Goal: Task Accomplishment & Management: Manage account settings

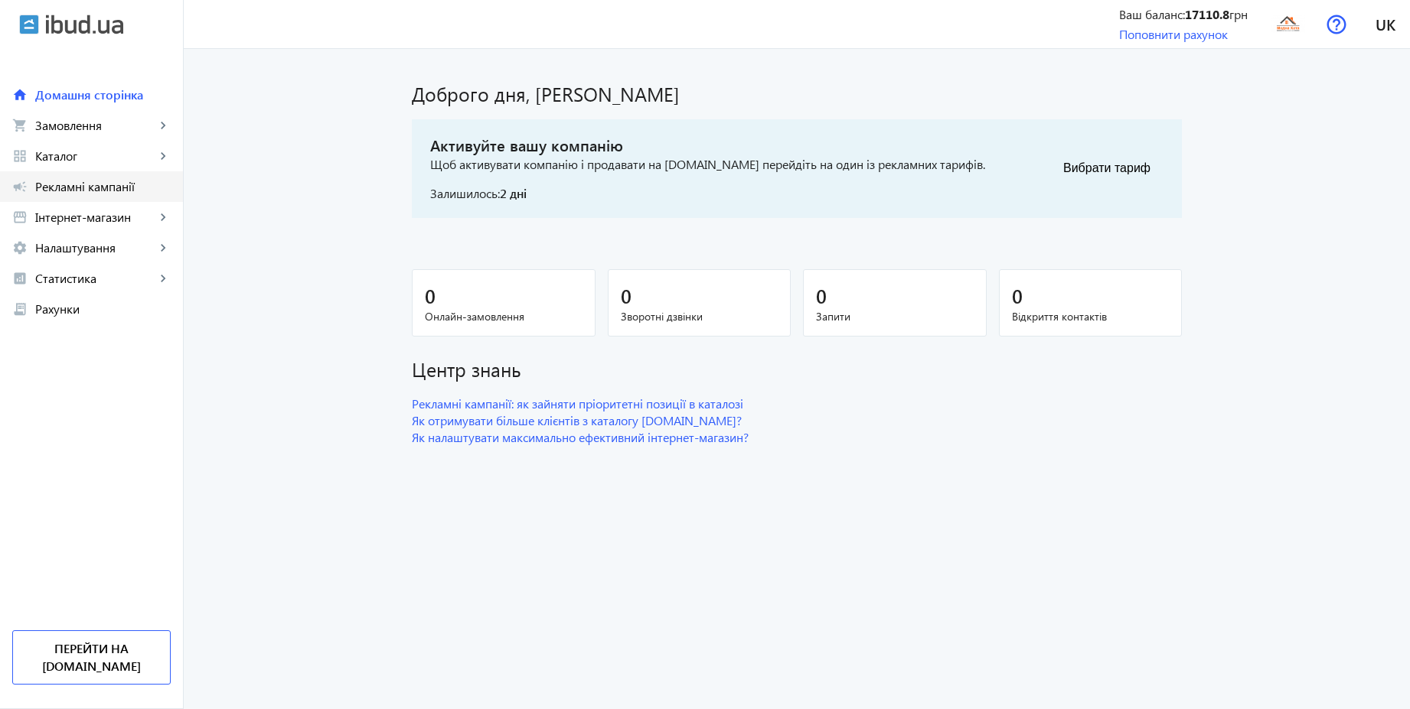
click at [126, 189] on span "Рекламні кампанії" at bounding box center [102, 186] width 135 height 15
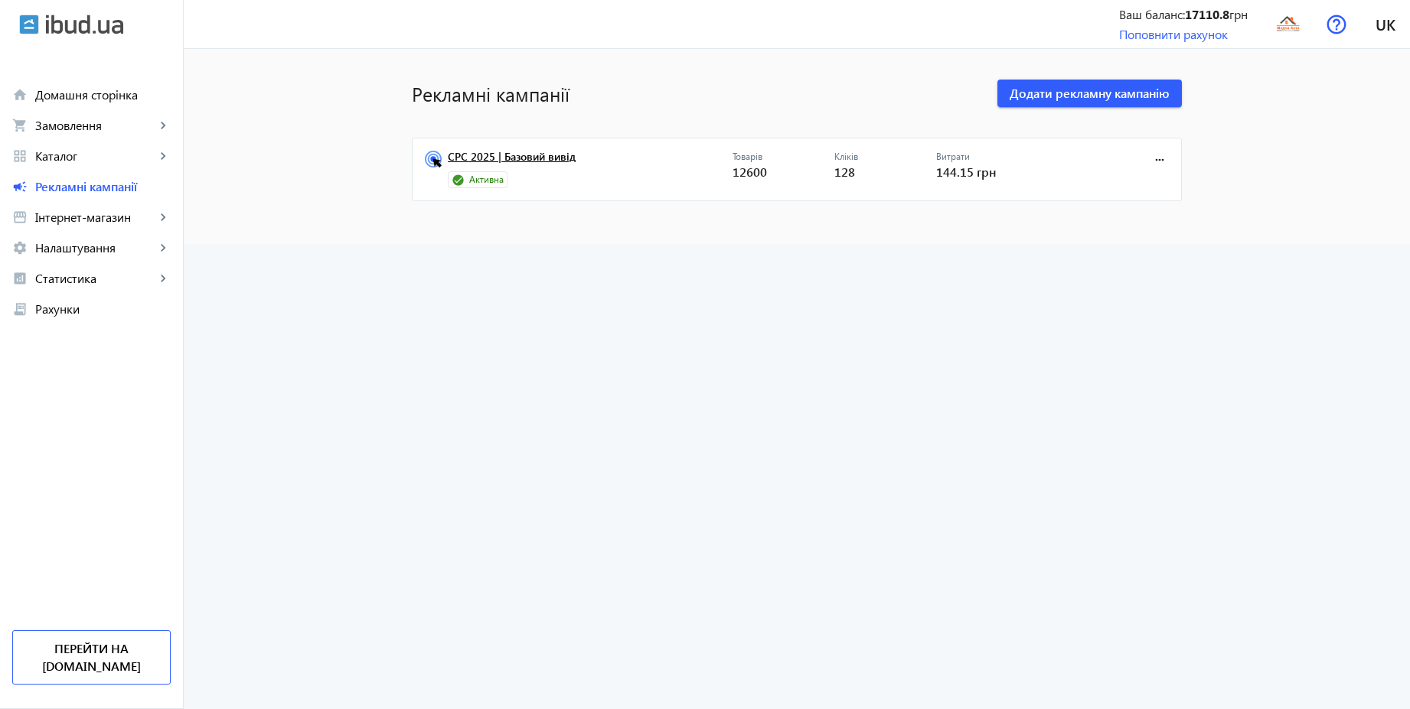
click at [555, 156] on link "CPC 2025 | Базовий вивід" at bounding box center [590, 161] width 285 height 21
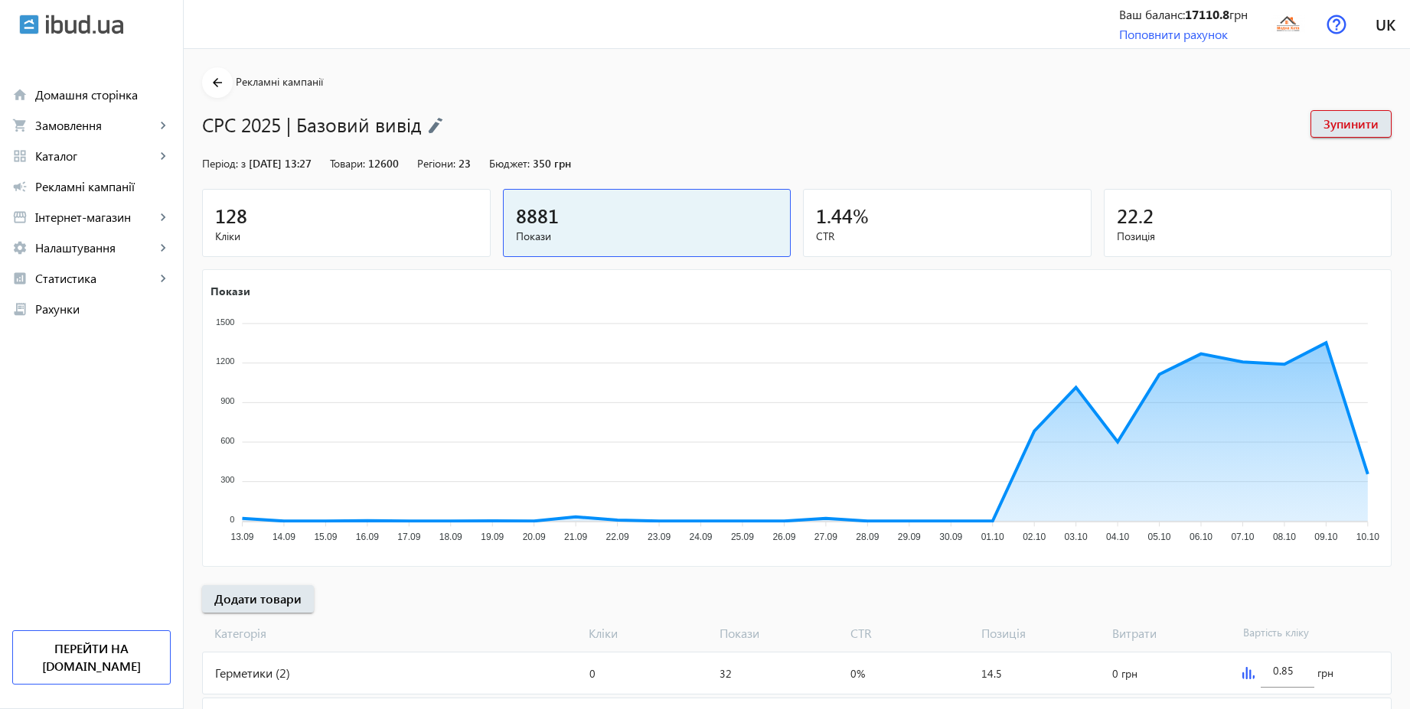
click at [393, 222] on div "128" at bounding box center [346, 215] width 262 height 27
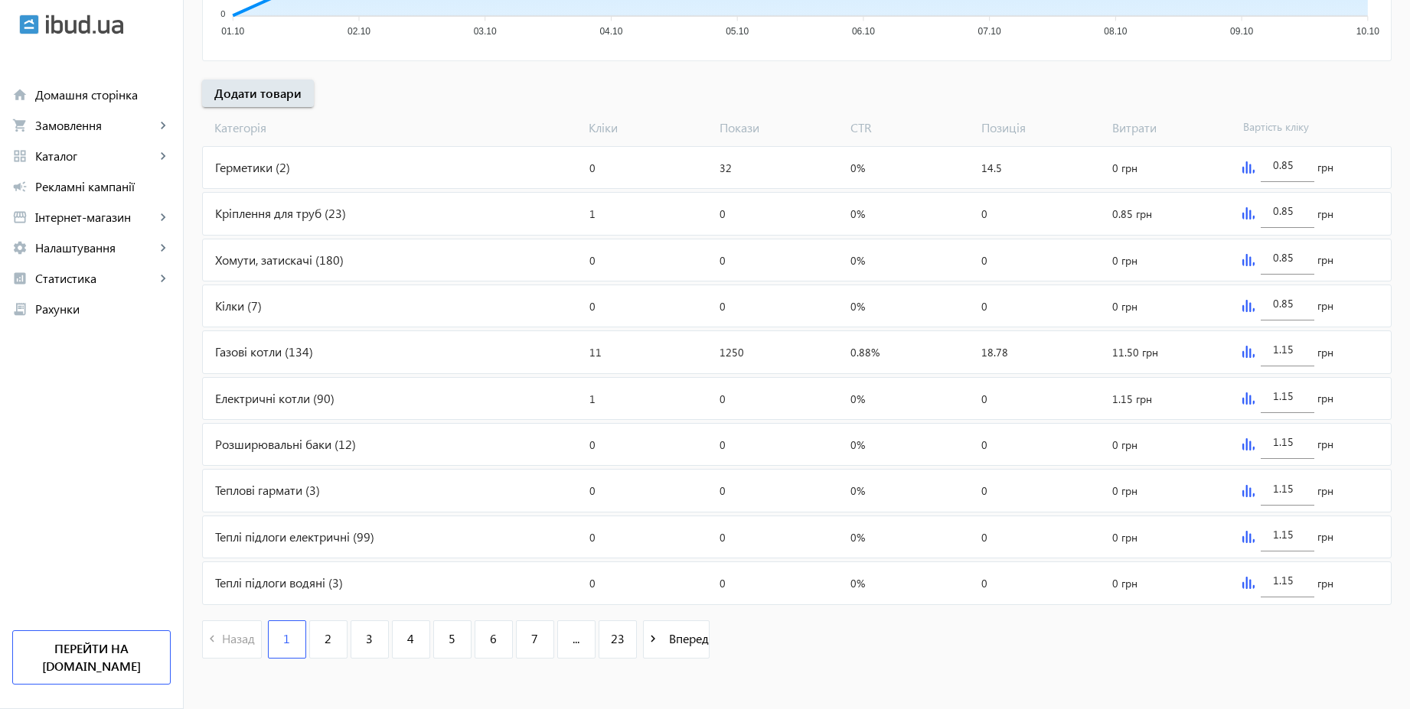
scroll to position [513, 0]
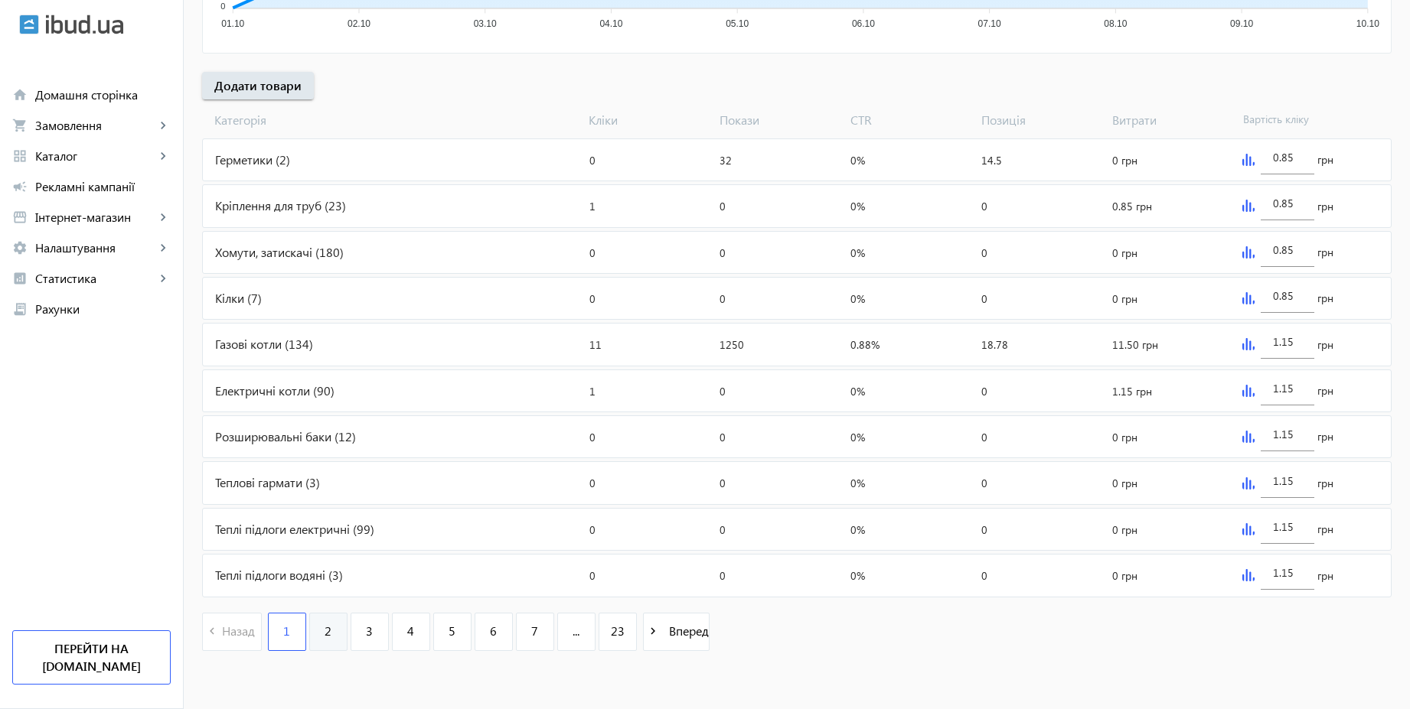
click at [309, 635] on link "2" at bounding box center [328, 632] width 38 height 38
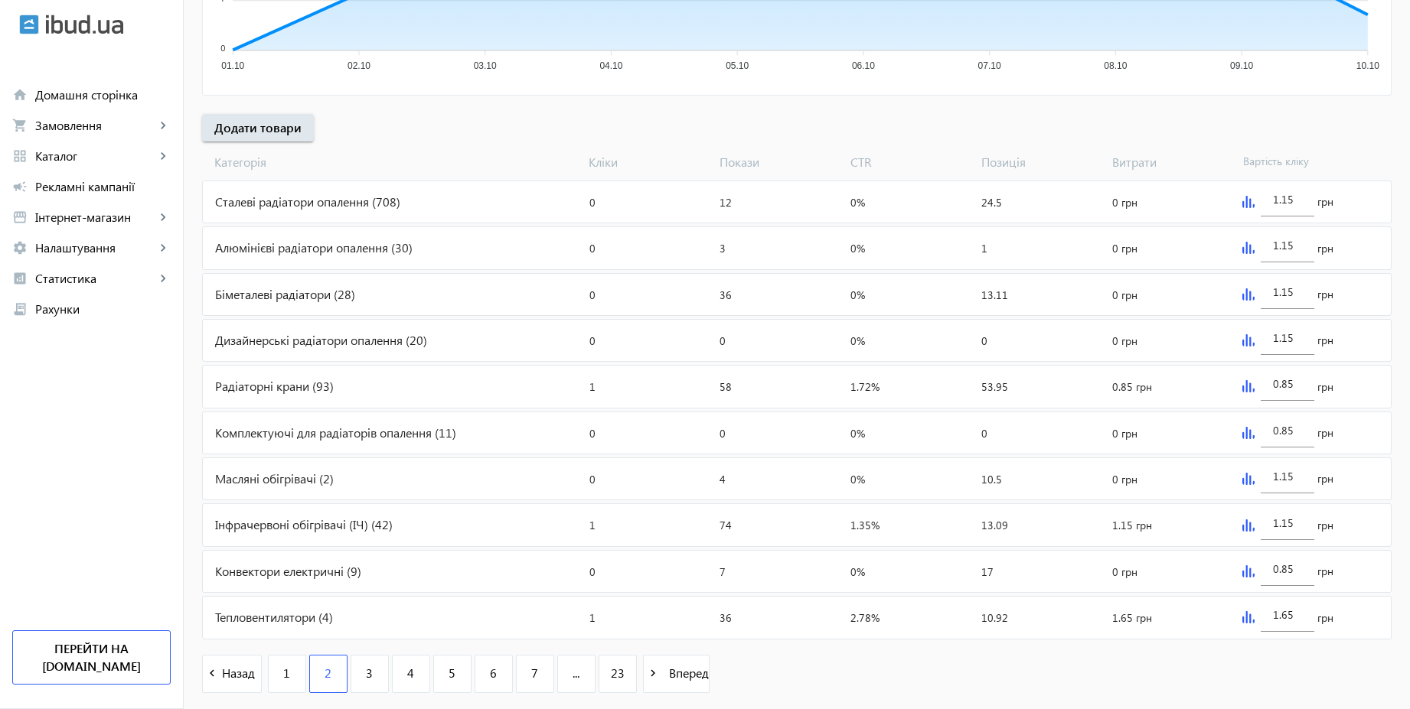
scroll to position [513, 0]
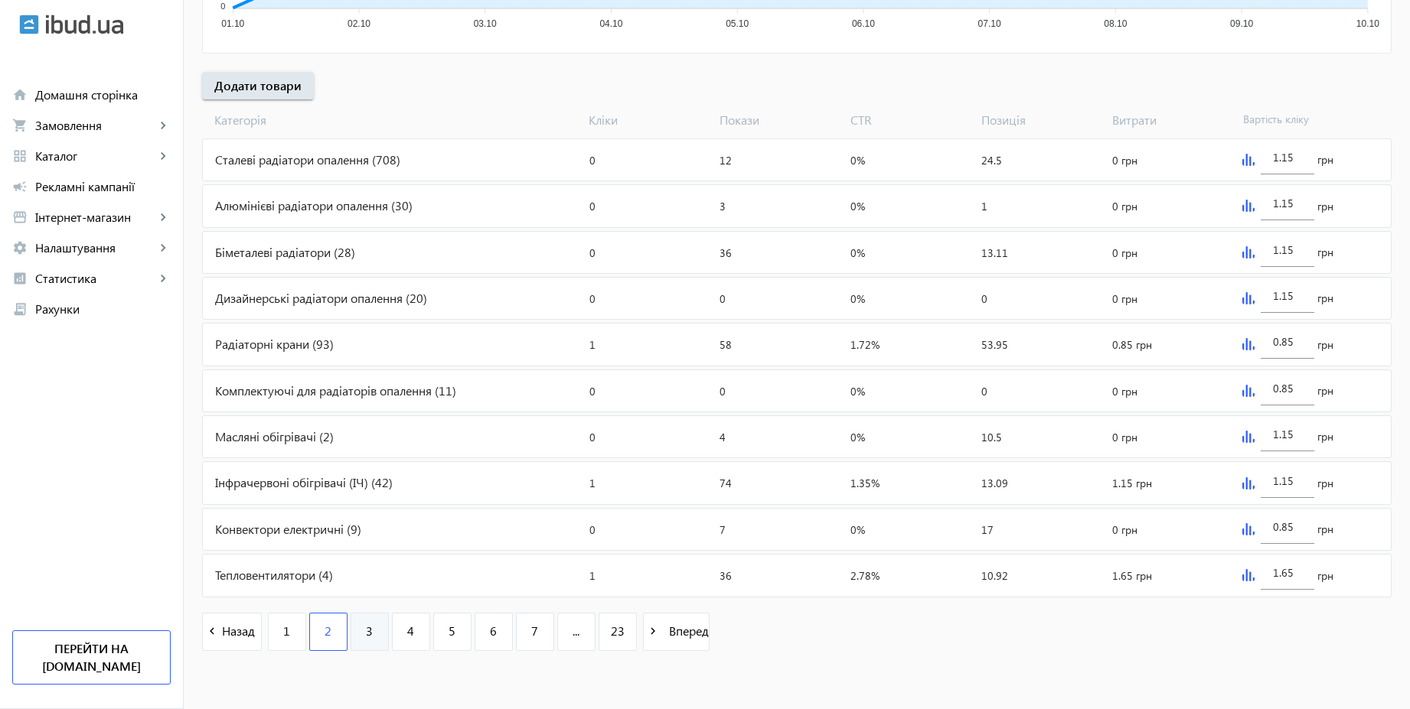
click at [362, 641] on link "3" at bounding box center [369, 632] width 38 height 38
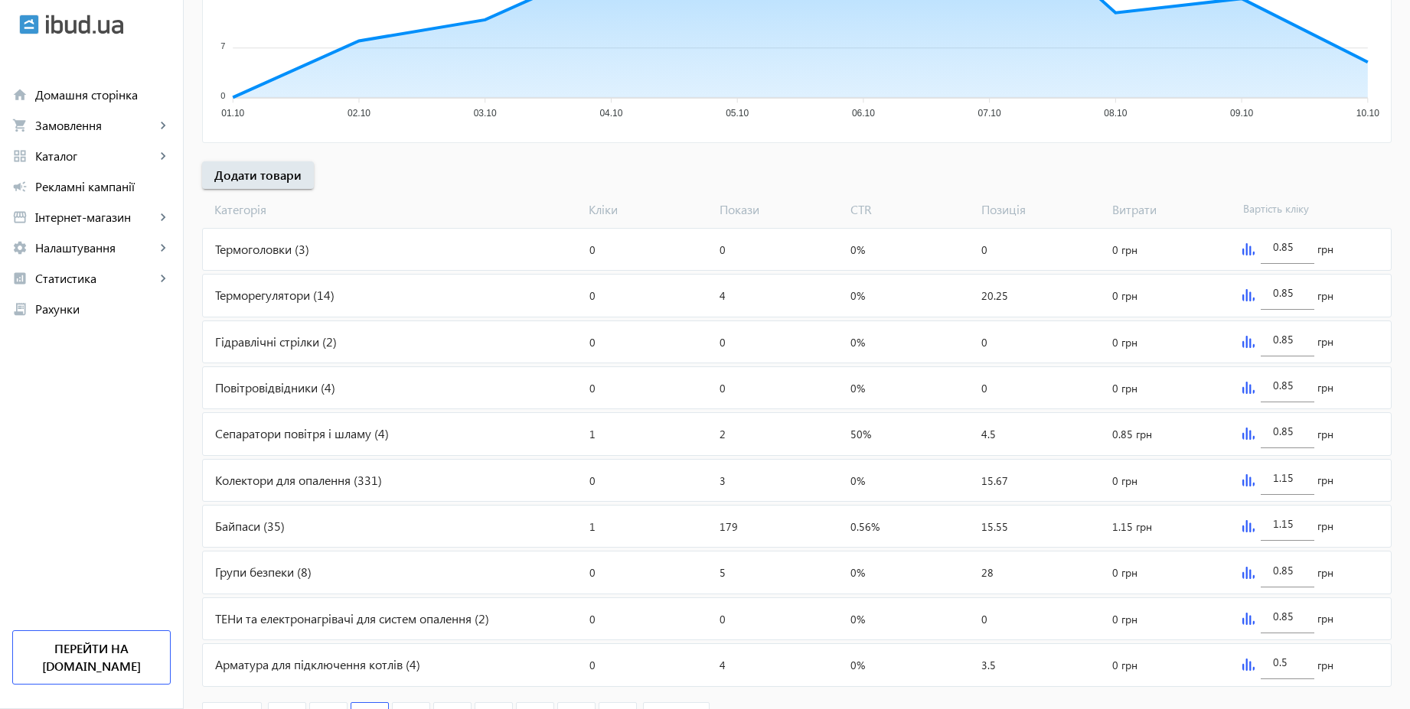
scroll to position [513, 0]
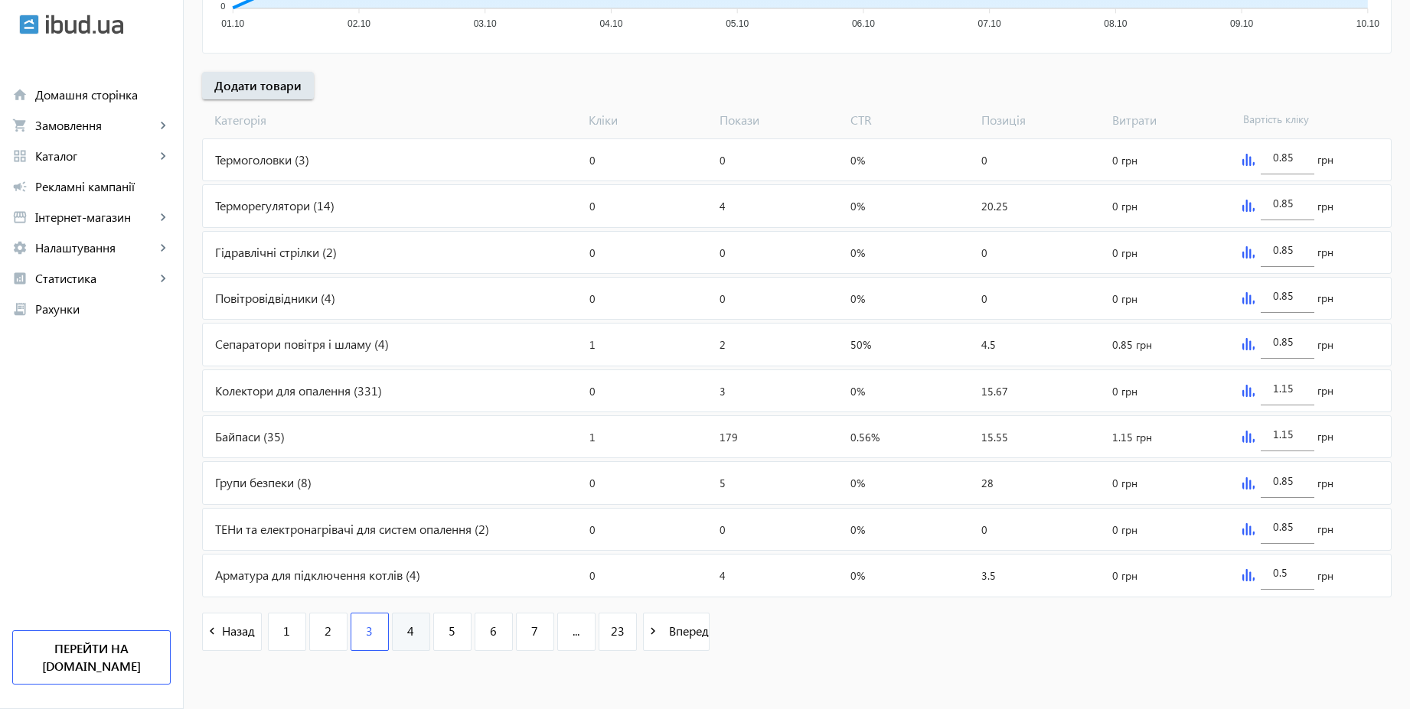
click at [410, 644] on link "4" at bounding box center [411, 632] width 38 height 38
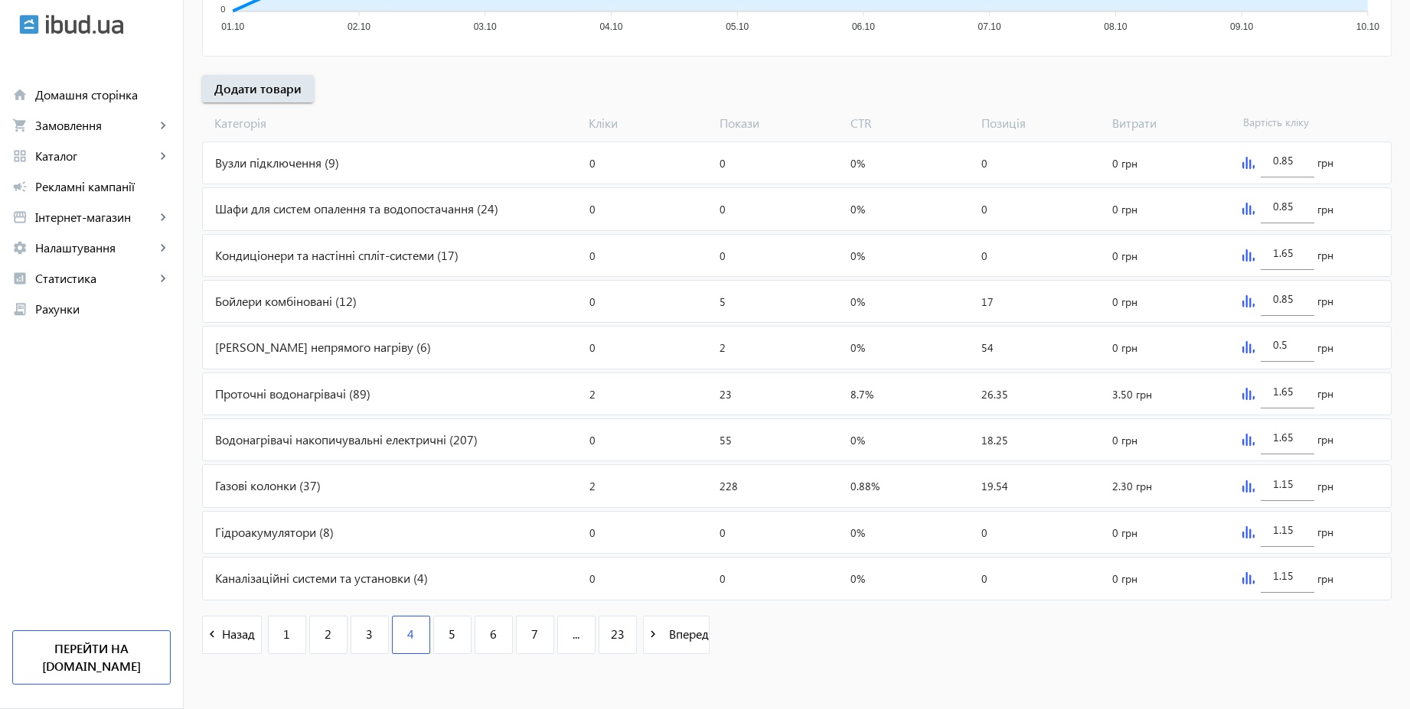
scroll to position [513, 0]
click at [448, 633] on span "5" at bounding box center [451, 631] width 7 height 17
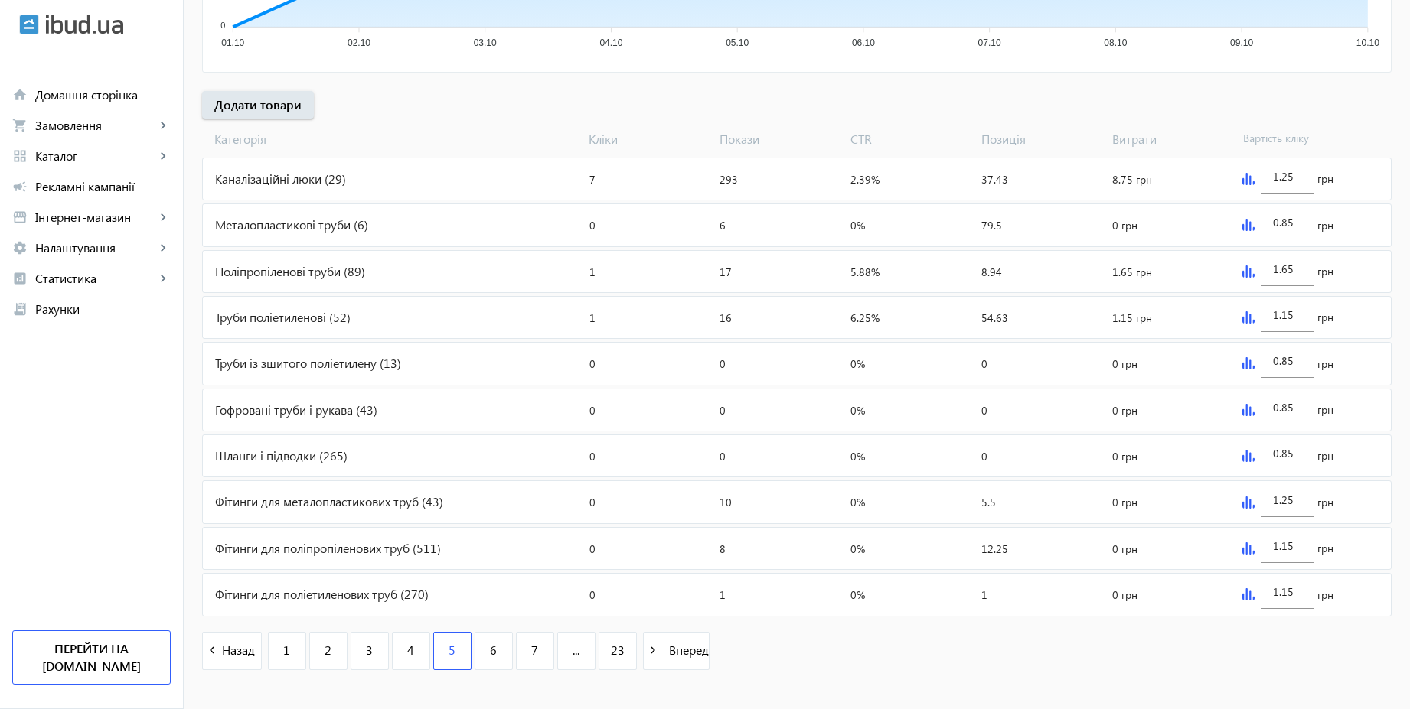
scroll to position [513, 0]
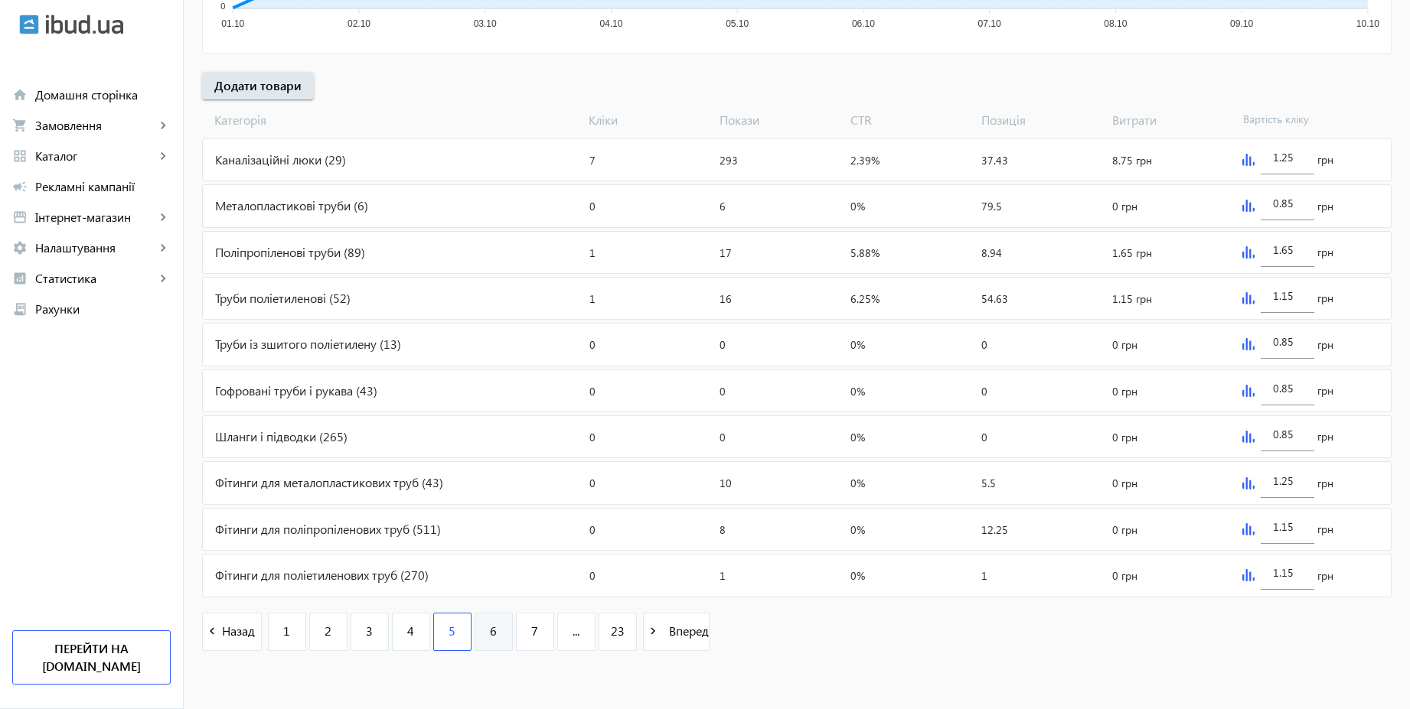
click at [476, 630] on link "6" at bounding box center [493, 632] width 38 height 38
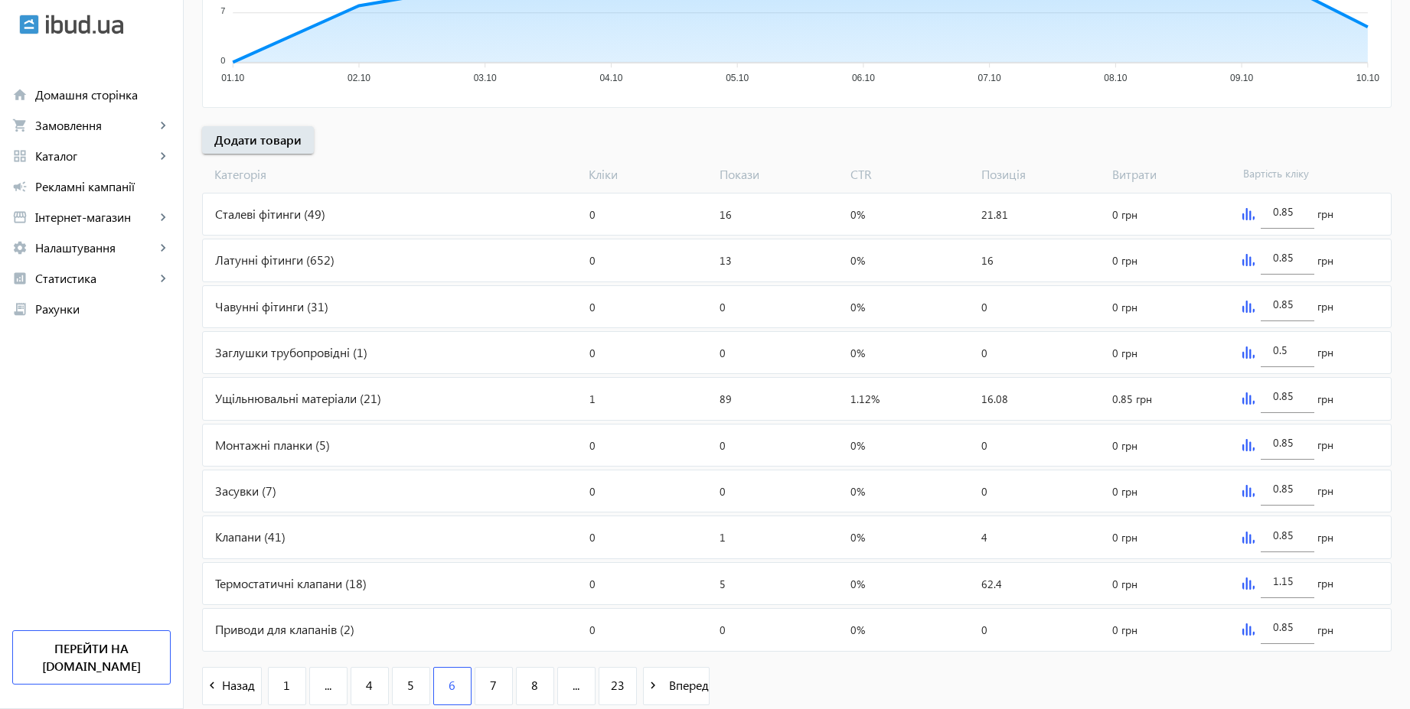
scroll to position [513, 0]
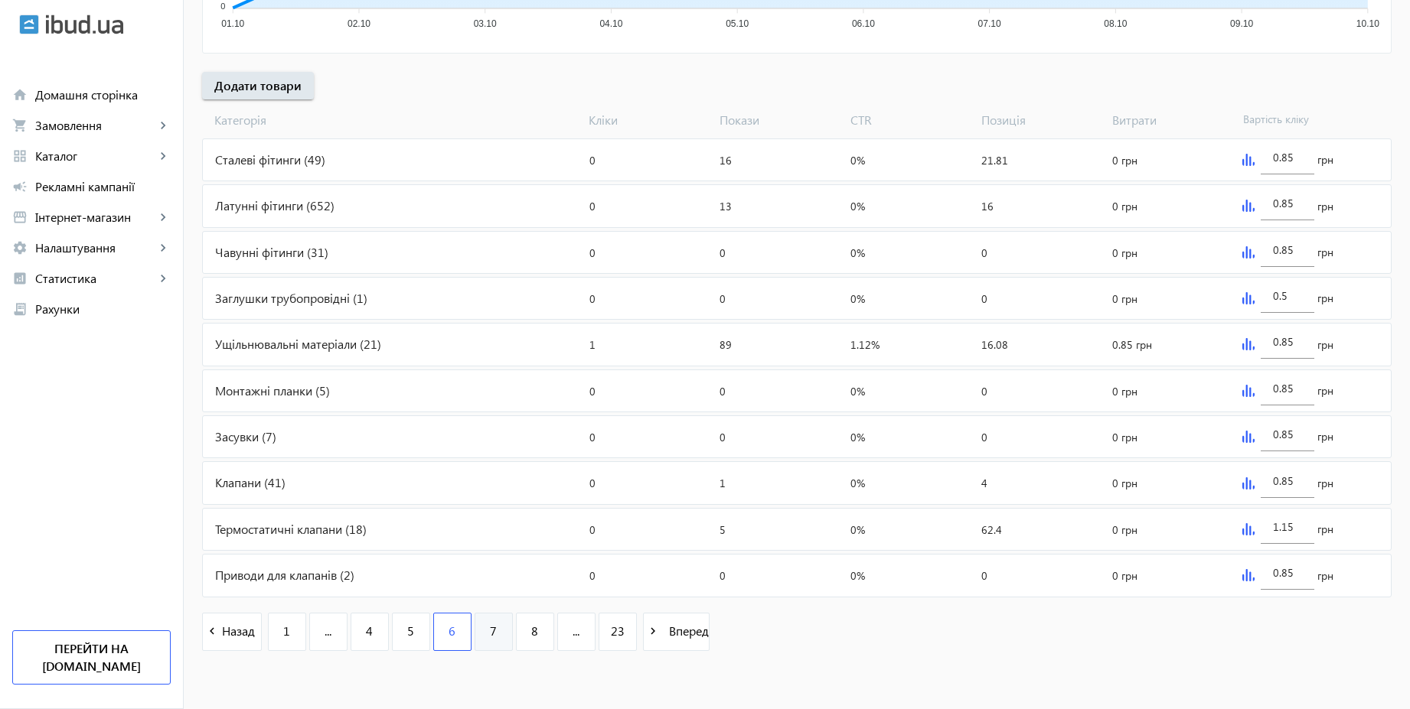
click at [493, 634] on link "7" at bounding box center [493, 632] width 38 height 38
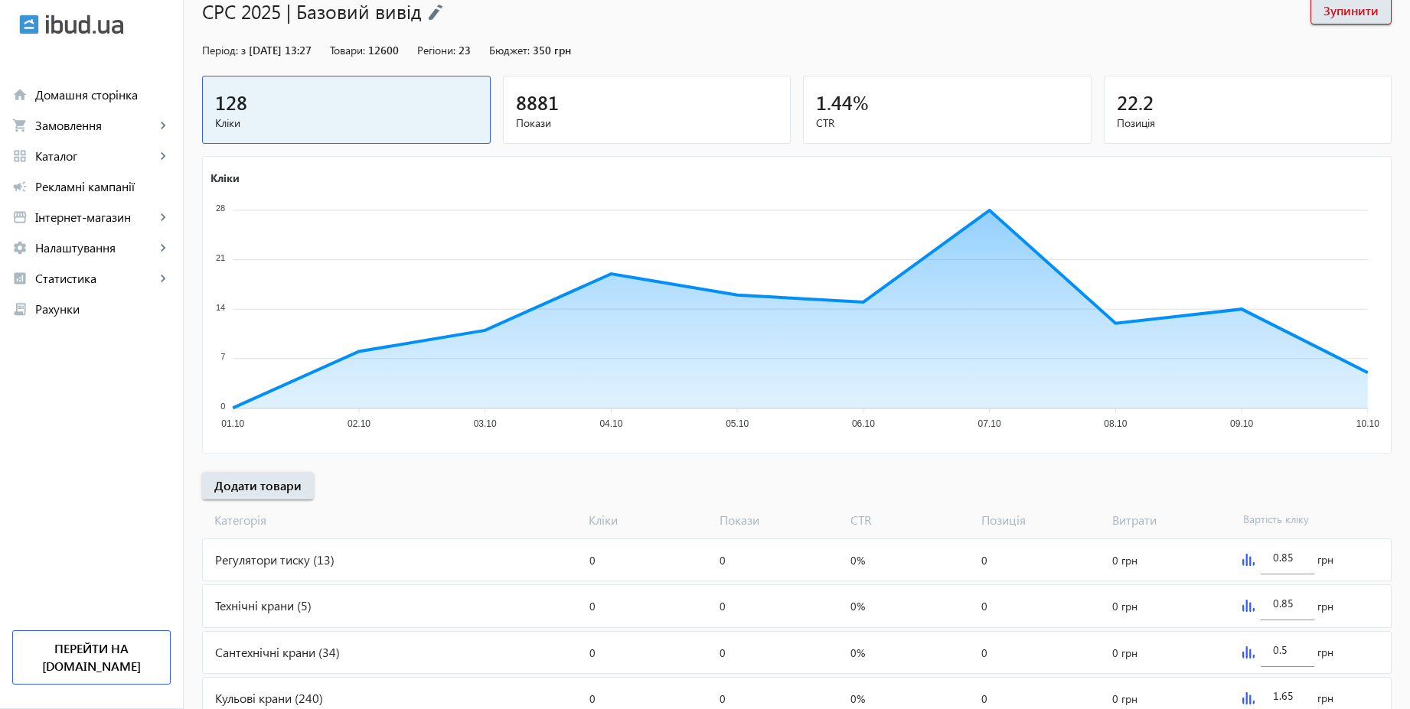
scroll to position [513, 0]
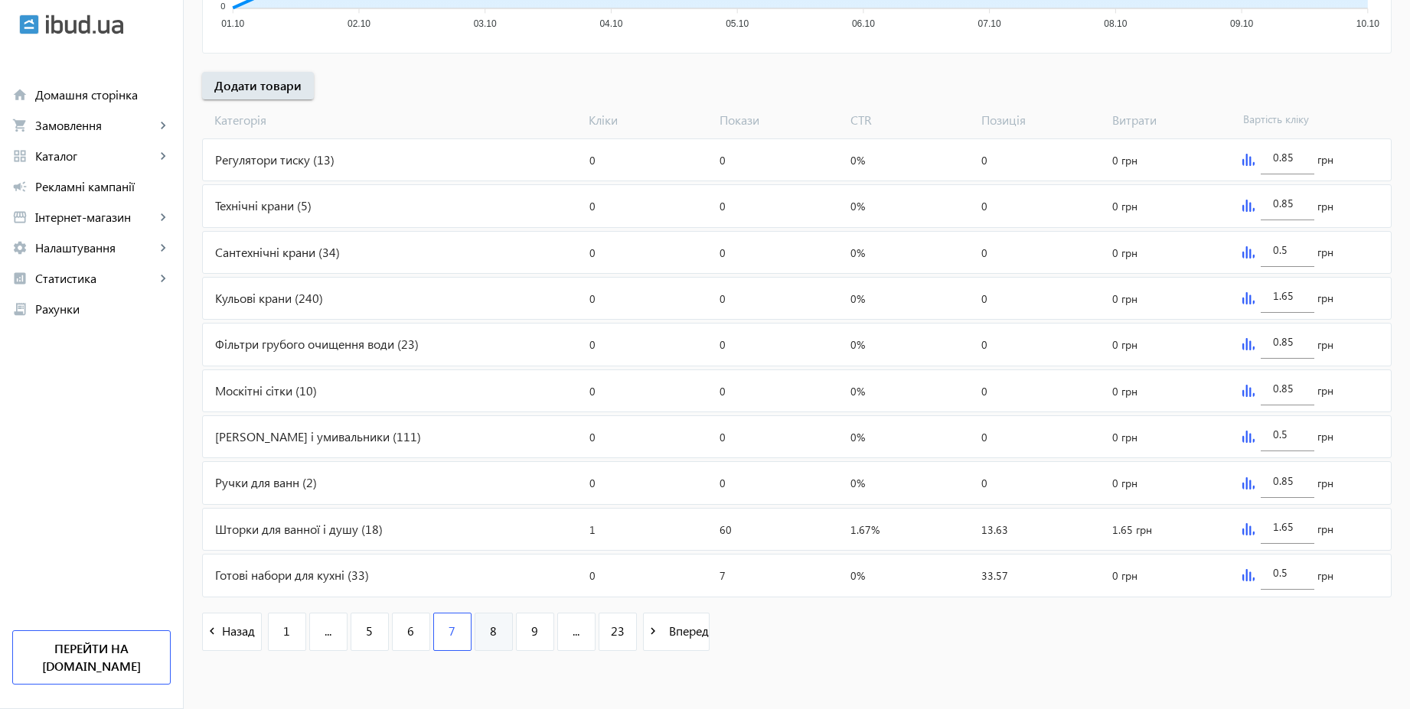
click at [490, 649] on link "8" at bounding box center [493, 632] width 38 height 38
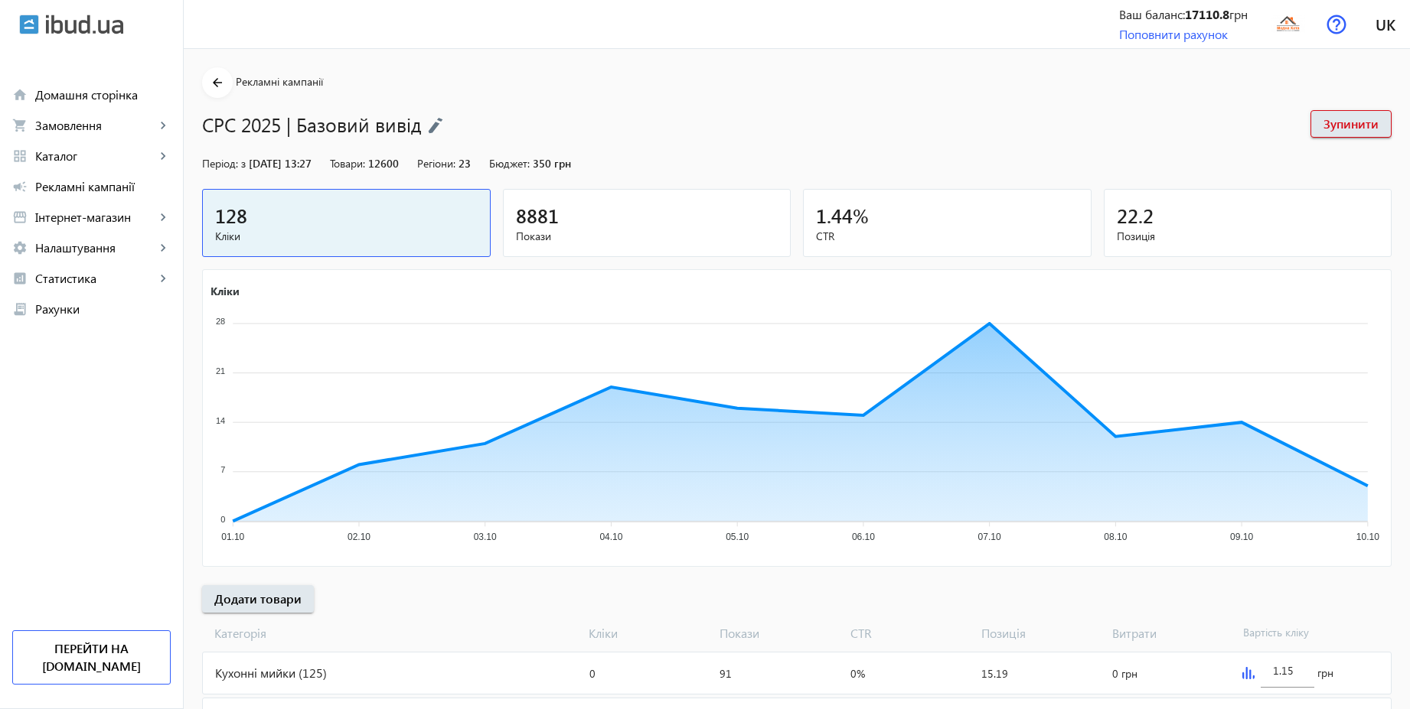
scroll to position [459, 0]
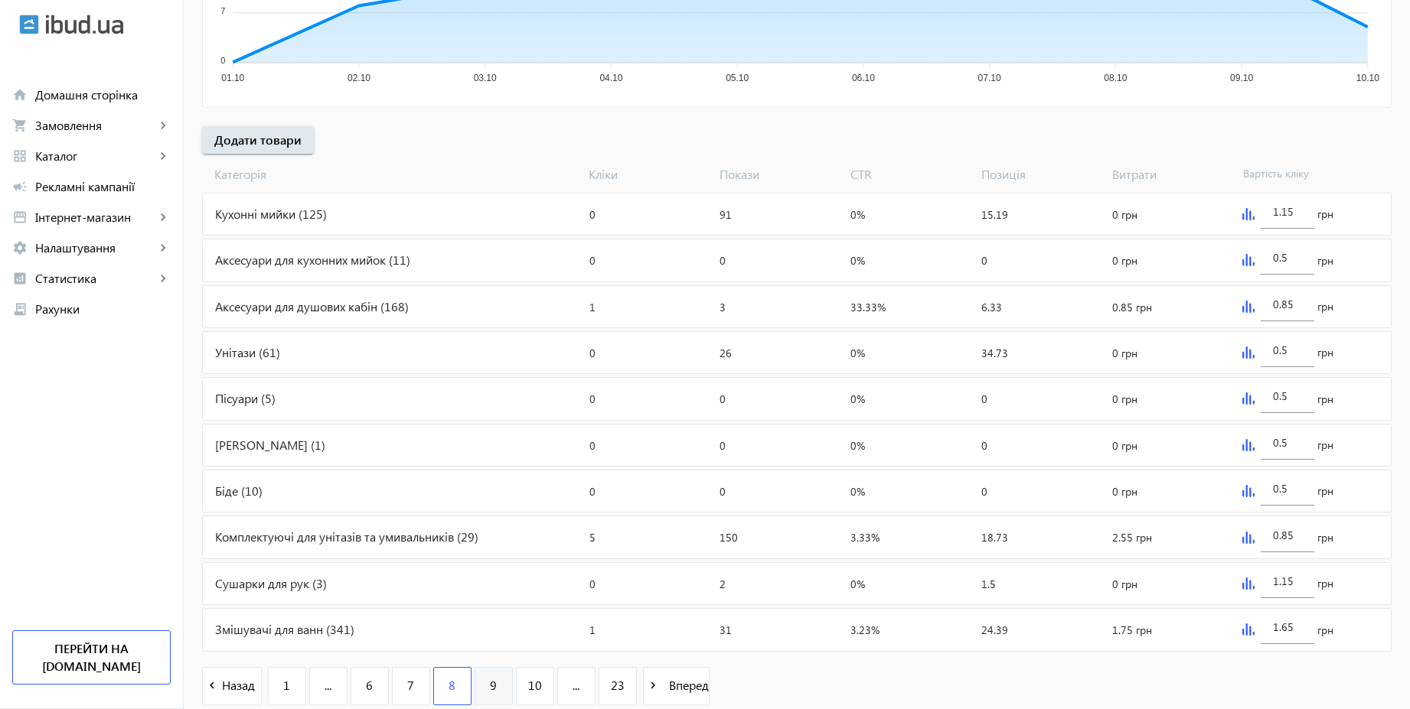
click at [496, 693] on link "9" at bounding box center [493, 686] width 38 height 38
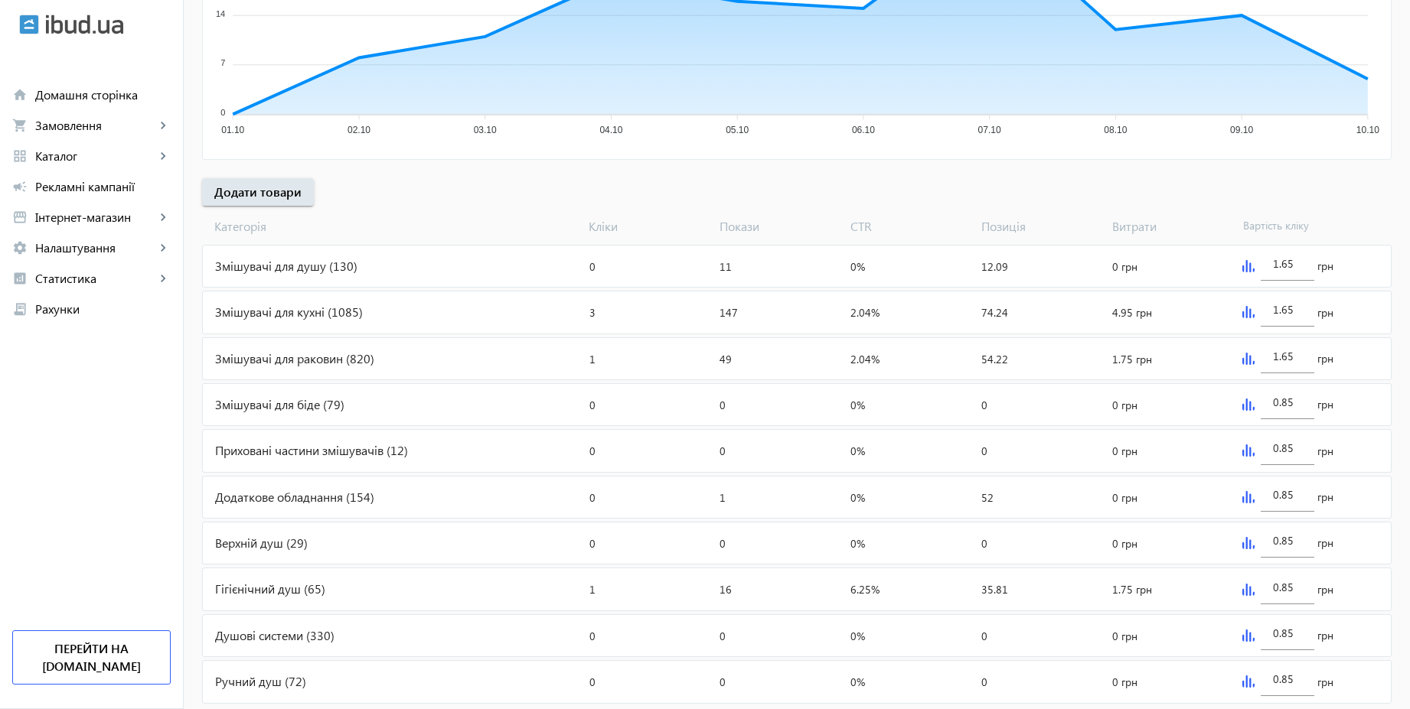
scroll to position [513, 0]
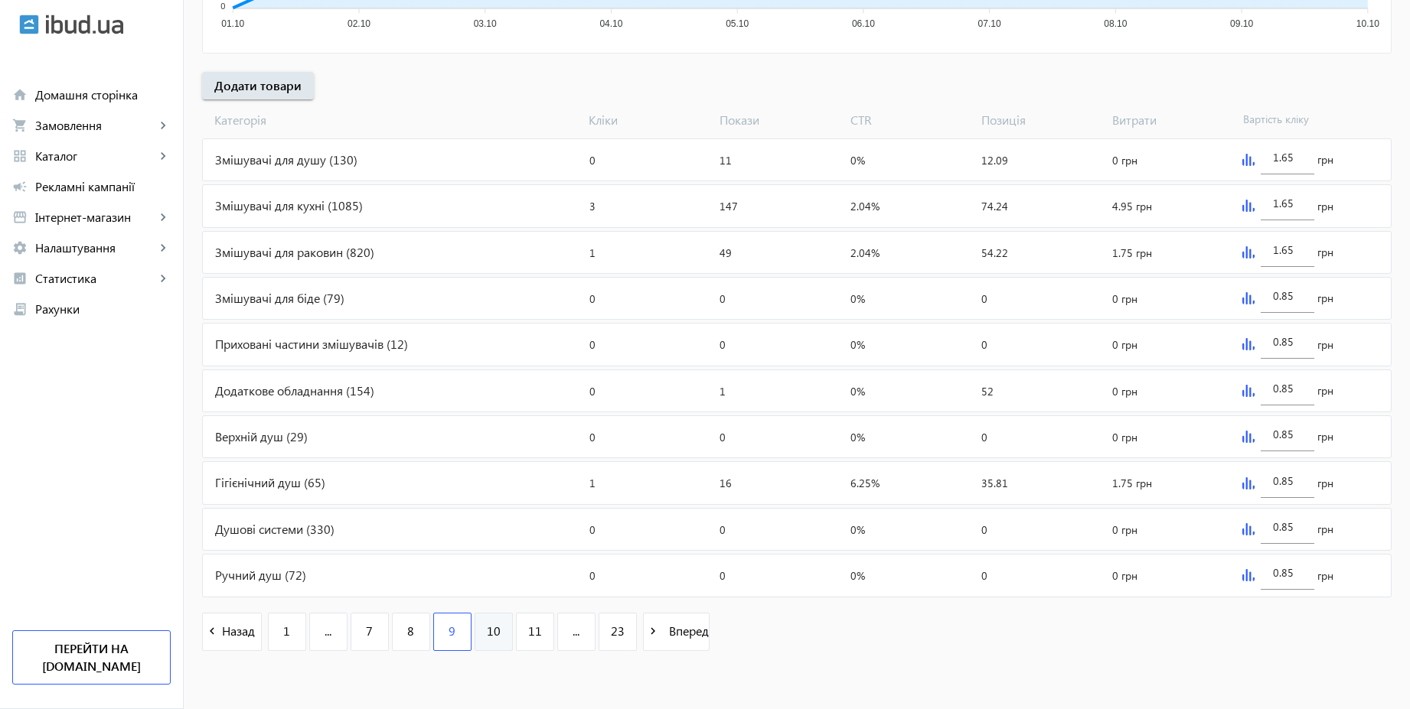
click at [499, 635] on link "10" at bounding box center [493, 632] width 38 height 38
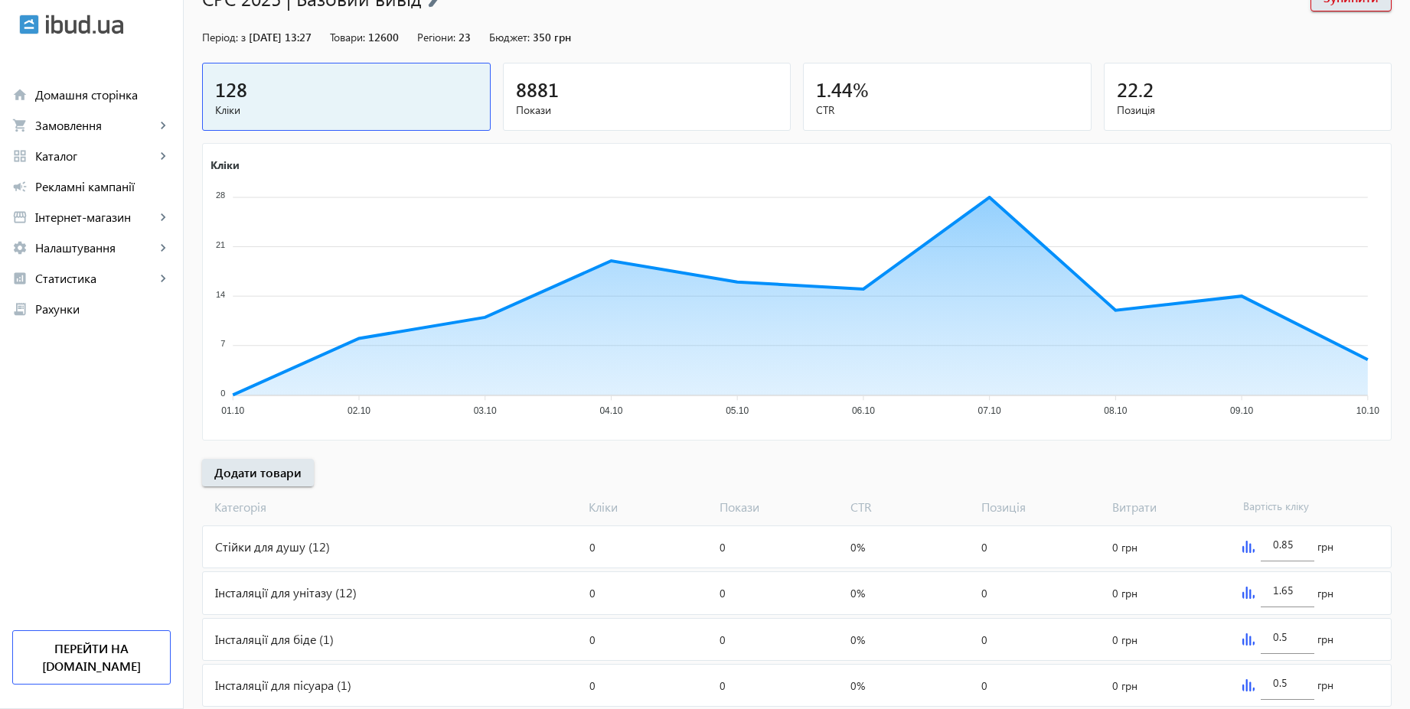
scroll to position [459, 0]
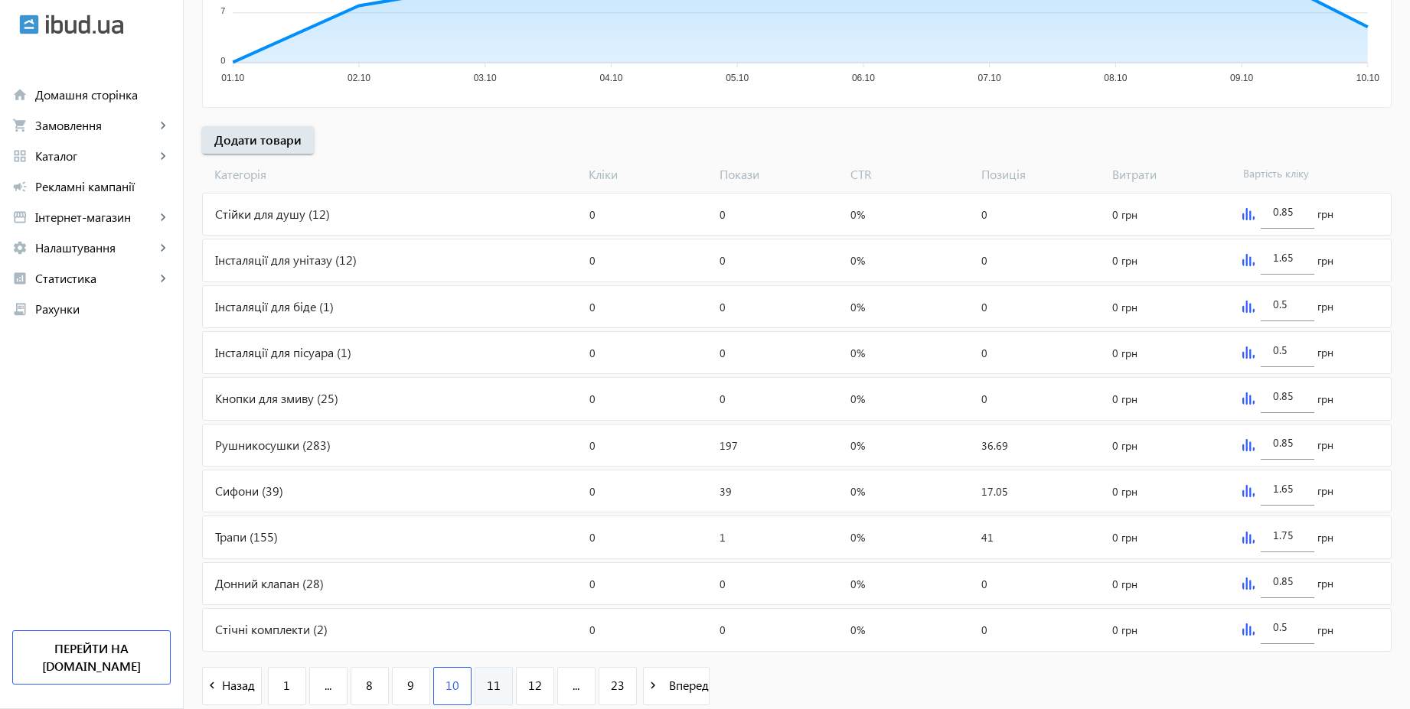
click at [477, 680] on link "11" at bounding box center [493, 686] width 38 height 38
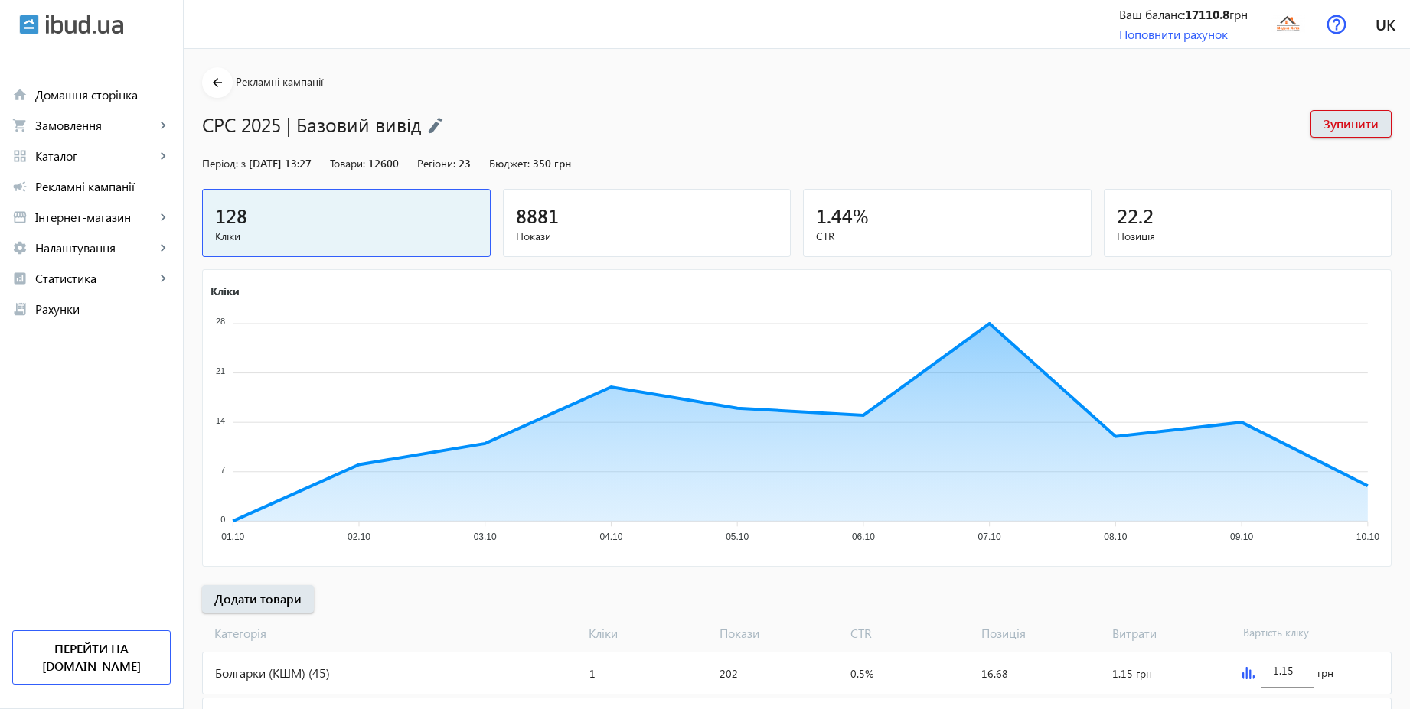
scroll to position [513, 0]
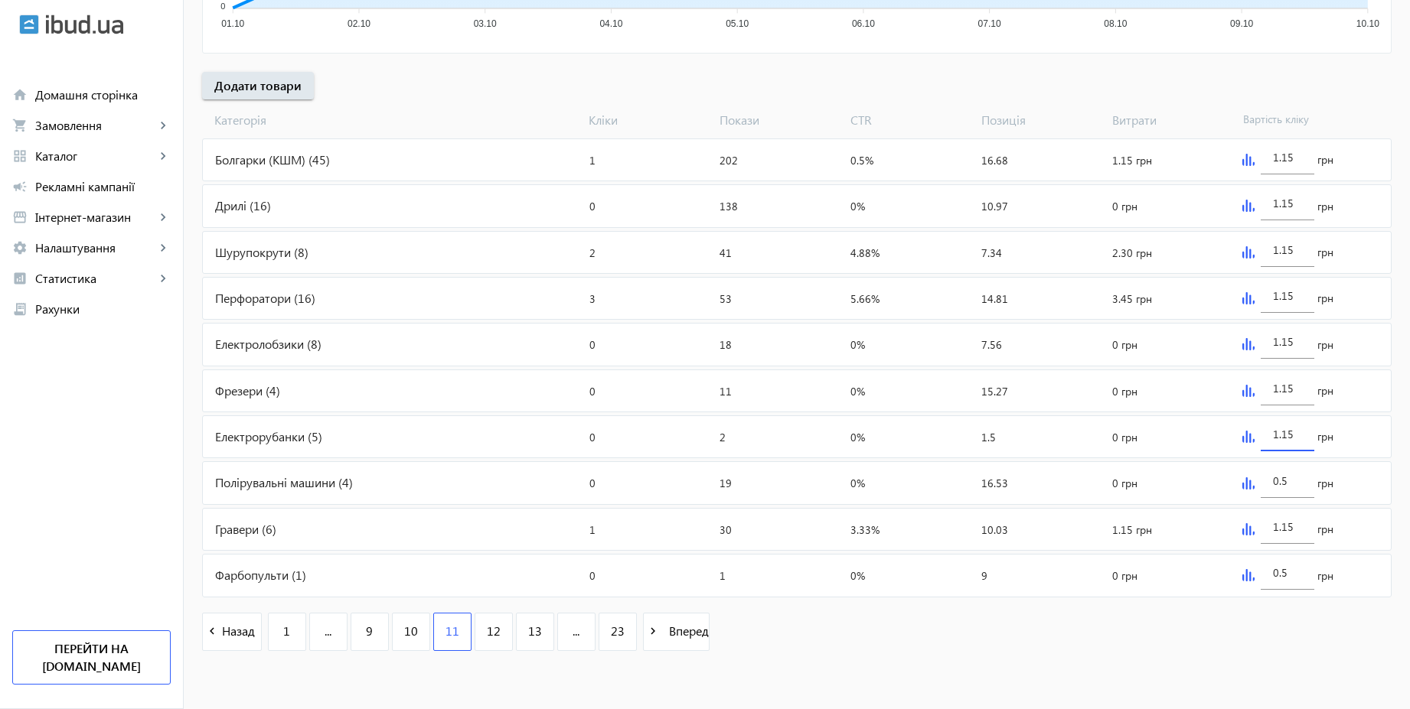
click at [1298, 438] on input "1.15" at bounding box center [1287, 434] width 29 height 15
click at [1288, 474] on input "0.5" at bounding box center [1287, 481] width 29 height 15
paste input "1.1"
type input "1.15"
click at [1302, 579] on div "0.5" at bounding box center [1287, 568] width 54 height 43
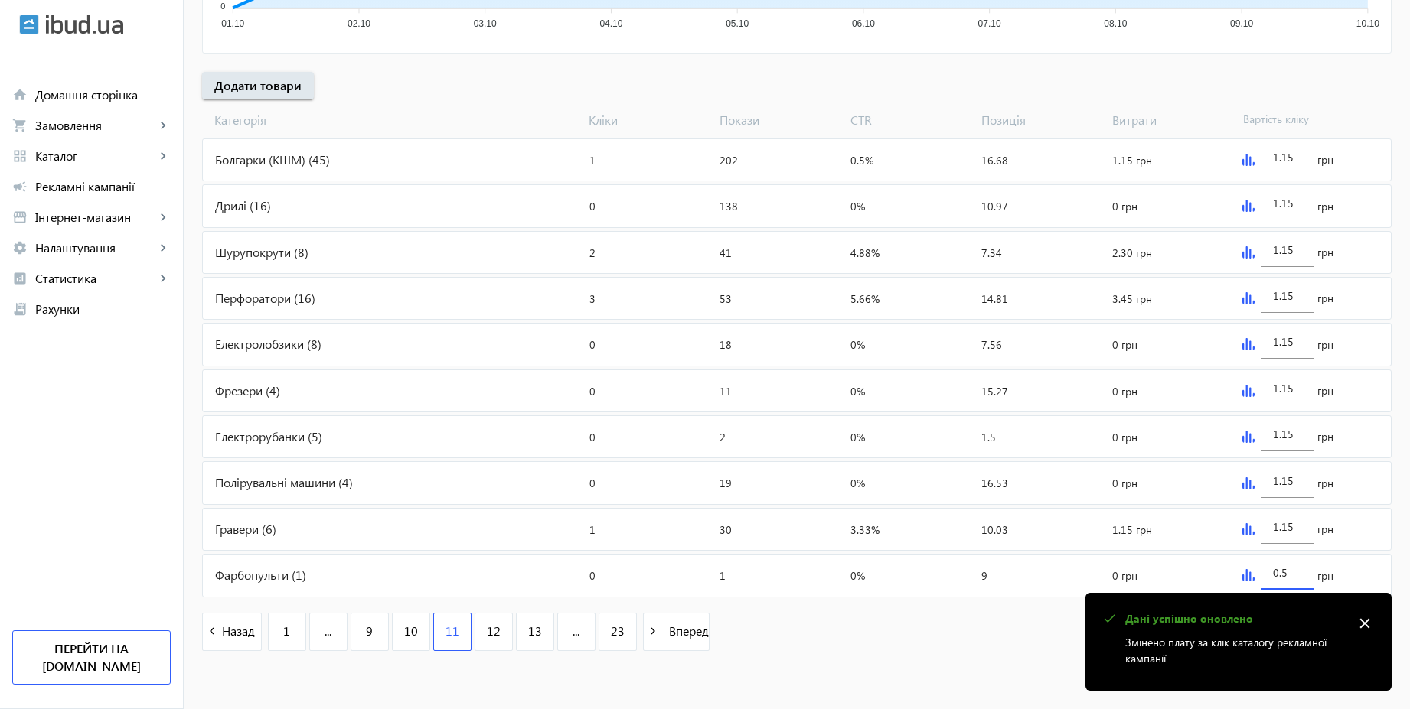
paste input "1.1"
type input "1.15"
click at [873, 663] on div "navigate_before Назад 1 ... 9 10 11 12 13 ... 23 navigate_next Вперед" at bounding box center [796, 634] width 1189 height 66
click at [474, 624] on link "12" at bounding box center [493, 632] width 38 height 38
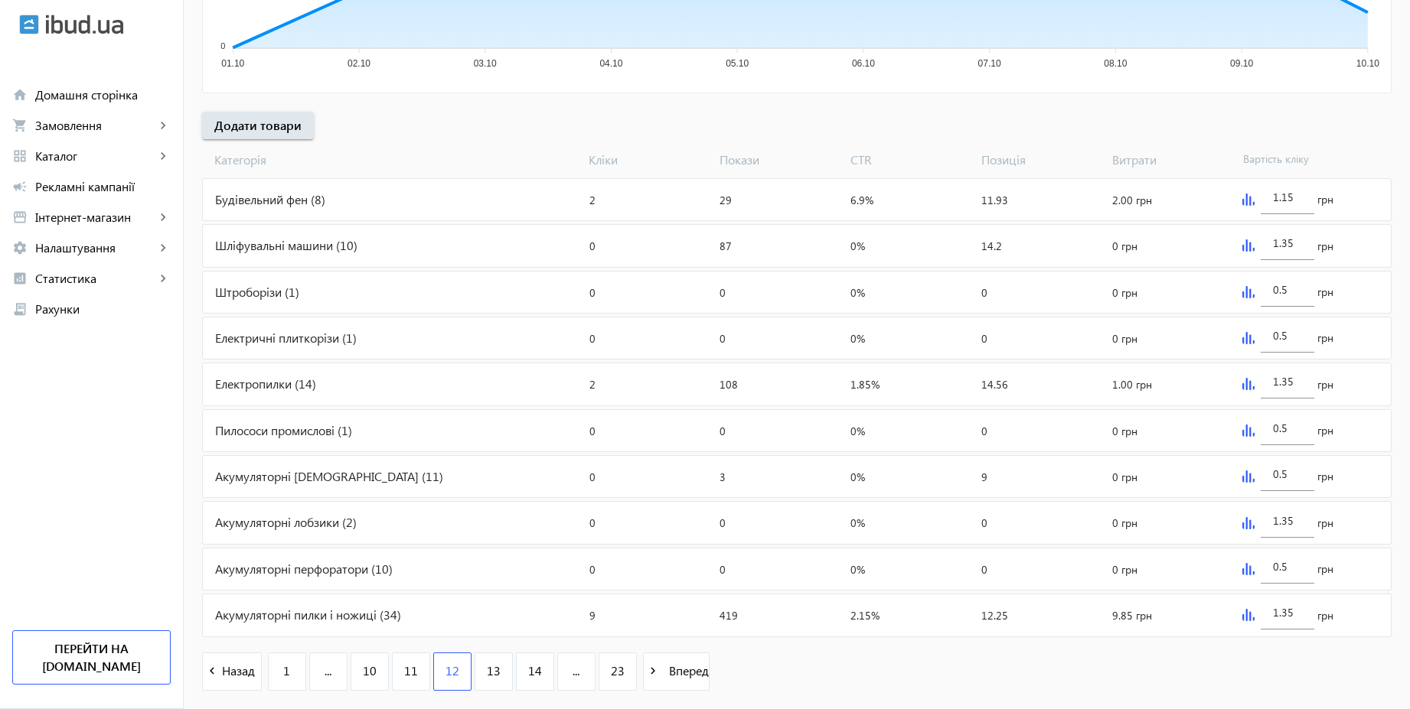
scroll to position [513, 0]
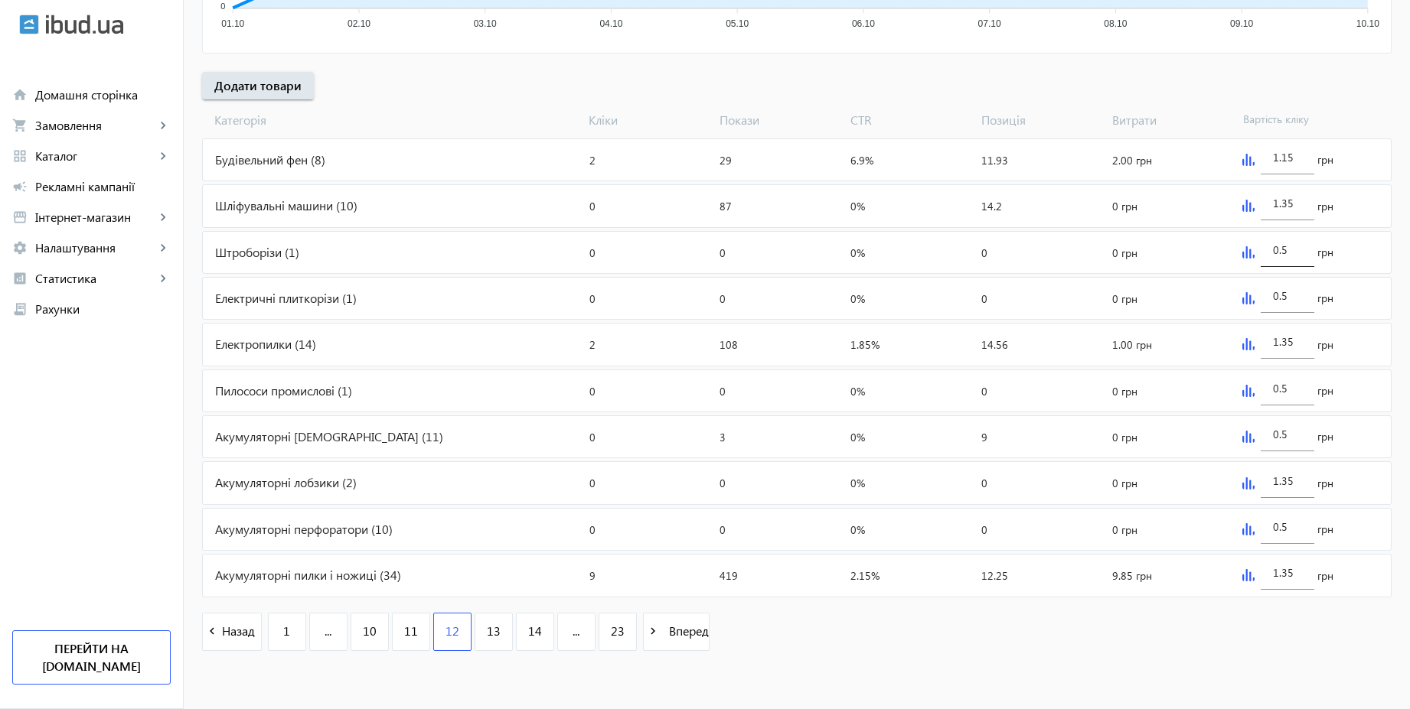
click at [1286, 248] on input "0.5" at bounding box center [1287, 250] width 29 height 15
paste input "1.1"
type input "1.15"
click at [1290, 295] on input "0.5" at bounding box center [1287, 296] width 29 height 15
paste input "1.1"
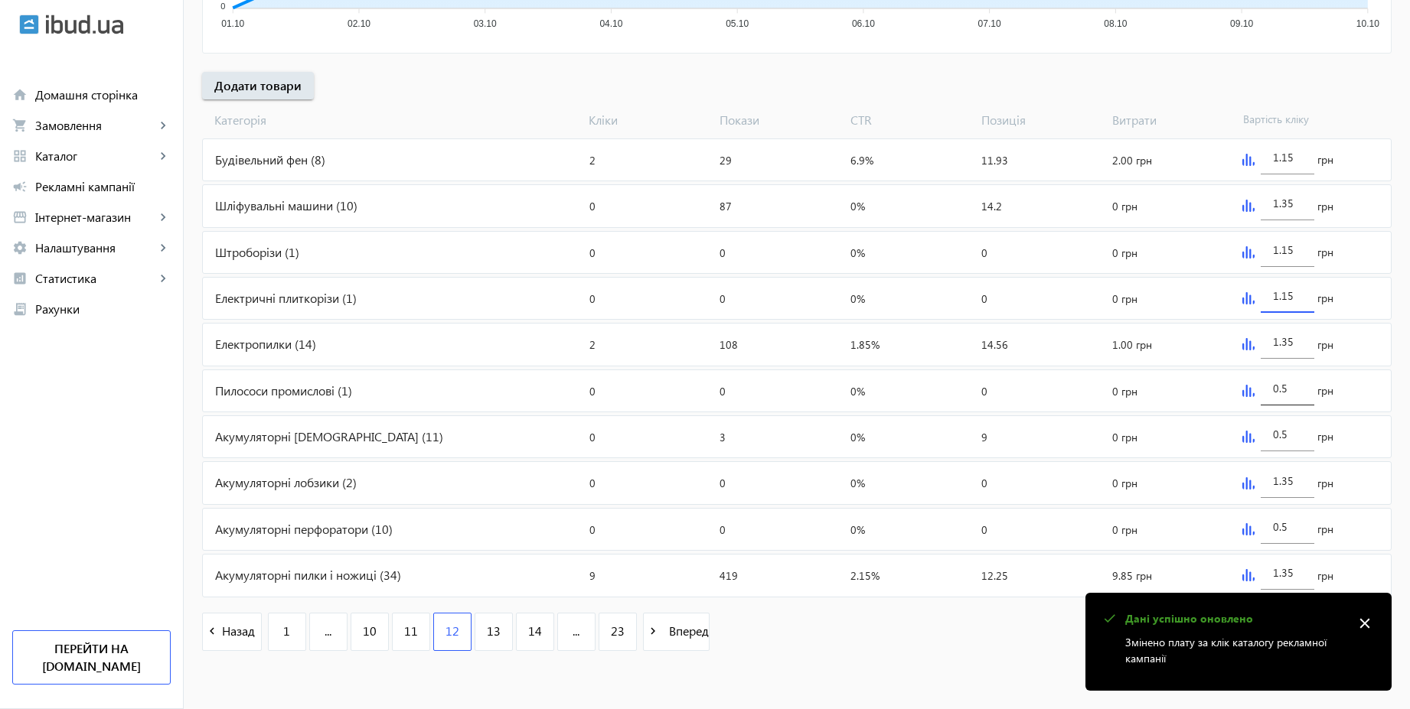
type input "1.15"
click at [1293, 396] on div "0.5" at bounding box center [1287, 384] width 29 height 43
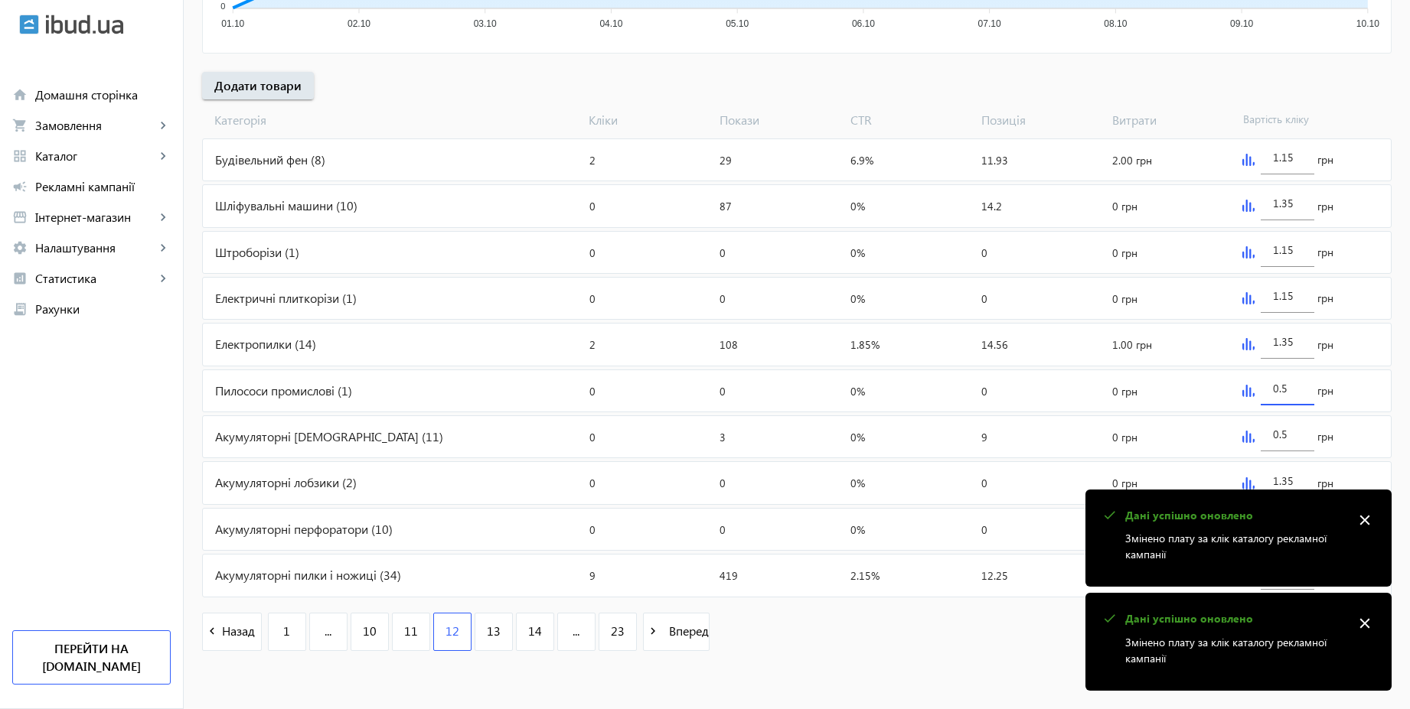
click at [946, 670] on mat-sidenav-content "arrow_back Рекламні кампанії CPC 2025 | Базовий вивід Зупинити Період: з [DATE]…" at bounding box center [797, 122] width 1226 height 1174
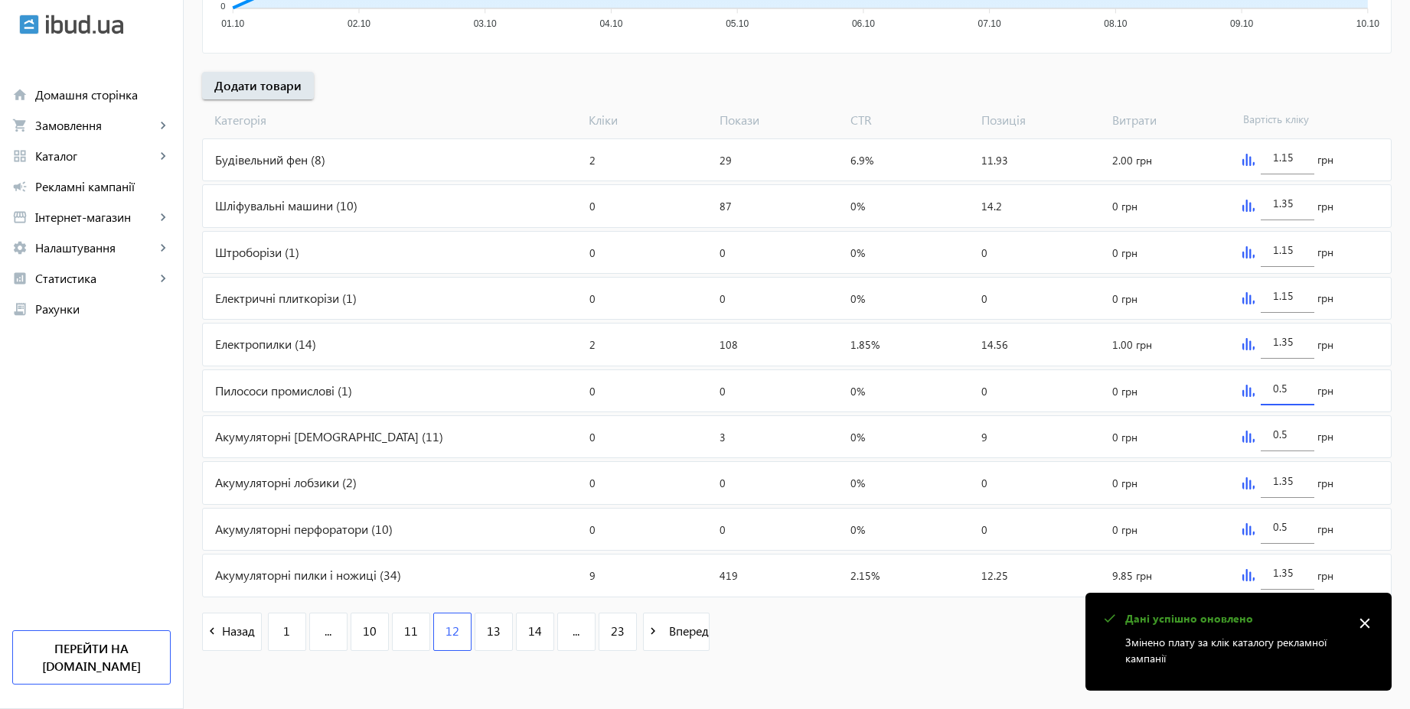
click at [1297, 384] on input "0.5" at bounding box center [1287, 388] width 29 height 15
paste input "1.1"
type input "1.15"
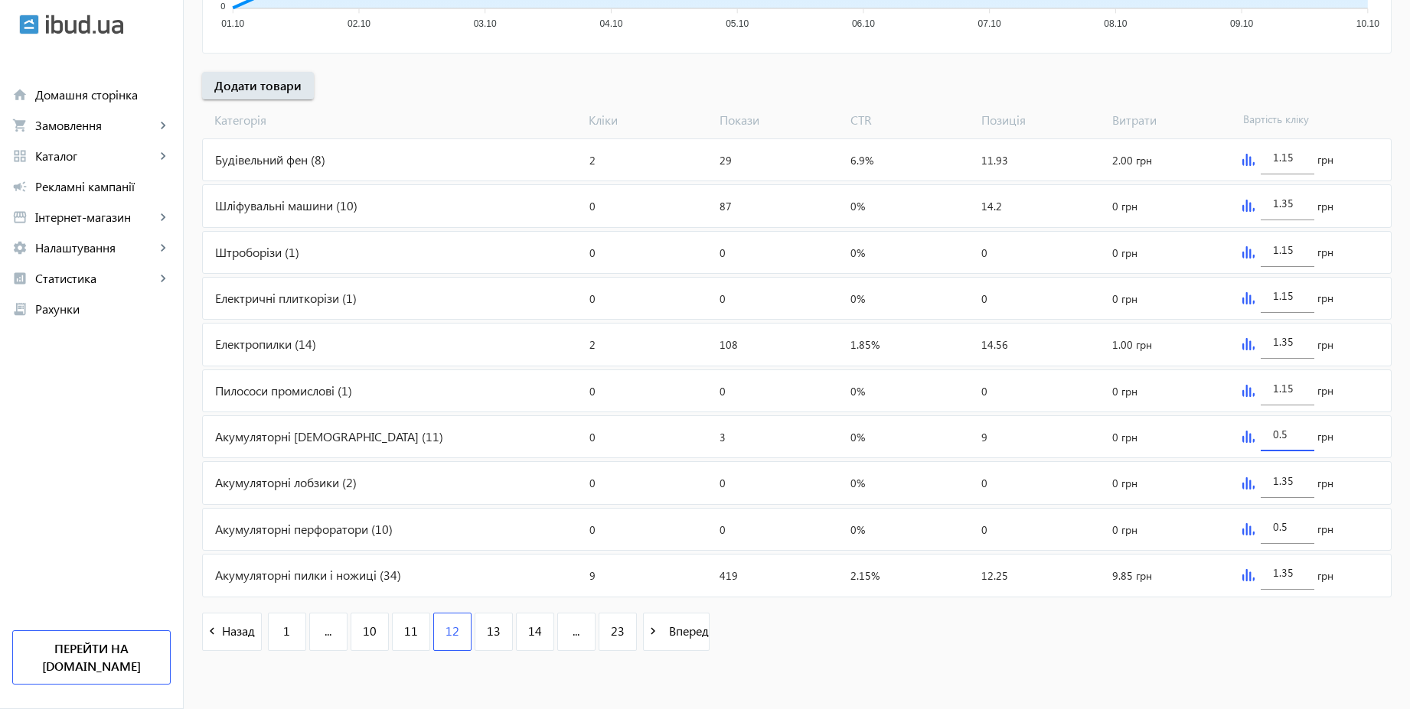
click at [1300, 432] on input "0.5" at bounding box center [1287, 434] width 29 height 15
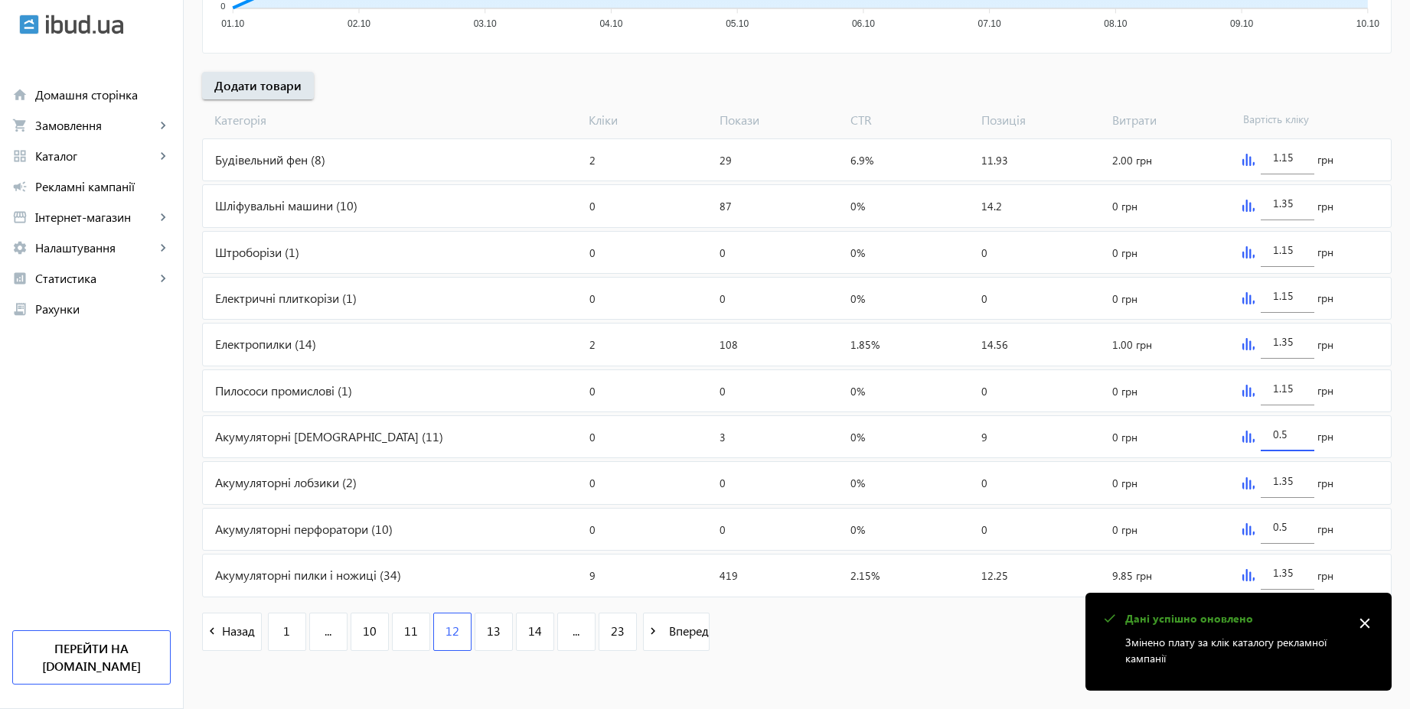
paste input "1.1"
type input "1.15"
click at [1295, 530] on input "0.5" at bounding box center [1287, 527] width 29 height 15
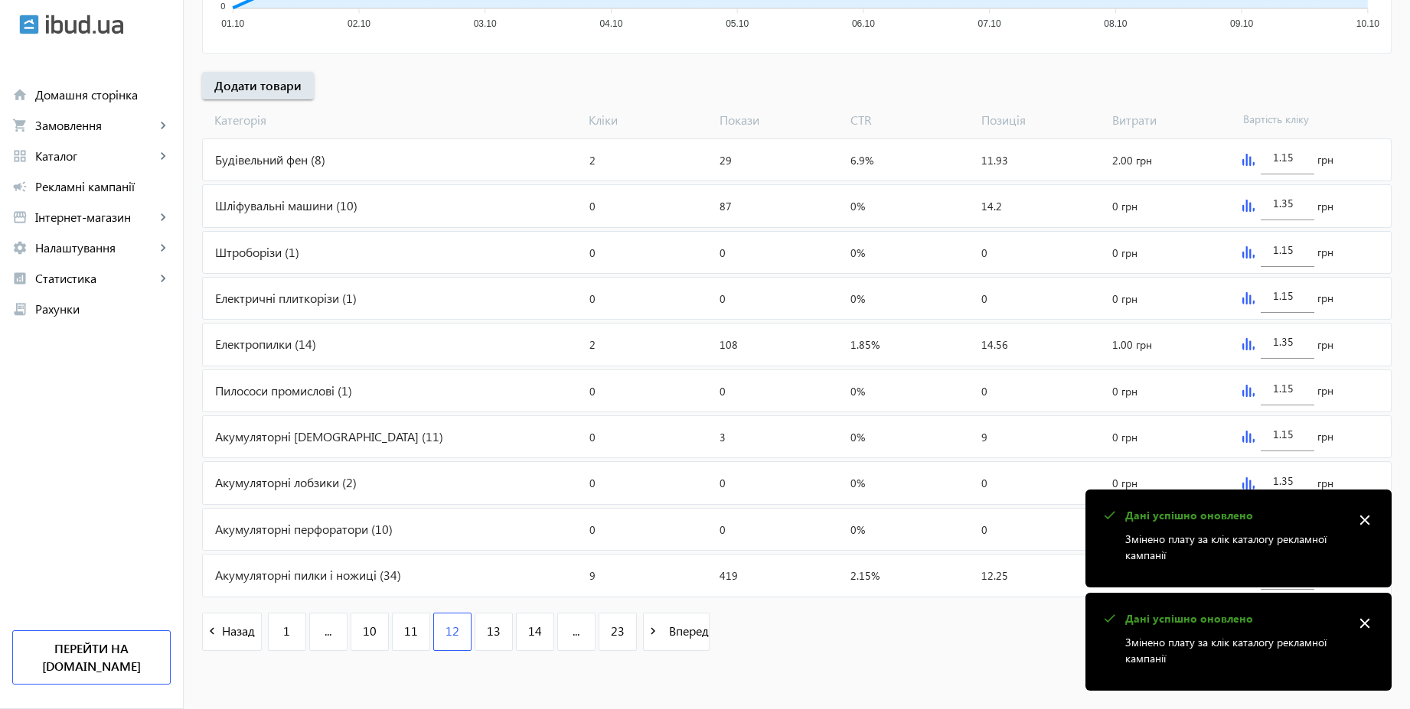
paste input "1.1"
type input "1.15"
click at [850, 644] on div "navigate_before Назад 1 ... 10 11 12 13 14 ... 23 navigate_next Вперед" at bounding box center [796, 634] width 1189 height 66
click at [1355, 622] on mat-icon "close" at bounding box center [1364, 623] width 23 height 23
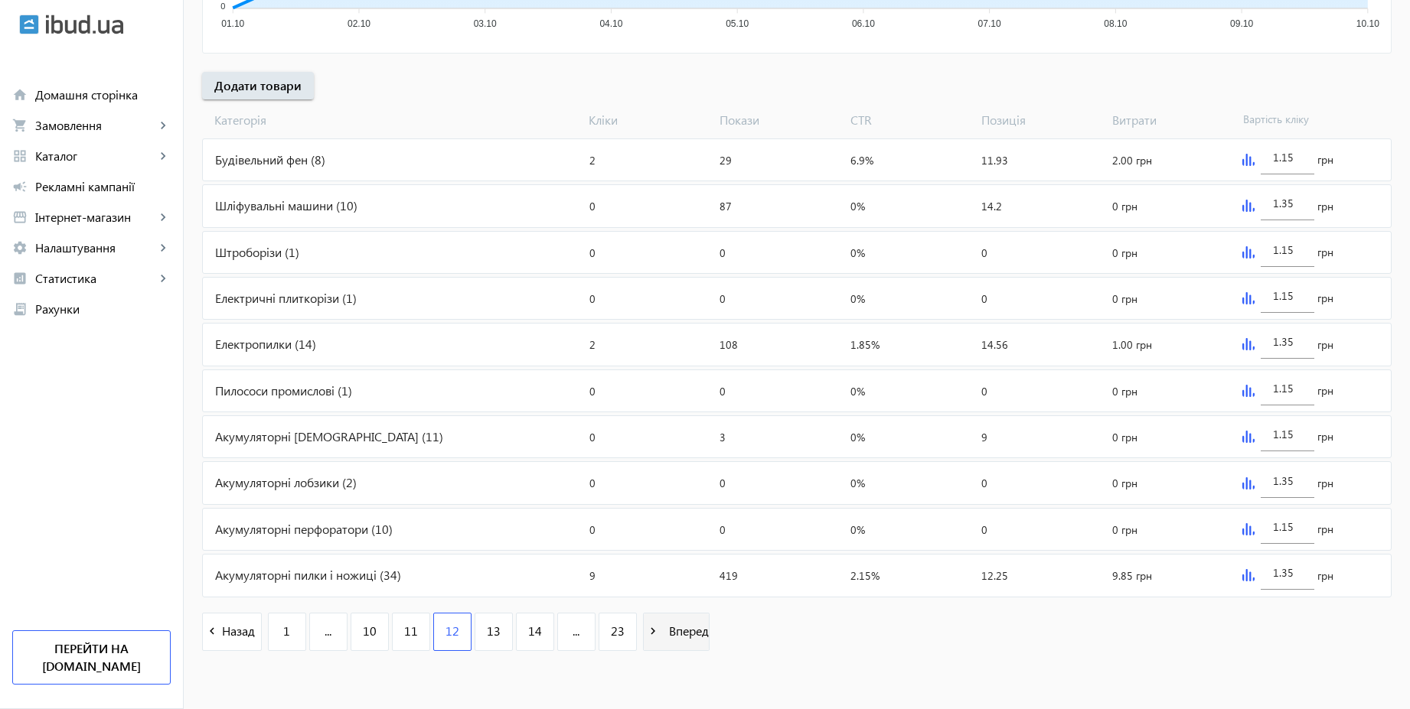
click at [696, 640] on span at bounding box center [676, 632] width 65 height 37
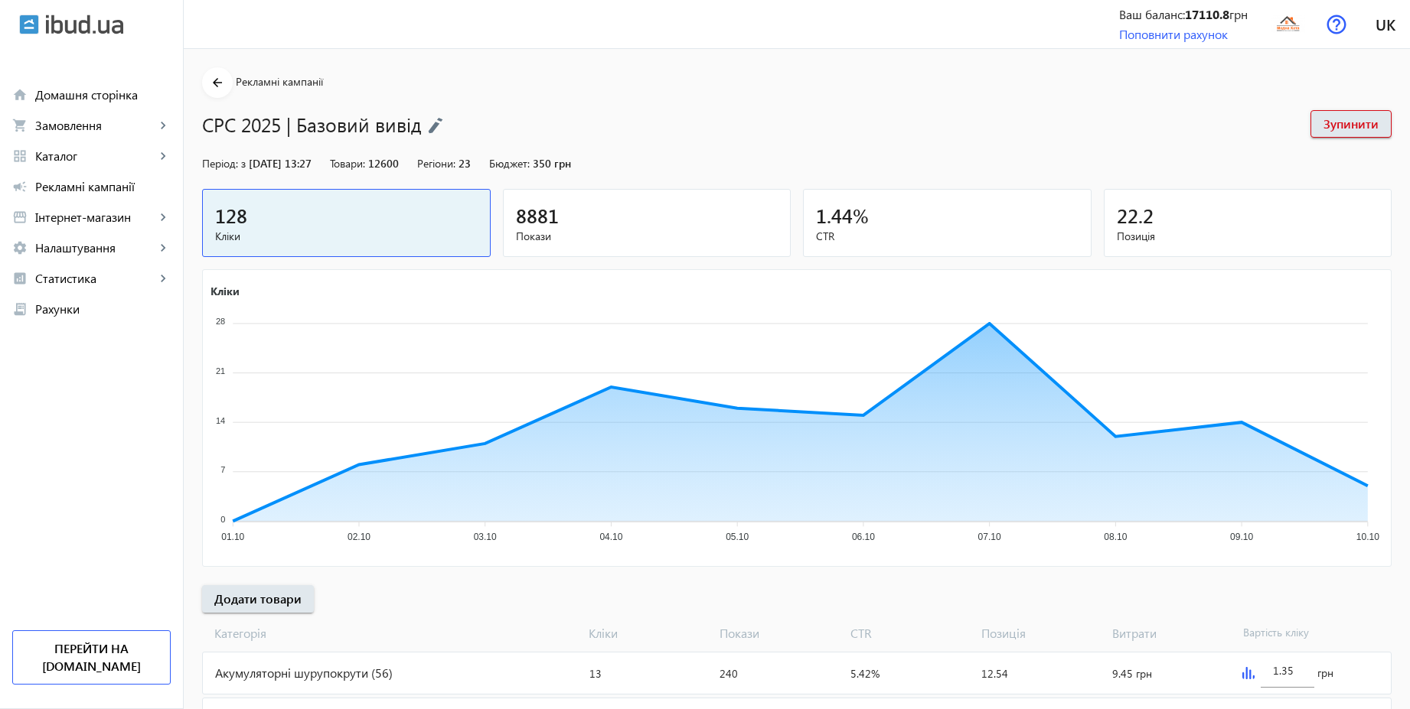
scroll to position [513, 0]
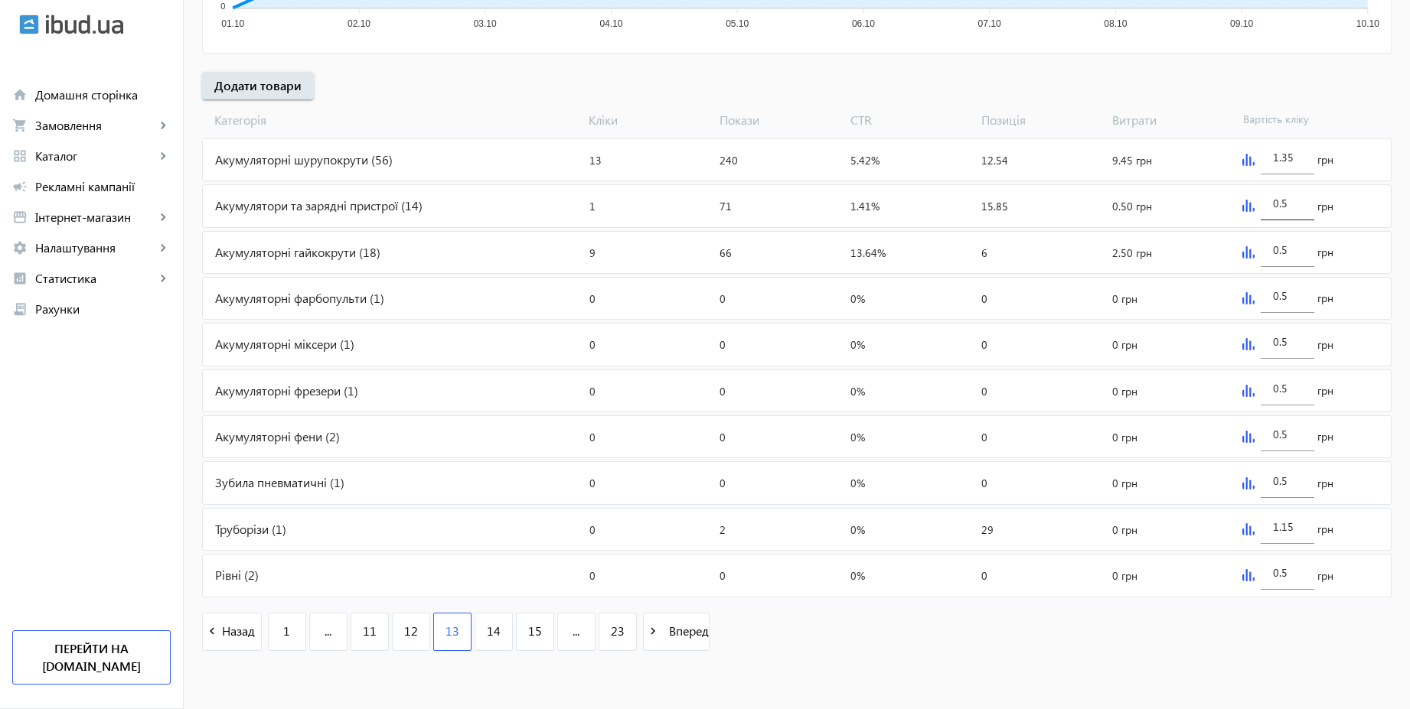
click at [1307, 204] on div "0.5" at bounding box center [1287, 199] width 54 height 43
paste input "1.1"
type input "1.15"
click at [1292, 246] on input "0.5" at bounding box center [1287, 250] width 29 height 15
paste input "1.1"
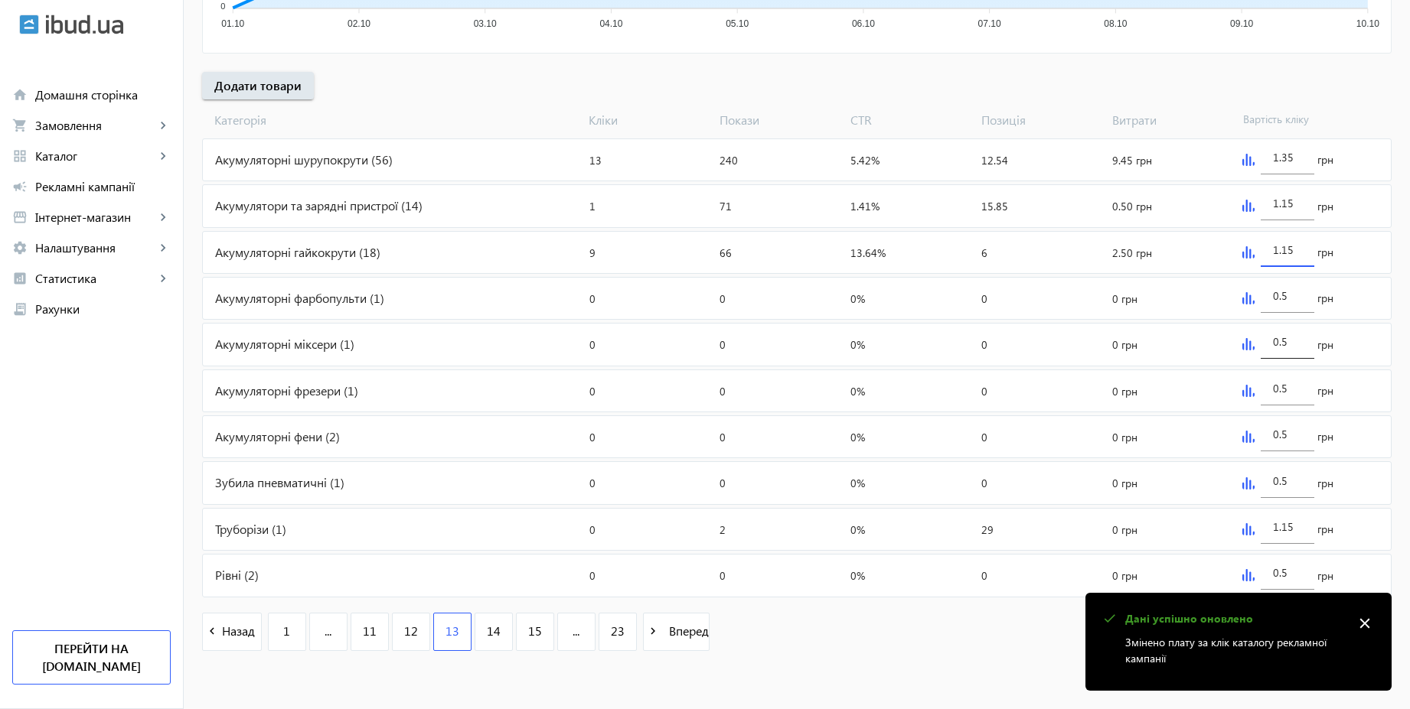
type input "1.15"
click at [1289, 334] on div "0.5" at bounding box center [1287, 337] width 29 height 43
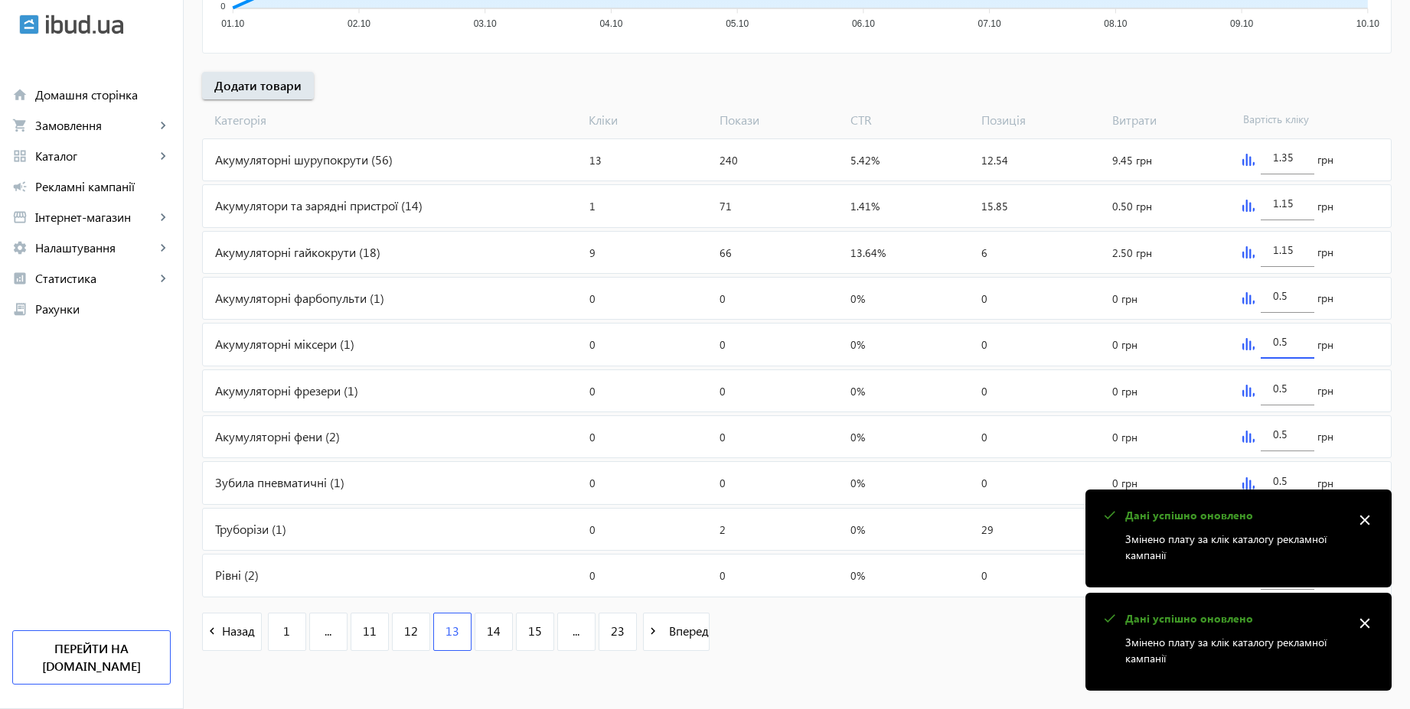
paste input "1.1"
type input "1.15"
click at [1290, 298] on input "0.5" at bounding box center [1287, 296] width 29 height 15
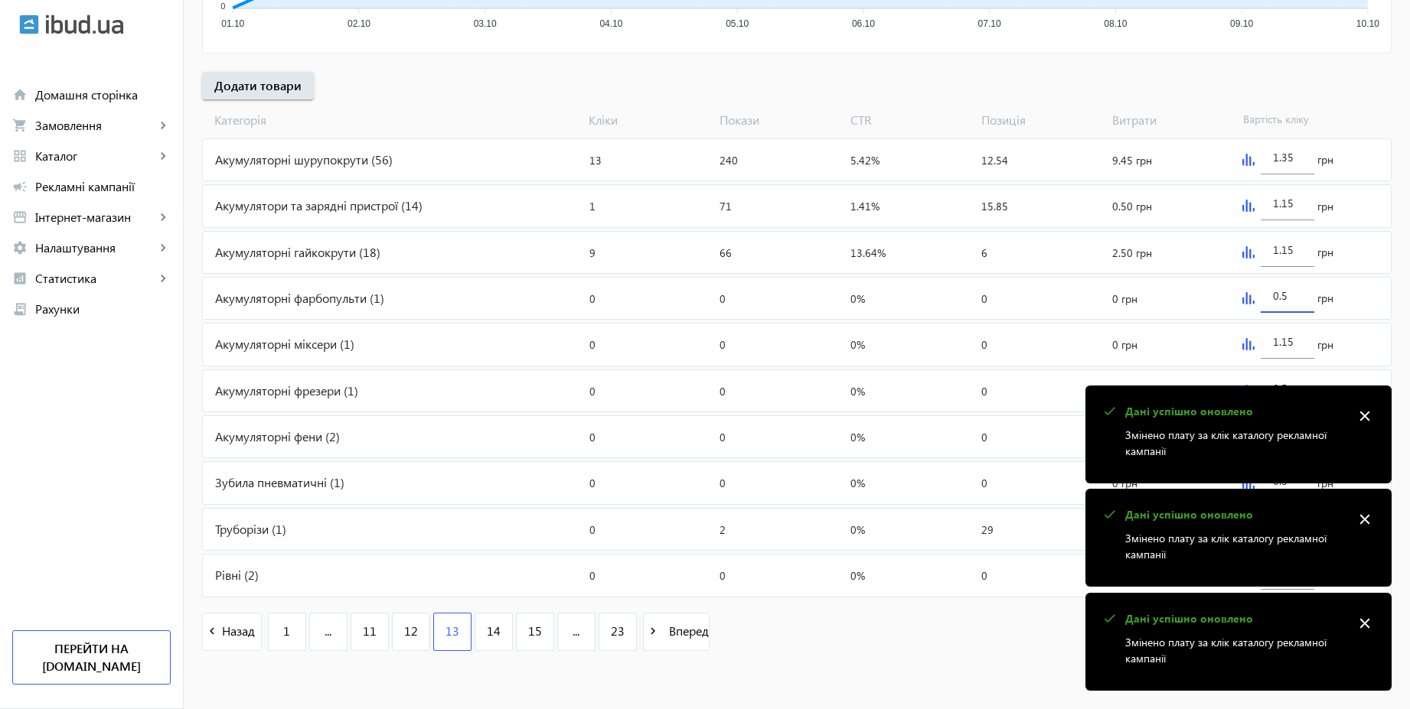
paste input "1.1"
type input "1.15"
click at [1361, 409] on mat-icon "close" at bounding box center [1364, 416] width 23 height 23
click at [1364, 526] on mat-icon "close" at bounding box center [1364, 520] width 23 height 23
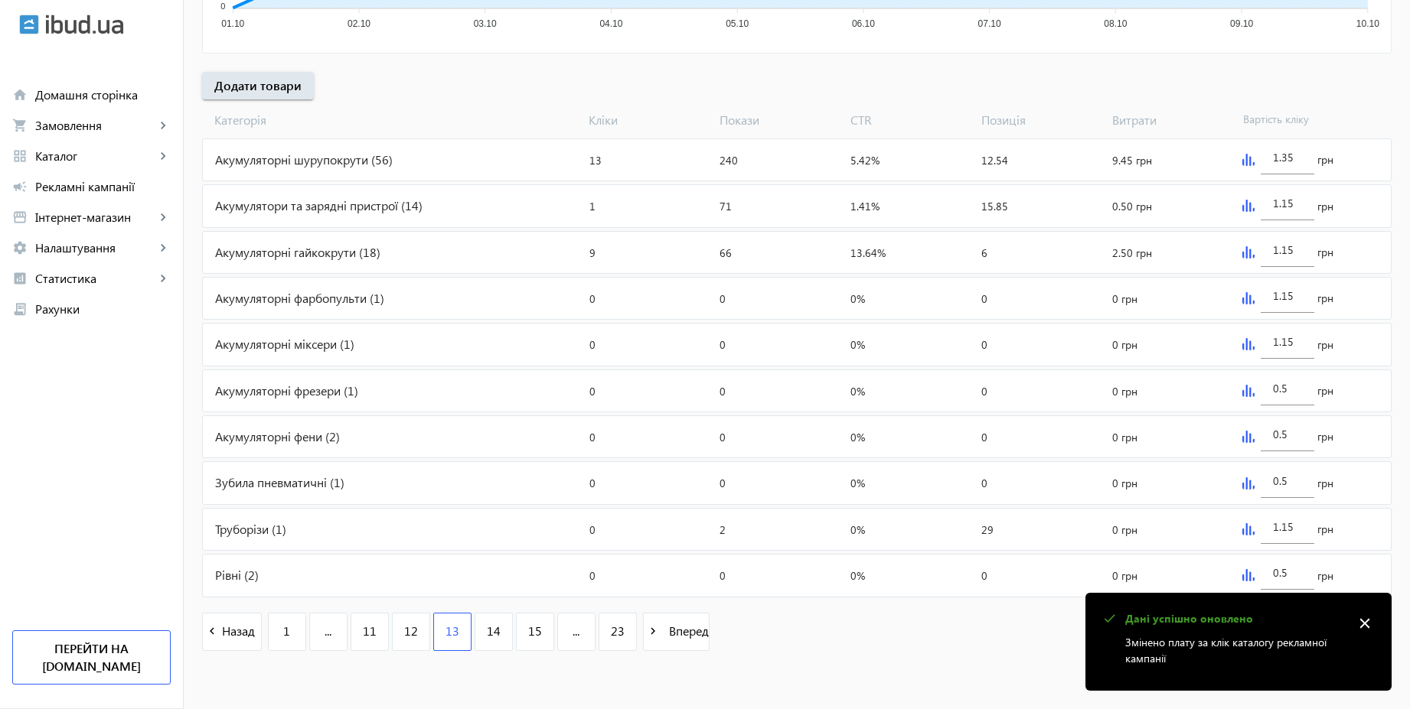
click at [1366, 623] on mat-icon "close" at bounding box center [1364, 623] width 23 height 23
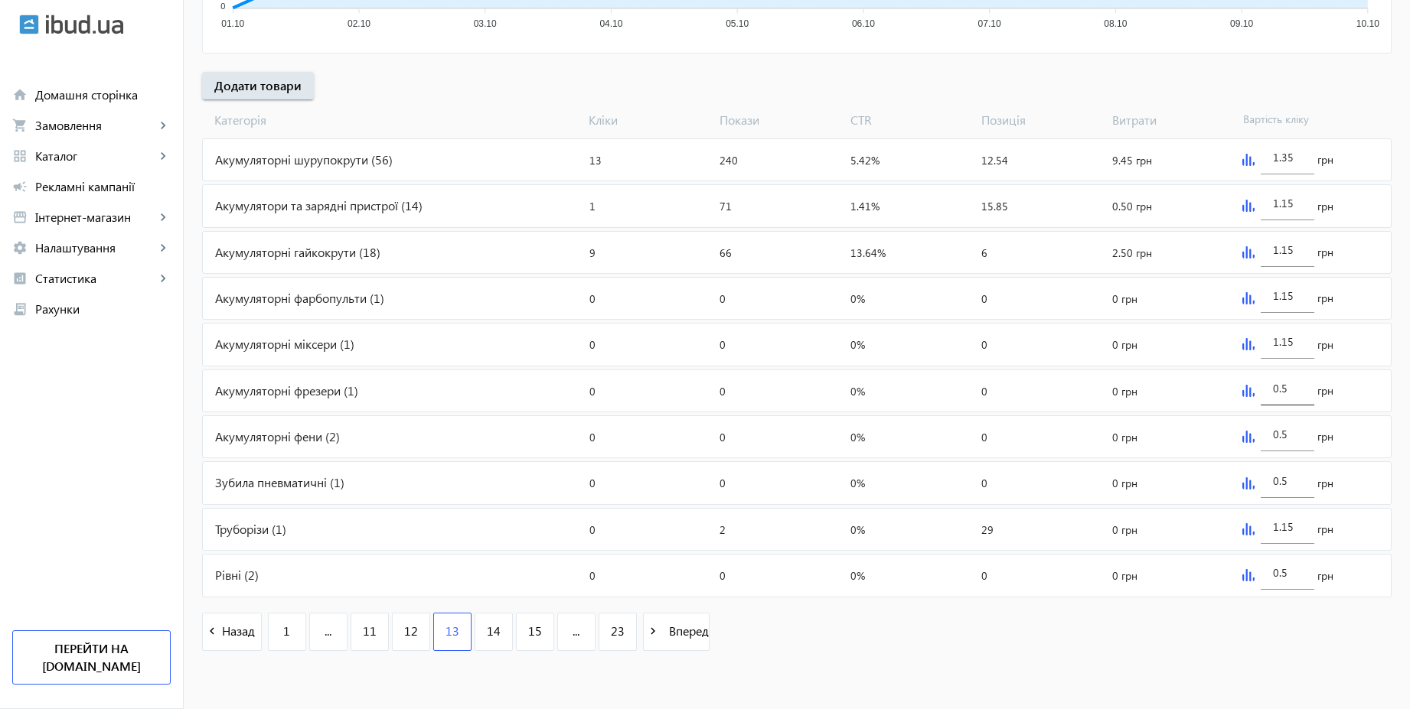
click at [1299, 383] on input "0.5" at bounding box center [1287, 388] width 29 height 15
paste input "1.1"
type input "1.15"
click at [1301, 481] on div "0.5" at bounding box center [1287, 476] width 54 height 43
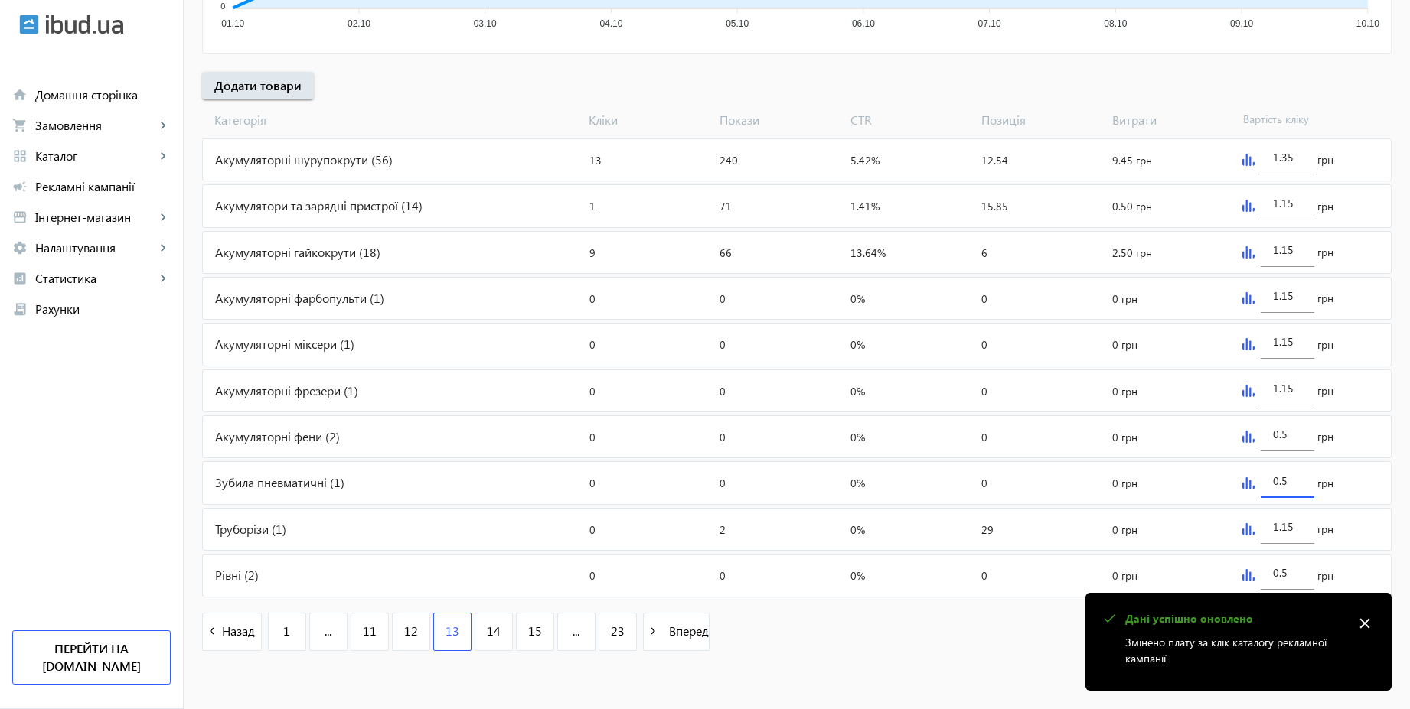
paste input "1.1"
type input "1.15"
click at [1303, 435] on div "0.5" at bounding box center [1287, 430] width 54 height 43
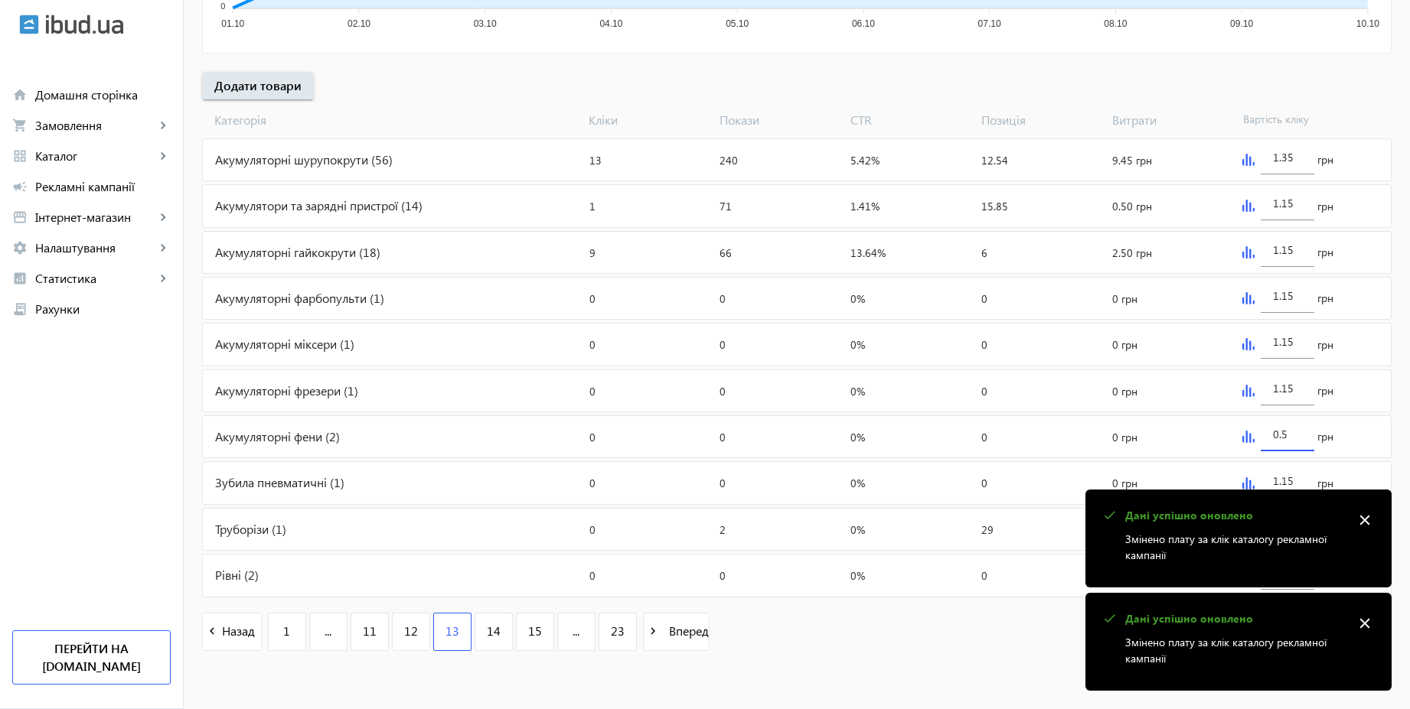
paste input "1.1"
type input "1.15"
click at [1368, 520] on mat-icon "close" at bounding box center [1364, 520] width 23 height 23
click at [1367, 619] on mat-icon "close" at bounding box center [1364, 623] width 23 height 23
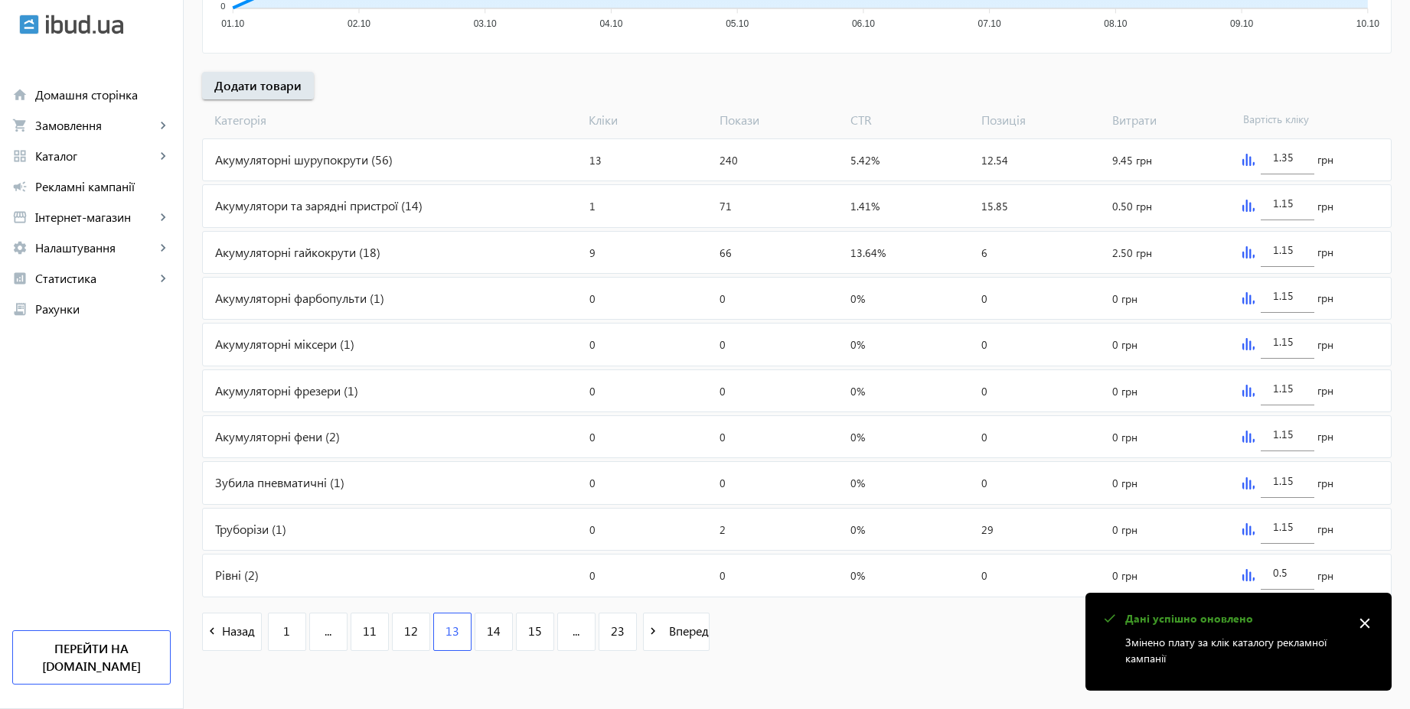
click at [1366, 617] on mat-icon "close" at bounding box center [1364, 623] width 23 height 23
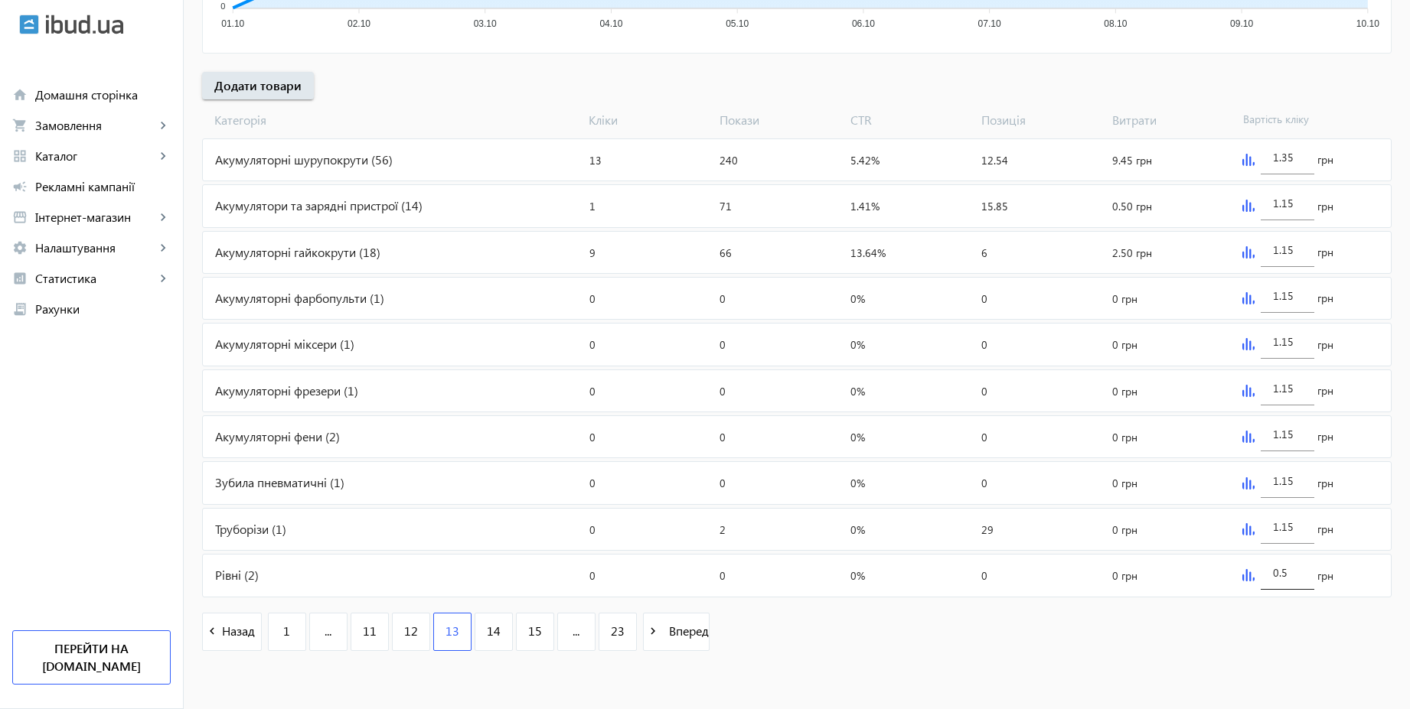
click at [1295, 573] on input "0.5" at bounding box center [1287, 573] width 29 height 15
paste input "1.1"
type input "1.15"
click at [1197, 647] on div "navigate_before Назад 1 ... 11 12 13 14 15 ... 23 navigate_next Вперед" at bounding box center [796, 634] width 1189 height 66
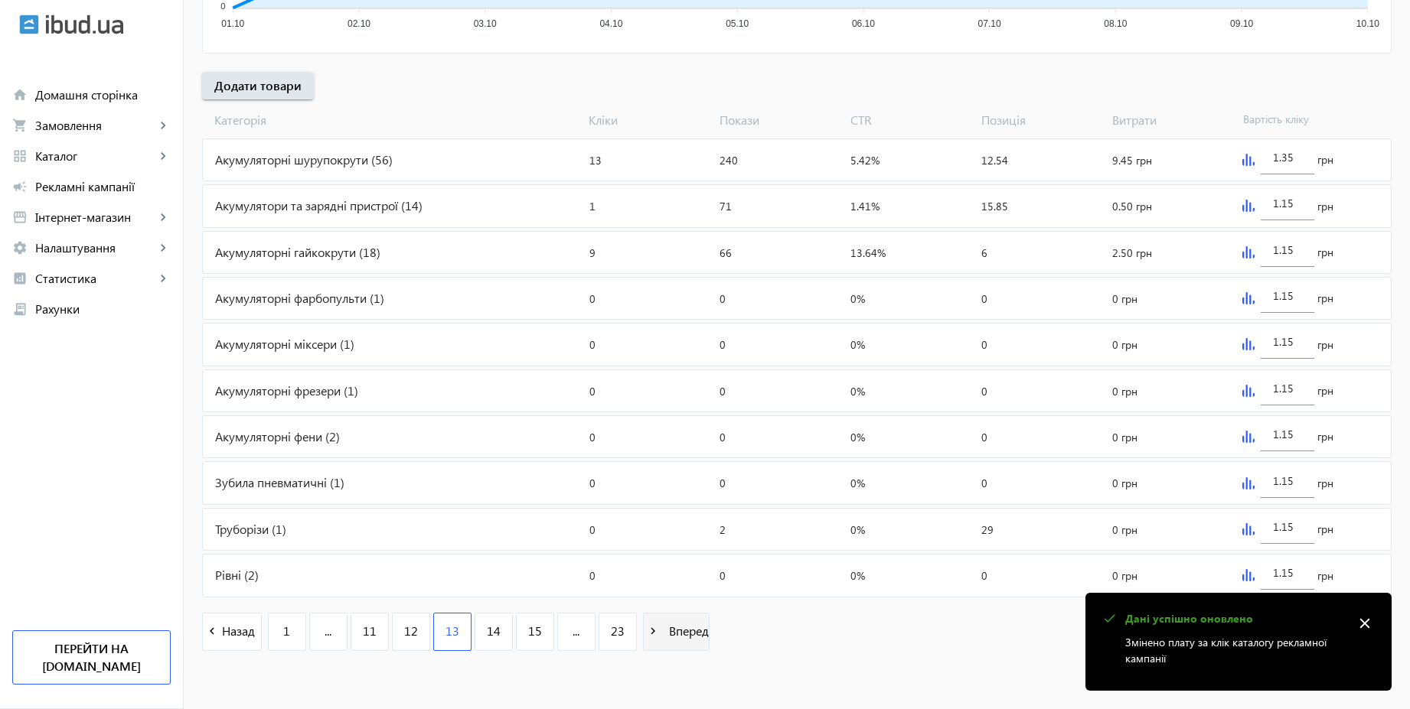
click at [679, 632] on span "Вперед" at bounding box center [686, 631] width 46 height 17
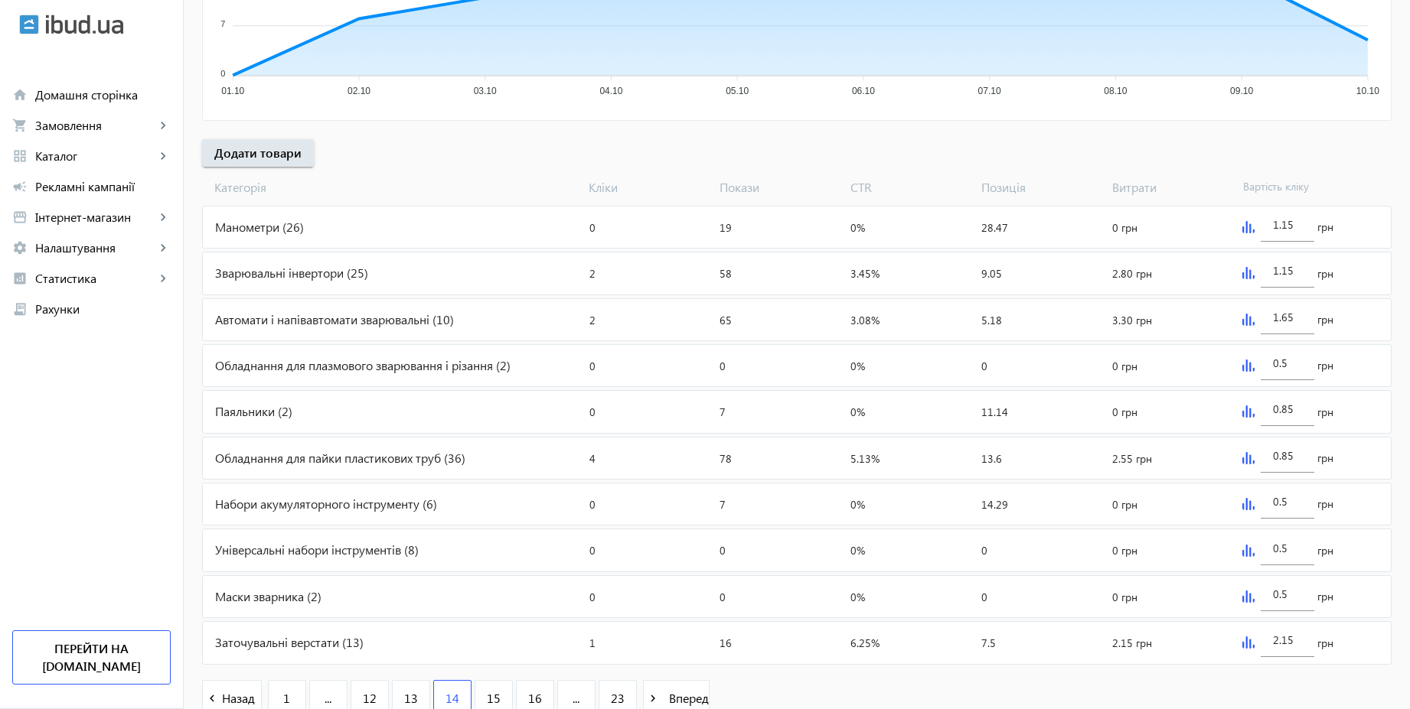
scroll to position [513, 0]
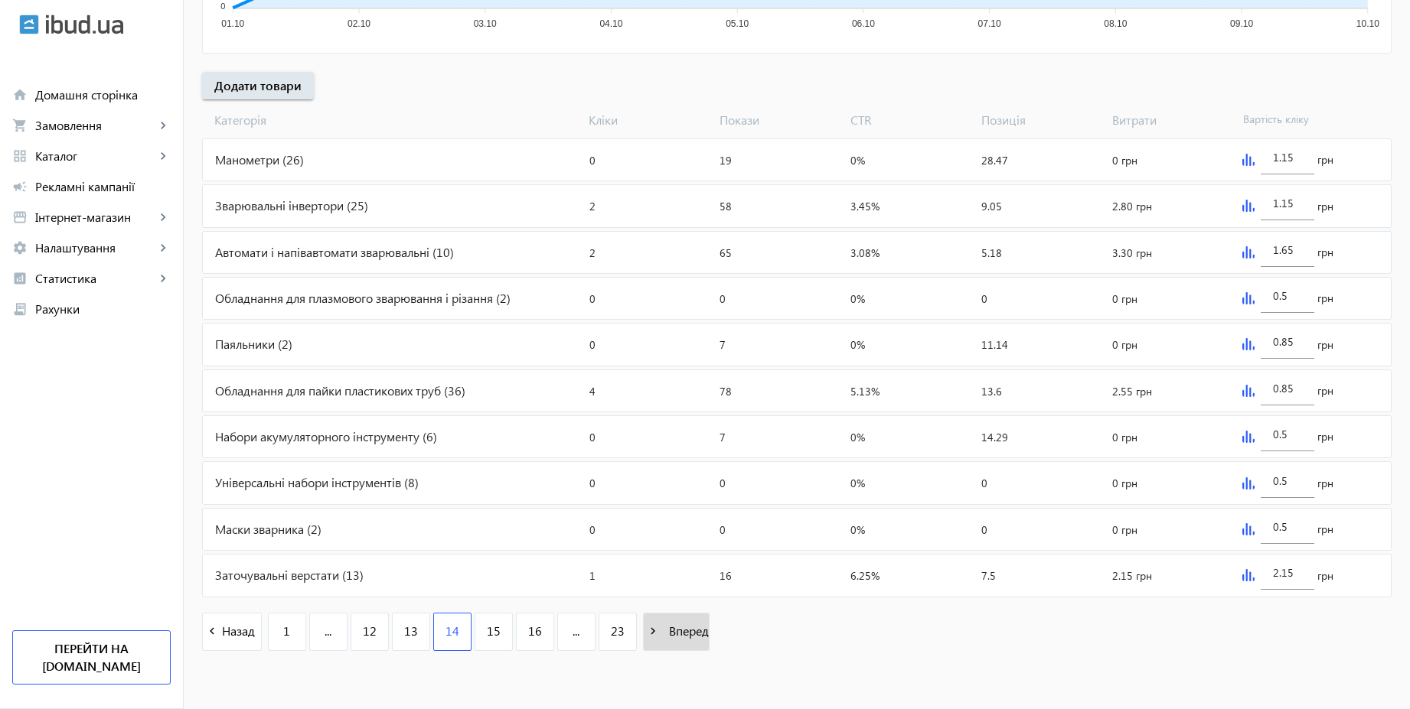
click at [669, 631] on span "Вперед" at bounding box center [686, 631] width 46 height 17
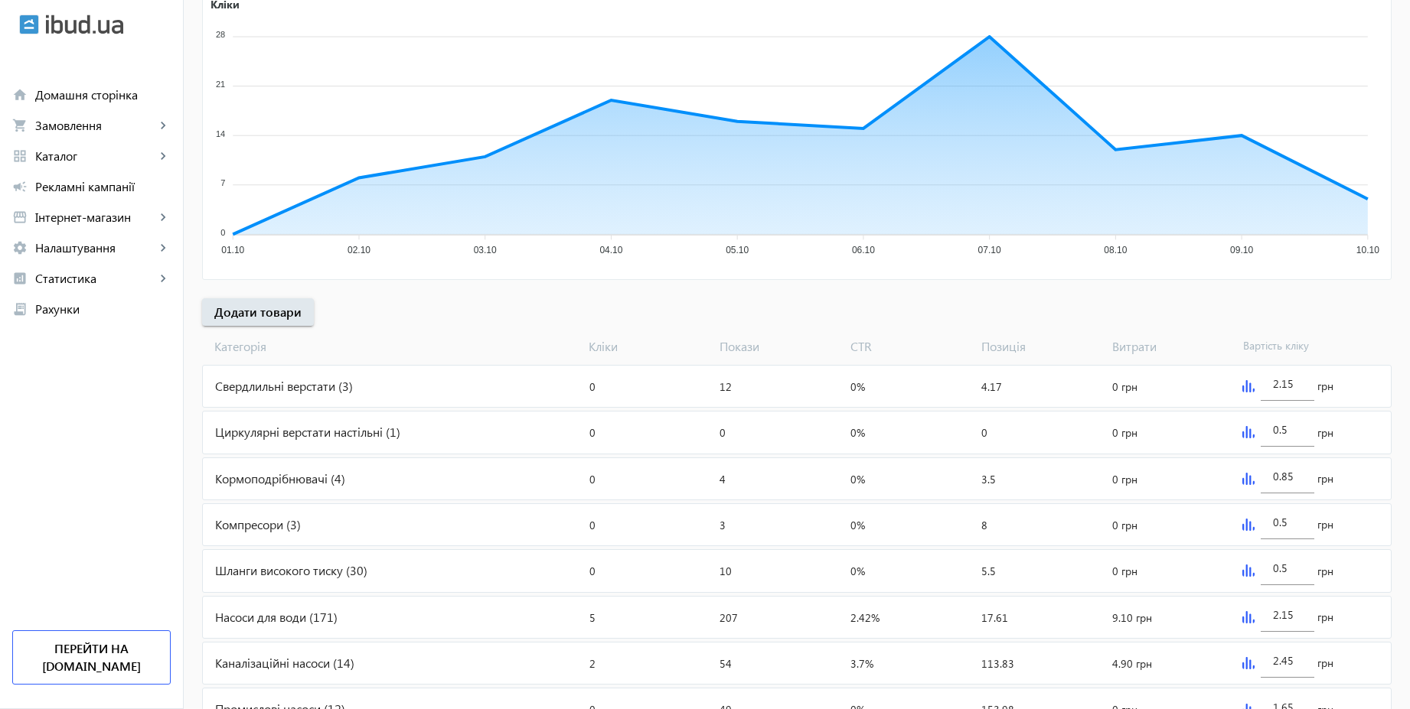
scroll to position [513, 0]
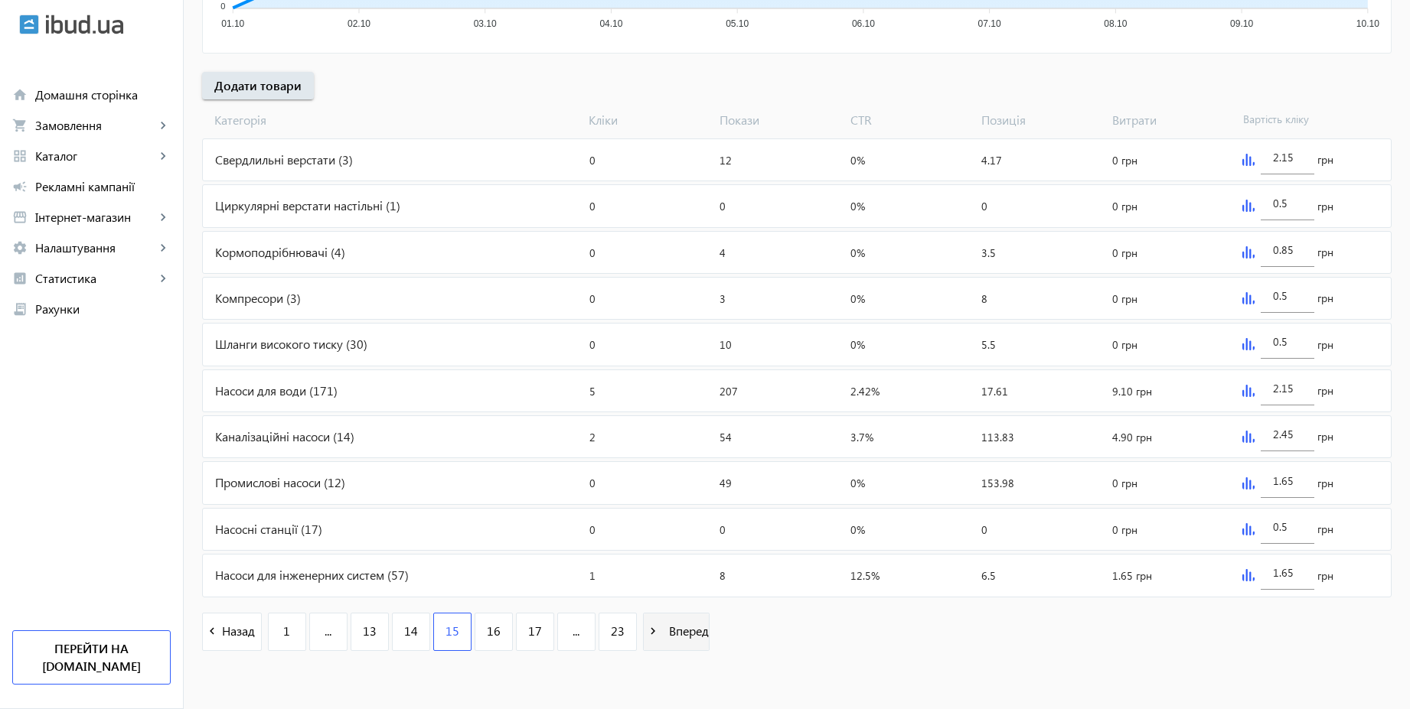
click at [684, 630] on span "Вперед" at bounding box center [686, 631] width 46 height 17
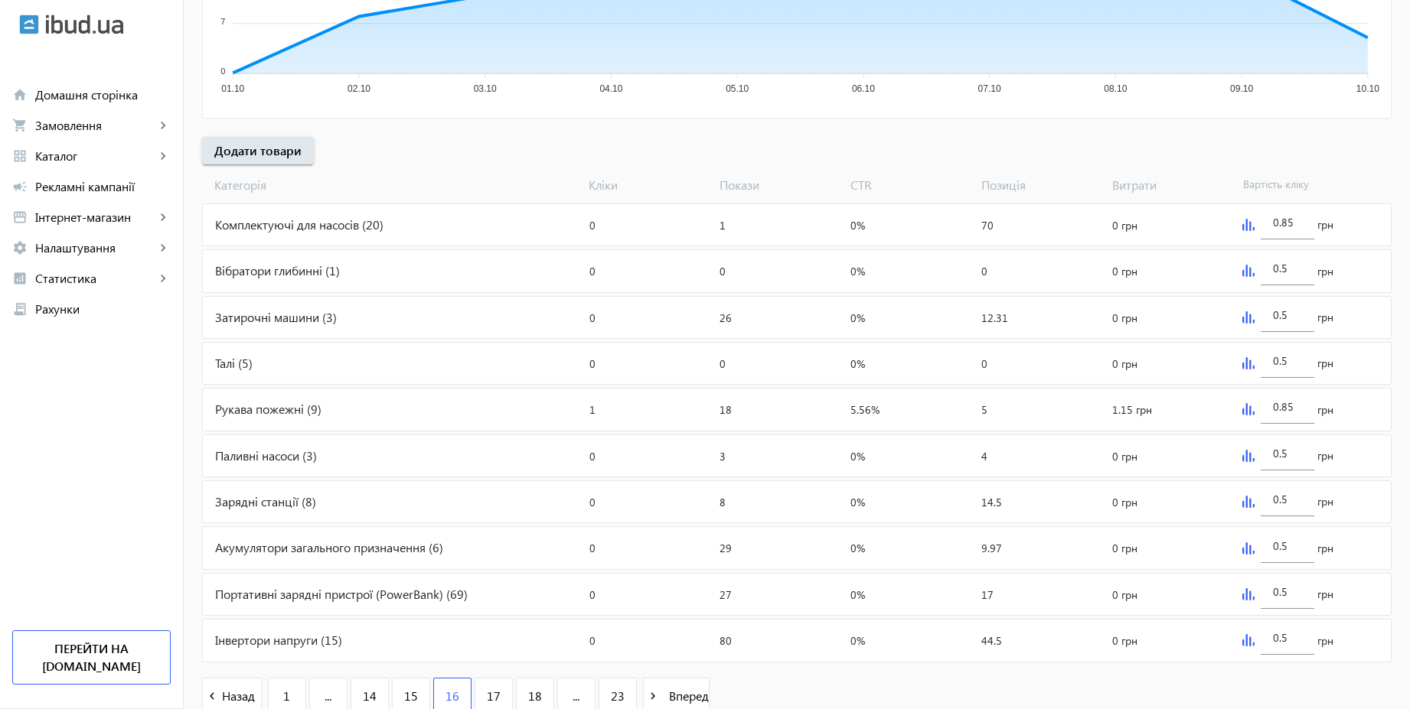
scroll to position [513, 0]
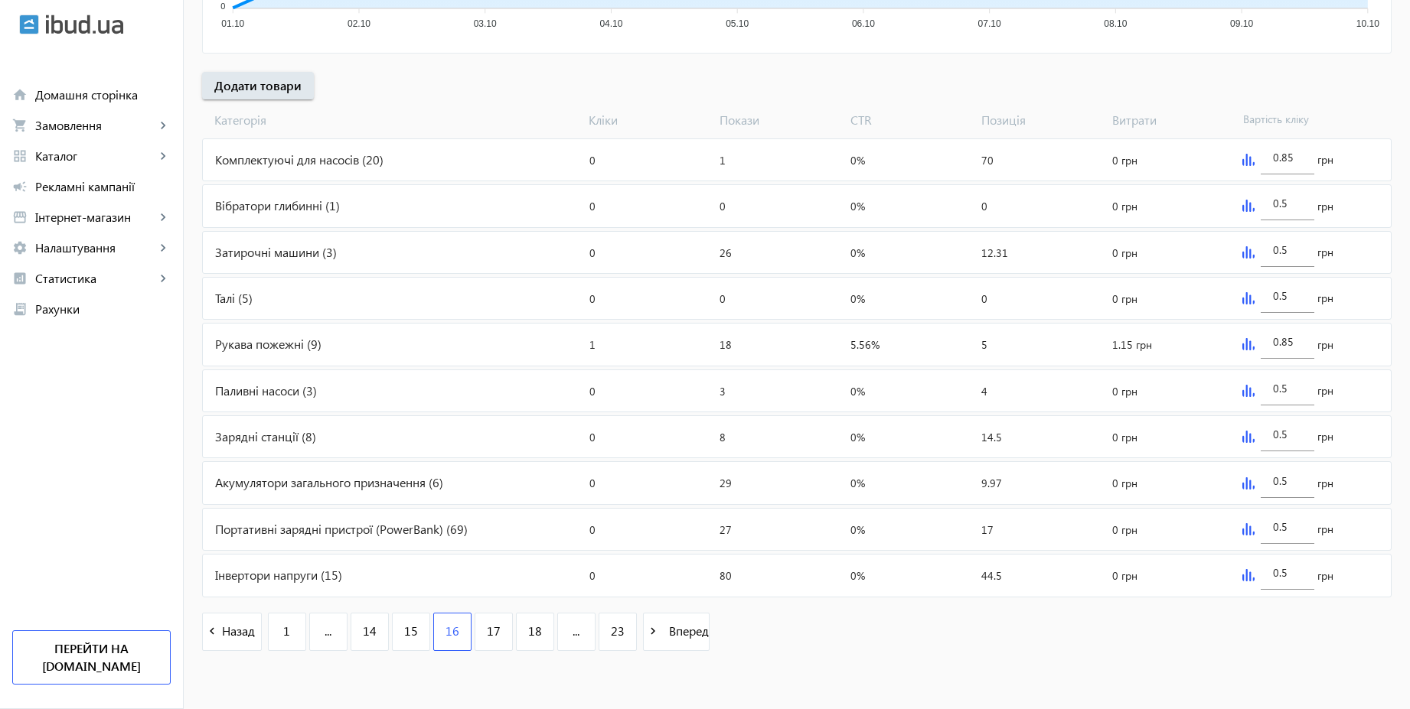
click at [1248, 438] on img at bounding box center [1248, 437] width 12 height 12
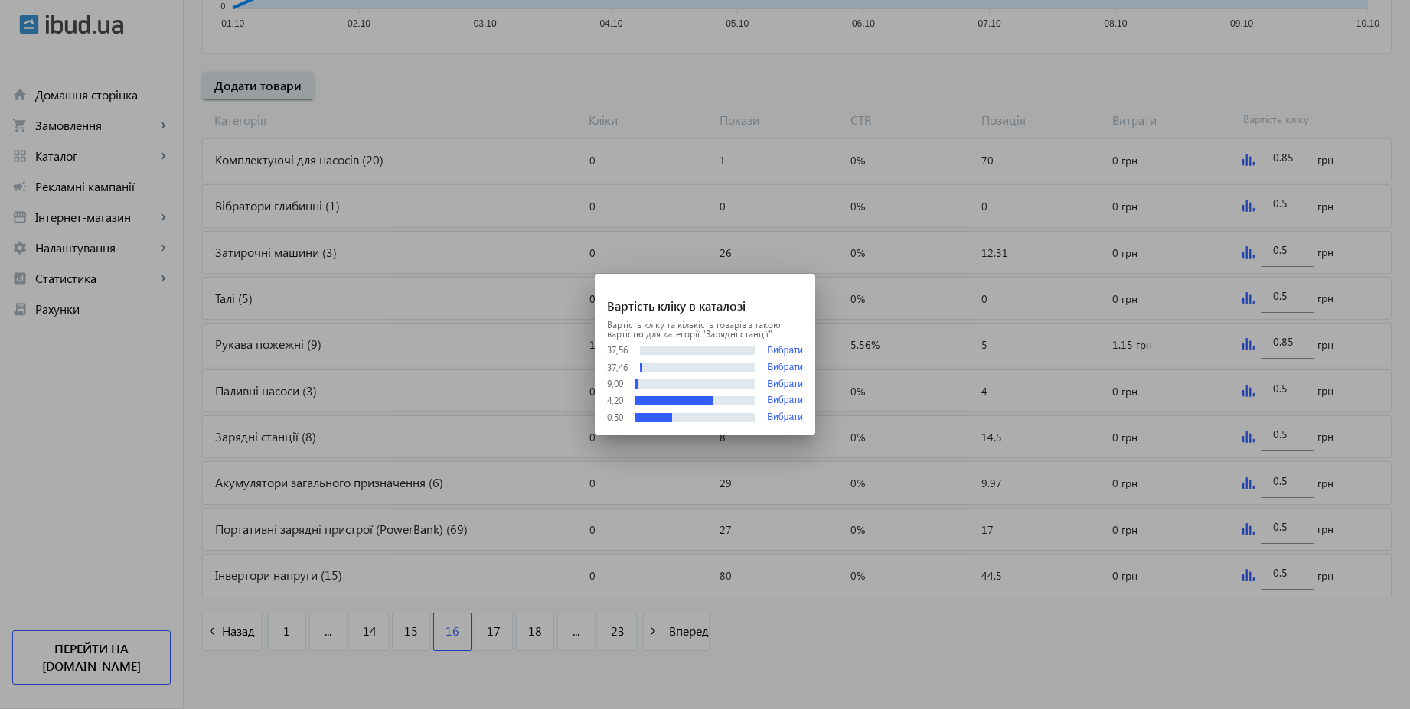
scroll to position [0, 0]
click at [1284, 432] on div at bounding box center [705, 354] width 1410 height 709
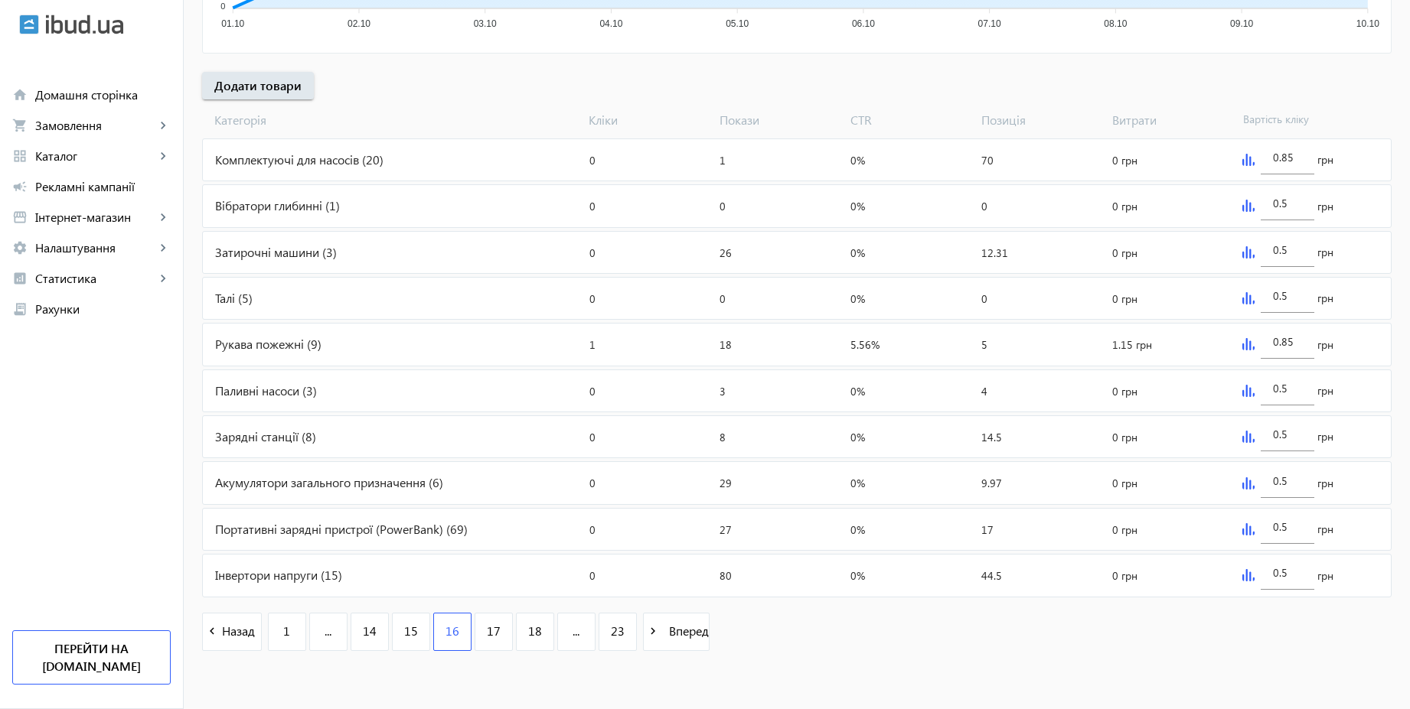
scroll to position [513, 0]
click at [1289, 431] on input "0.5" at bounding box center [1287, 434] width 29 height 15
paste input "1.1"
type input "1.55"
click at [911, 669] on mat-sidenav-content "arrow_back Рекламні кампанії CPC 2025 | Базовий вивід Зупинити Період: з [DATE]…" at bounding box center [797, 122] width 1226 height 1174
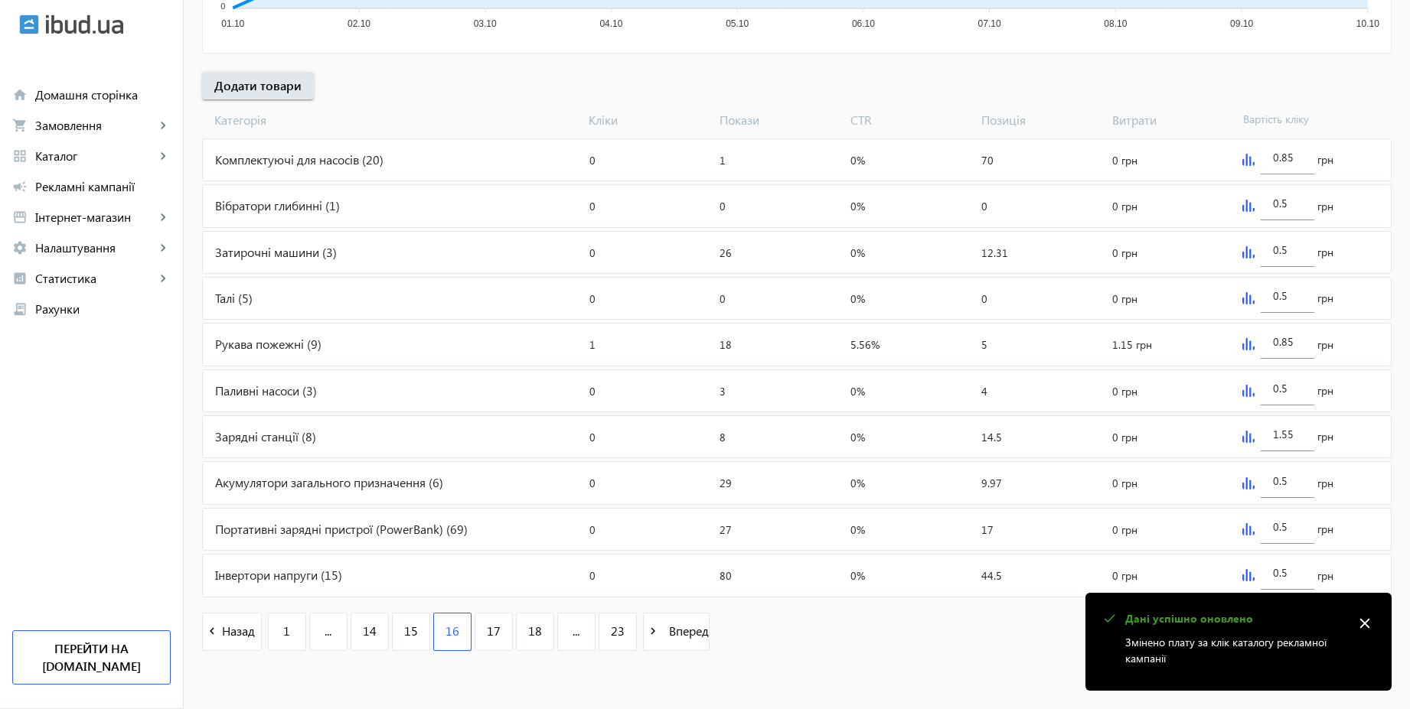
click at [1364, 621] on mat-icon "close" at bounding box center [1364, 623] width 23 height 23
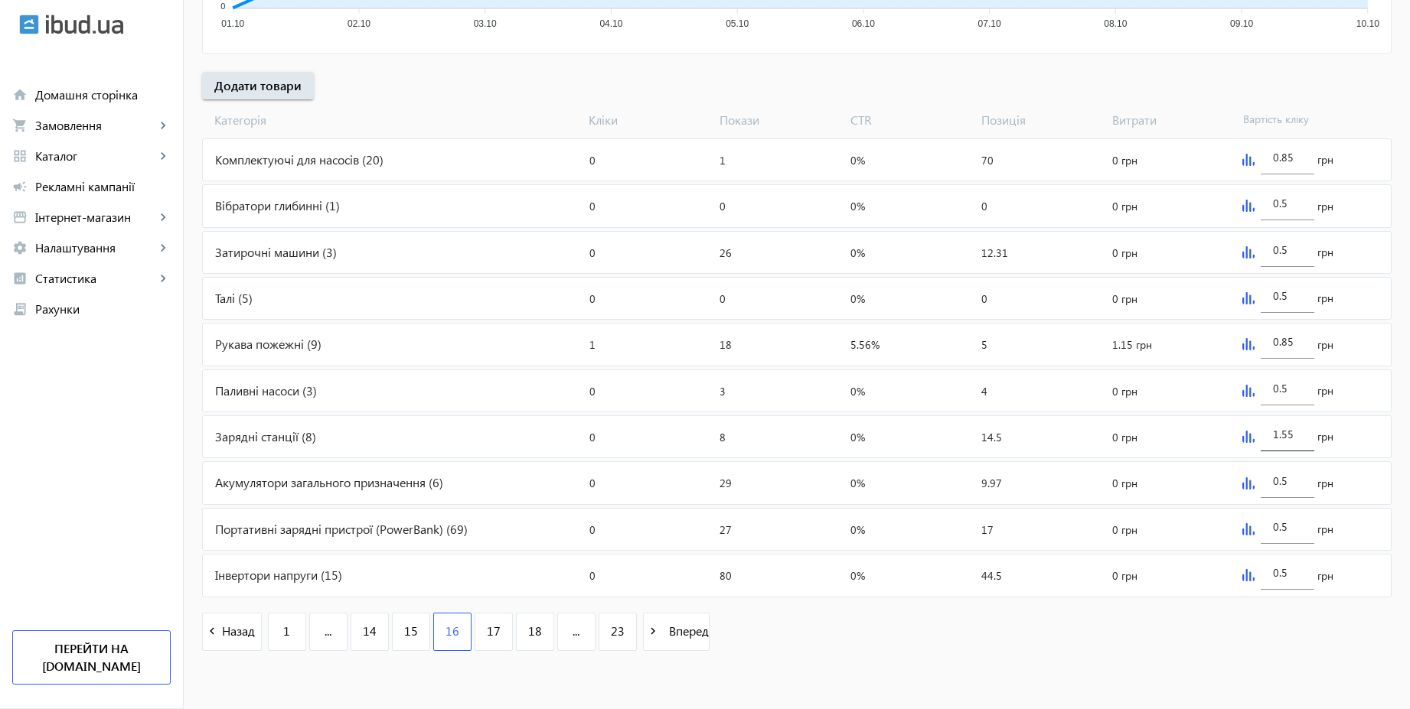
click at [1297, 437] on input "1.55" at bounding box center [1287, 434] width 29 height 15
click at [1305, 487] on div "0.5" at bounding box center [1287, 476] width 54 height 43
paste input "1.5"
type input "1.55"
click at [1296, 528] on input "0.5" at bounding box center [1287, 527] width 29 height 15
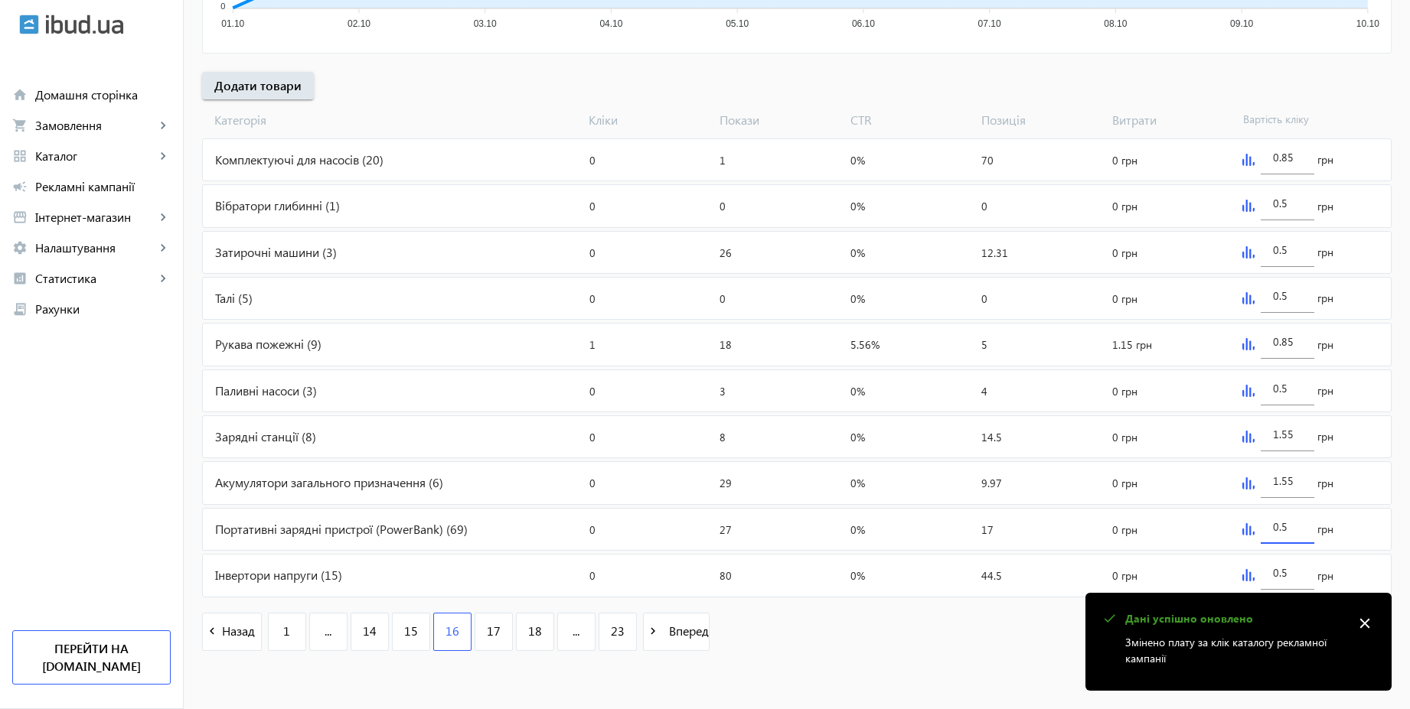
paste input "1.5"
type input "1.55"
click at [1287, 572] on input "0.5" at bounding box center [1287, 573] width 29 height 15
paste input "1.5"
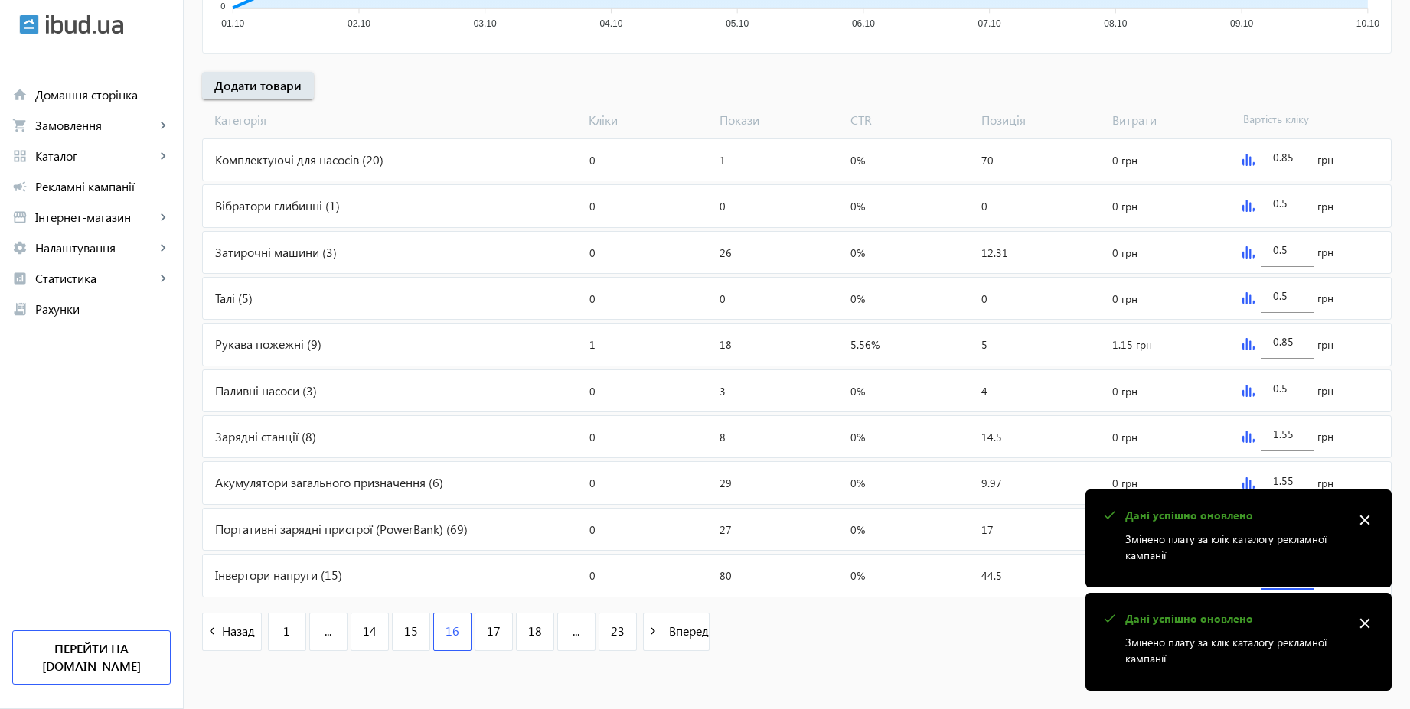
type input "1.55"
click at [931, 680] on mat-sidenav-content "arrow_back Рекламні кампанії CPC 2025 | Базовий вивід Зупинити Період: з [DATE]…" at bounding box center [797, 122] width 1226 height 1174
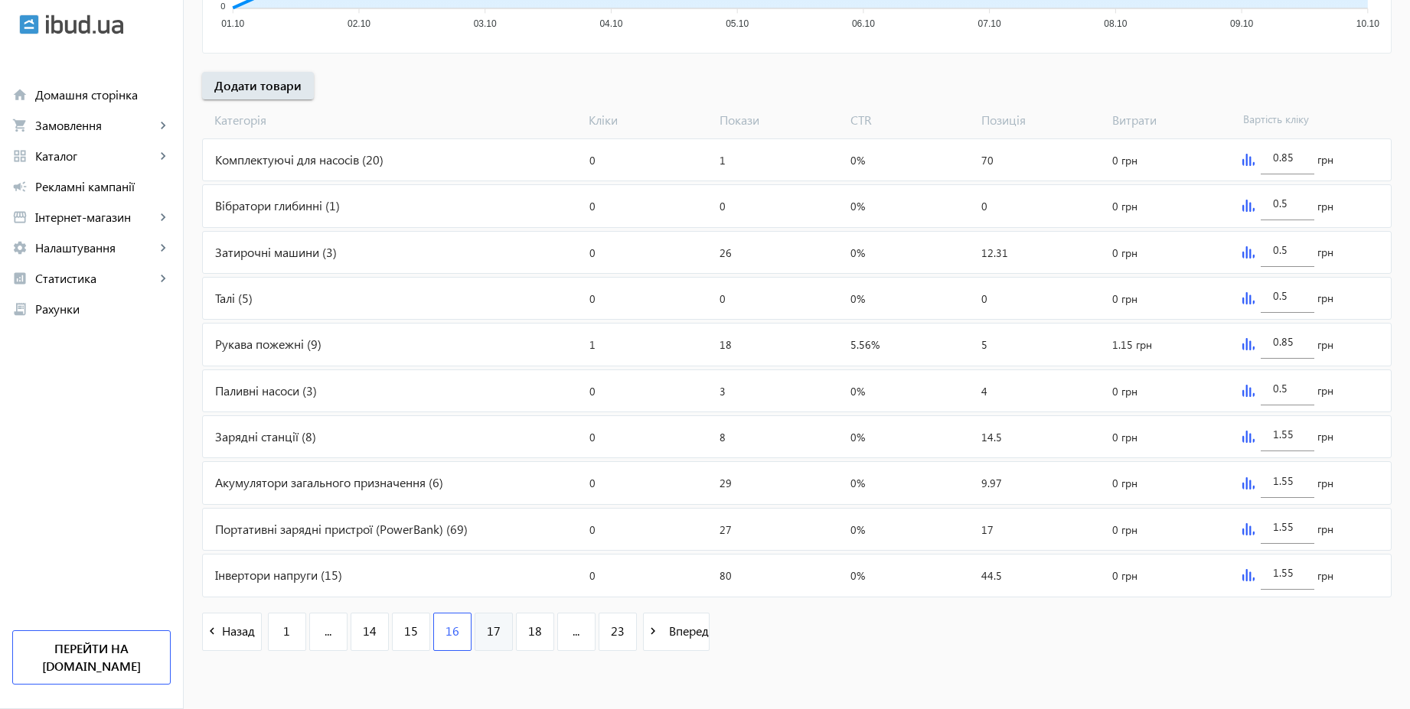
click at [492, 640] on link "17" at bounding box center [493, 632] width 38 height 38
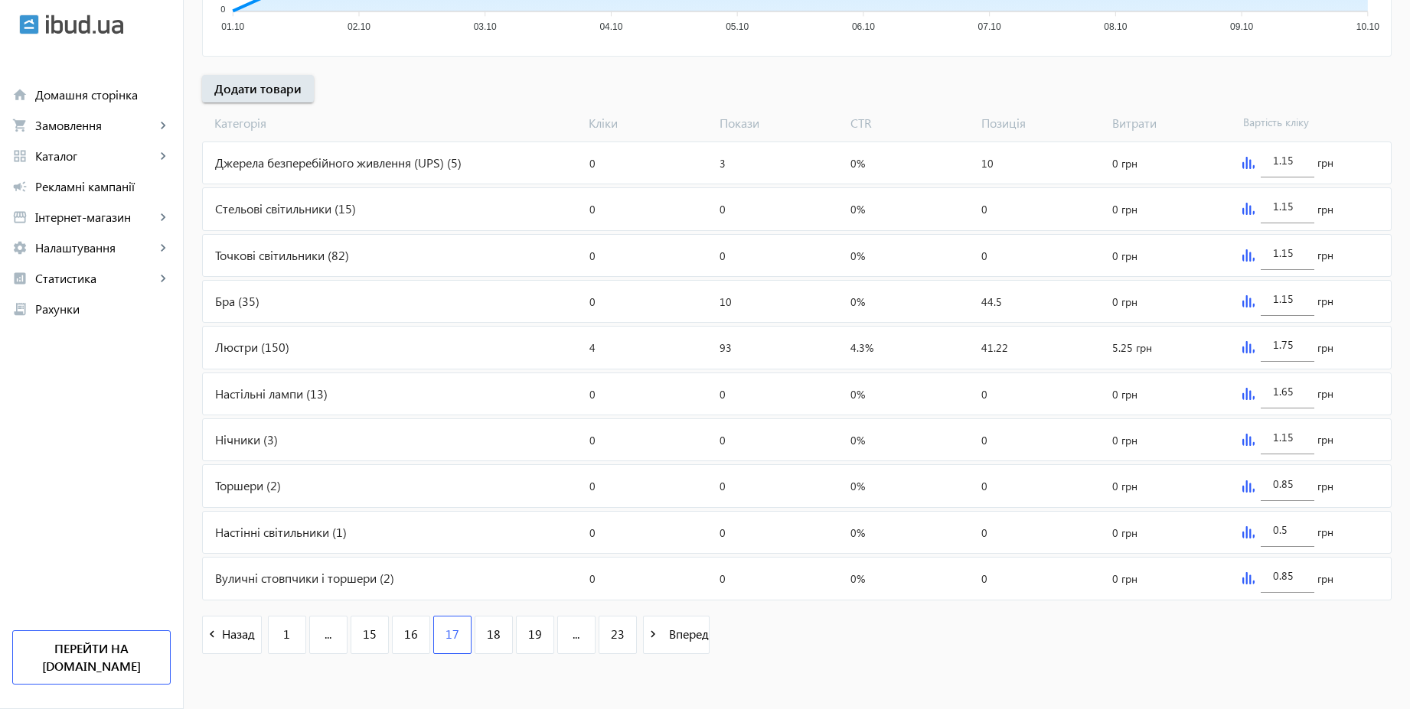
scroll to position [513, 0]
click at [487, 628] on span "18" at bounding box center [494, 631] width 14 height 17
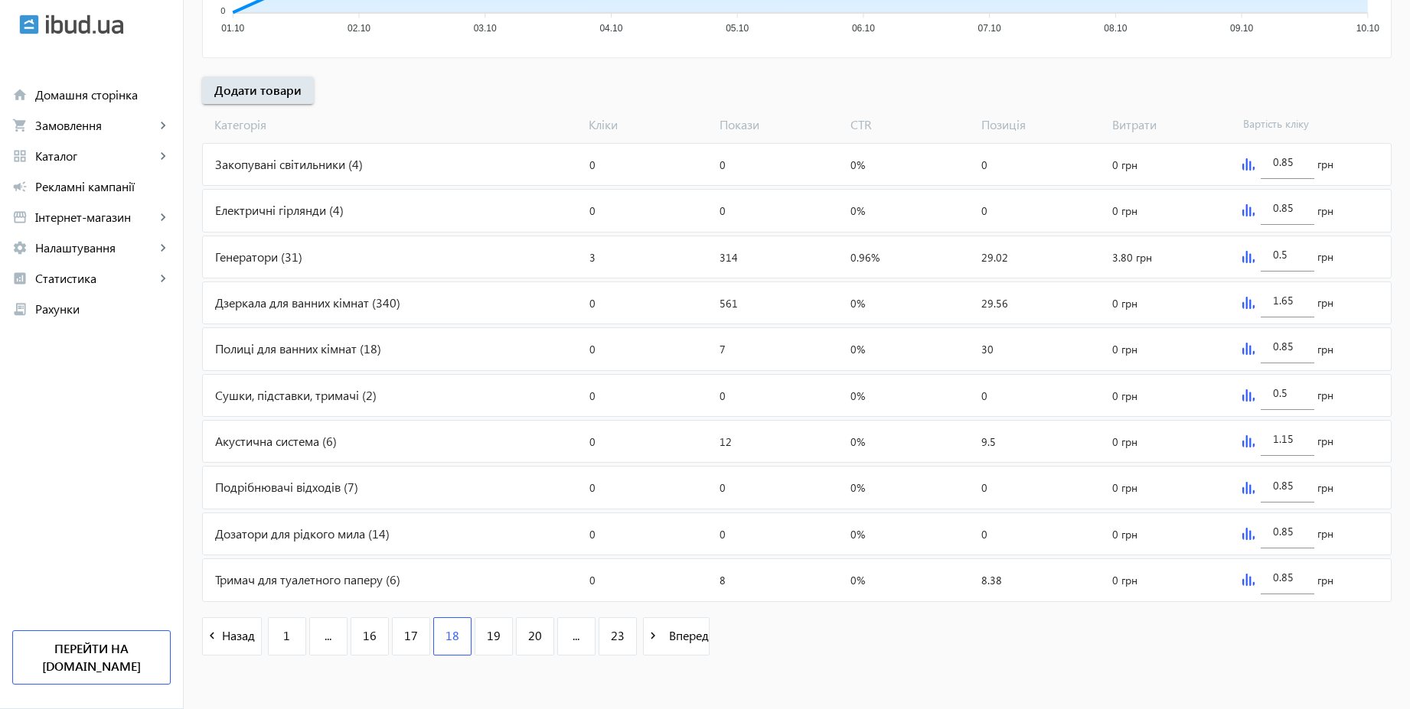
scroll to position [513, 0]
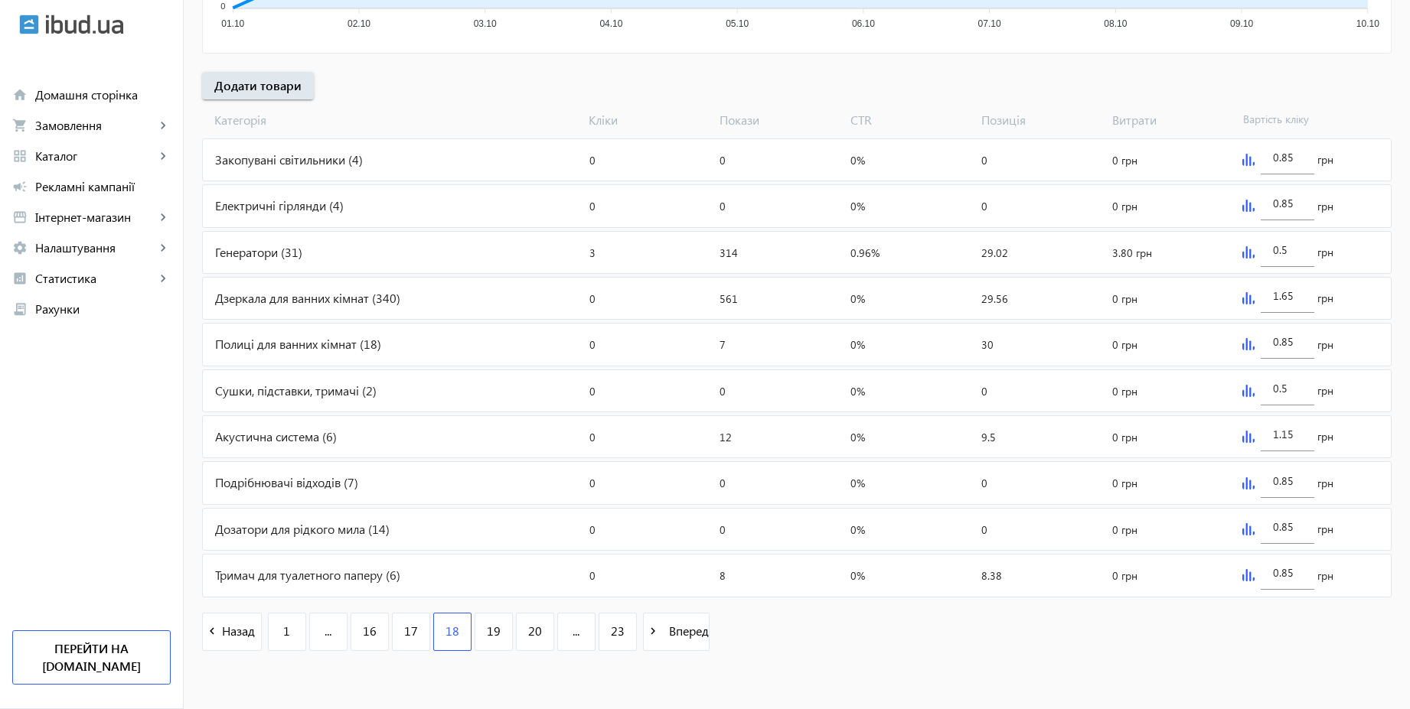
click at [1245, 251] on img at bounding box center [1248, 252] width 12 height 12
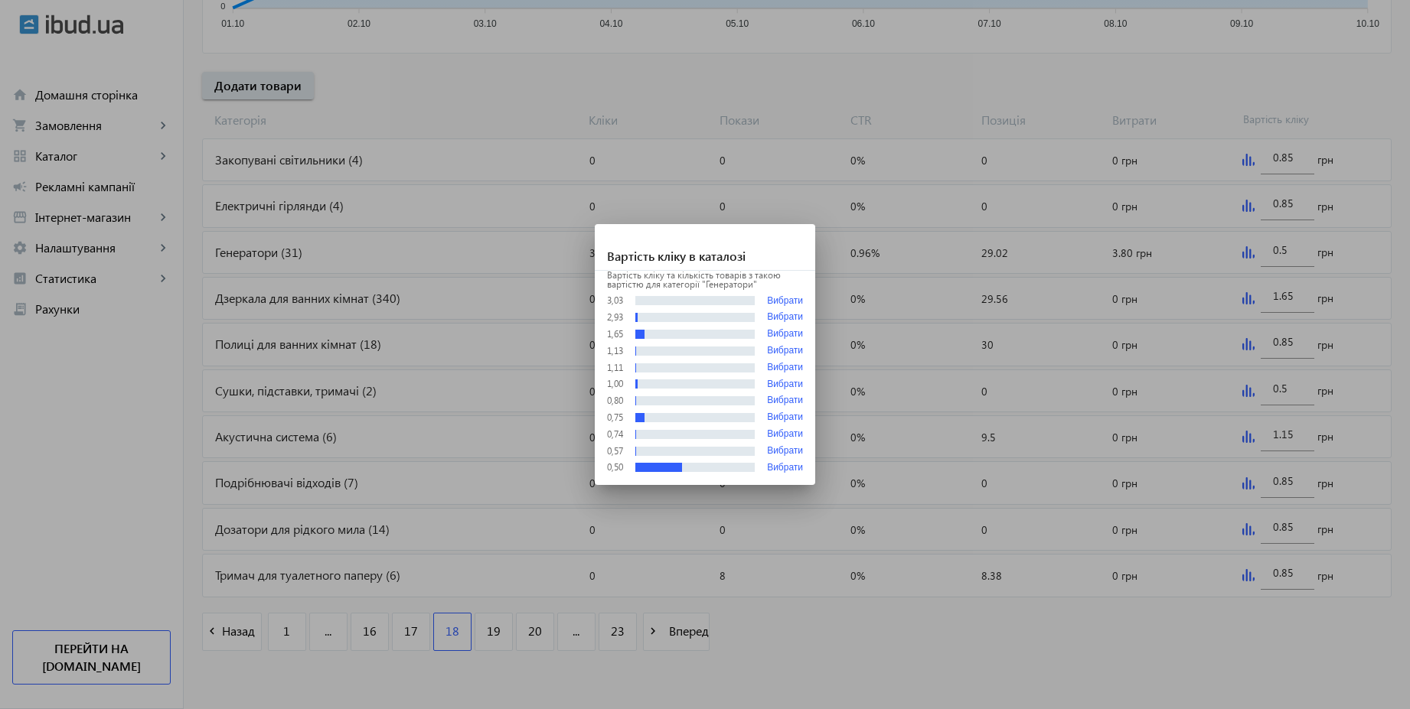
scroll to position [0, 0]
click at [1284, 249] on div at bounding box center [705, 354] width 1410 height 709
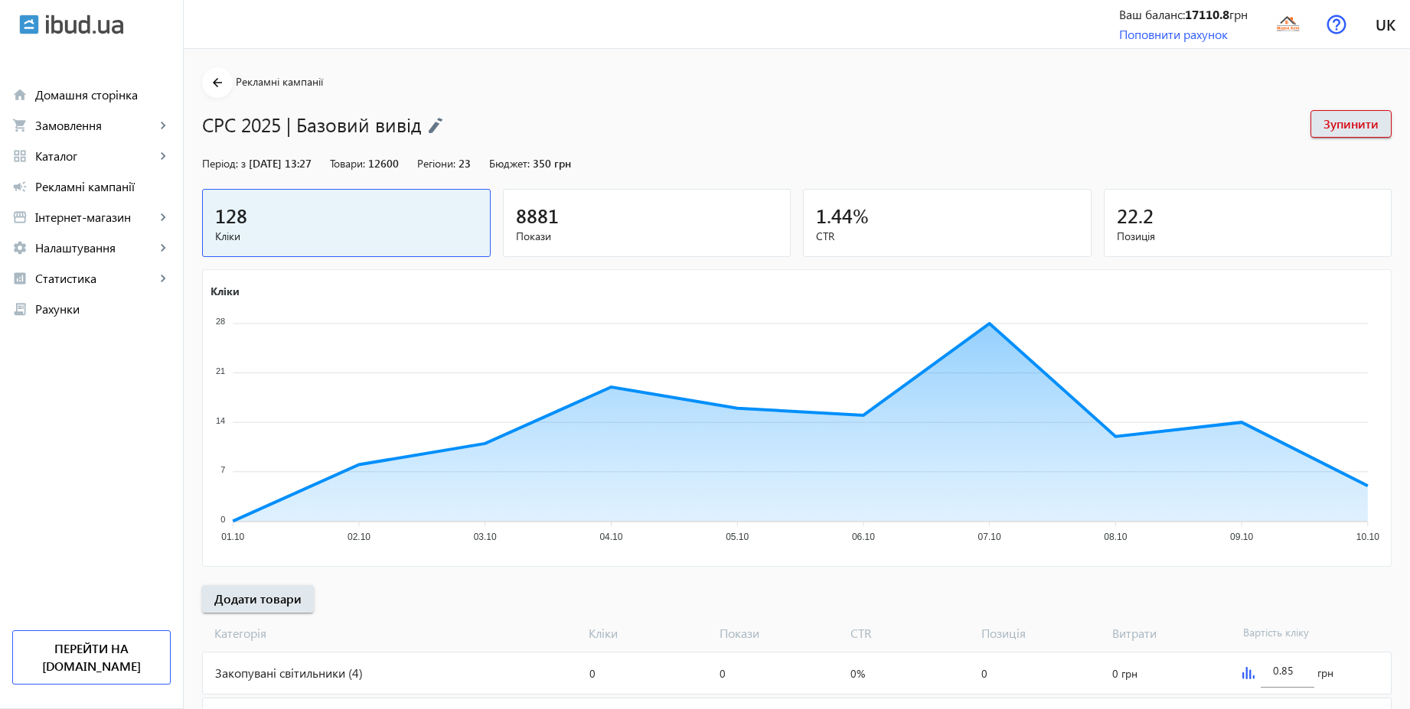
scroll to position [513, 0]
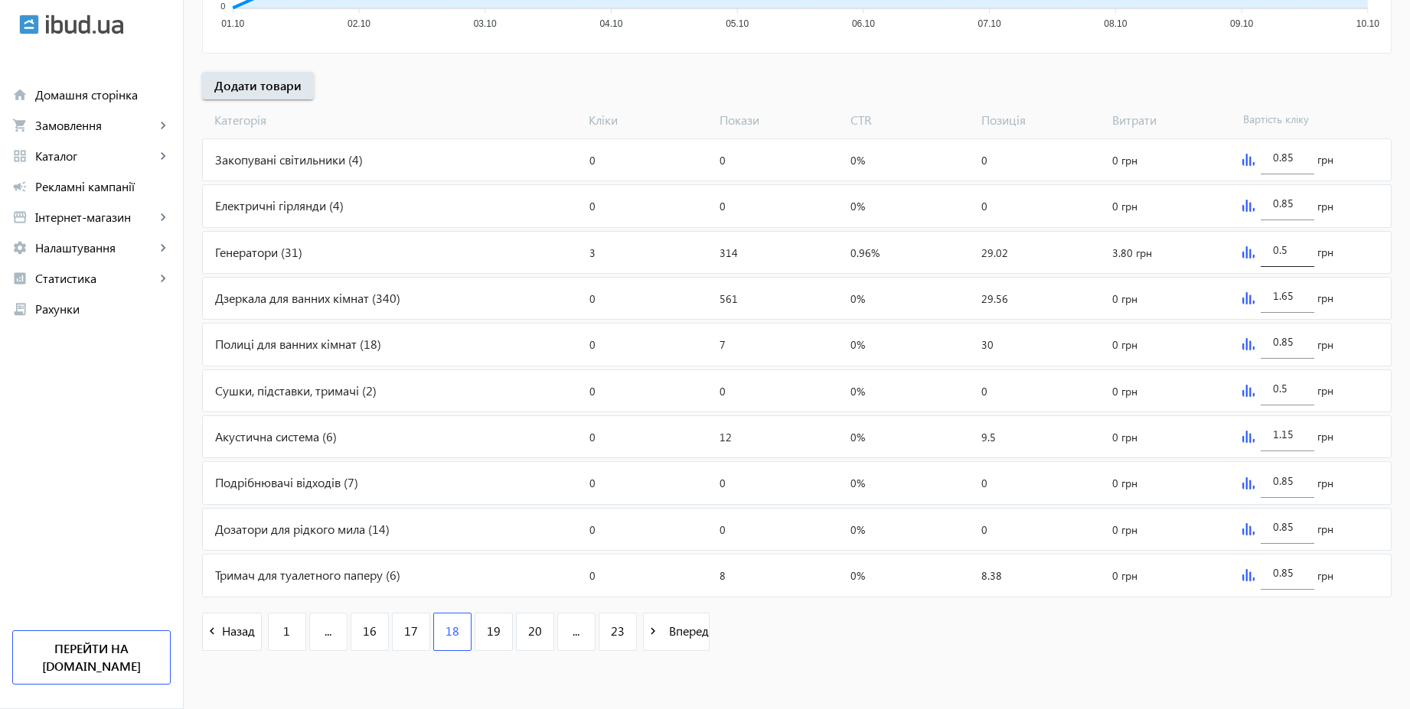
click at [1294, 251] on input "0.5" at bounding box center [1287, 250] width 29 height 15
paste input "1.5"
type input "1.55"
click at [1276, 93] on div "arrow_back Рекламні кампанії CPC 2025 | Базовий вивід Зупинити Період: з [DATE]…" at bounding box center [797, 110] width 1226 height 1113
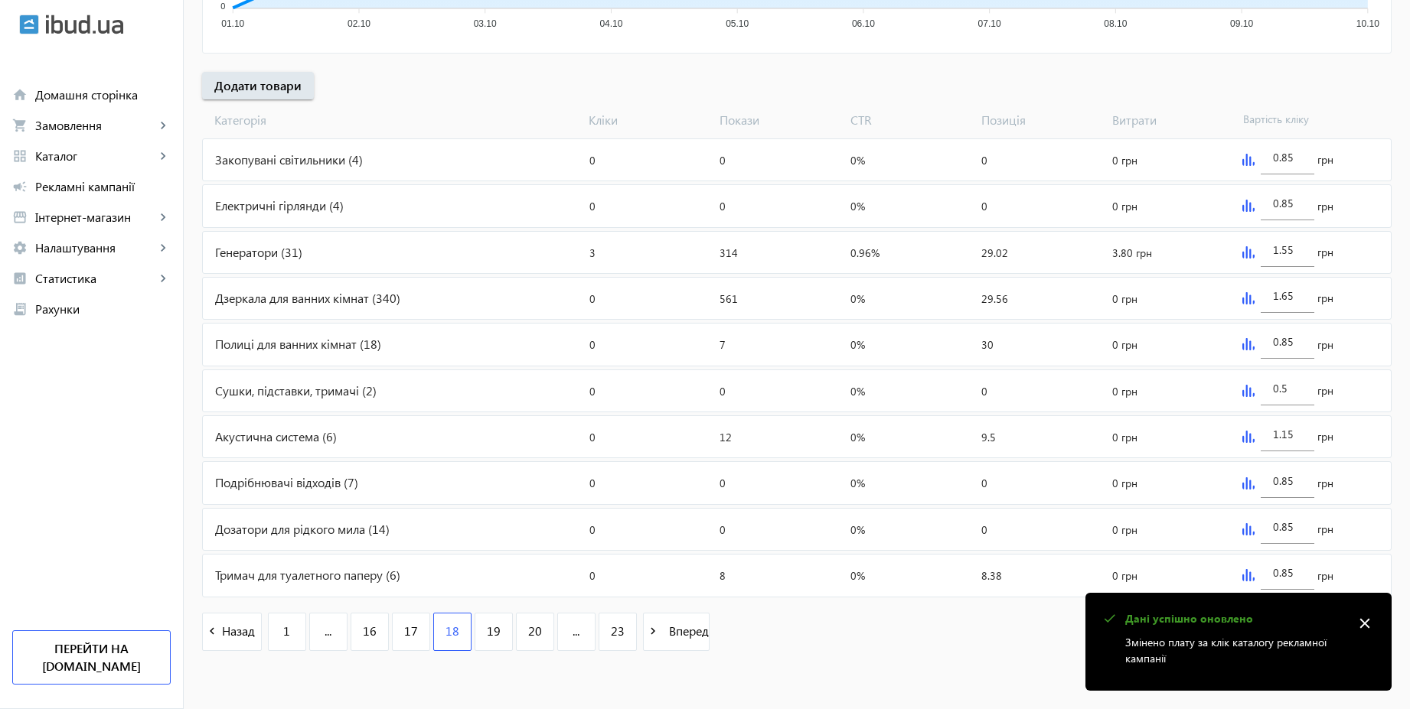
click at [1244, 253] on img at bounding box center [1248, 252] width 12 height 12
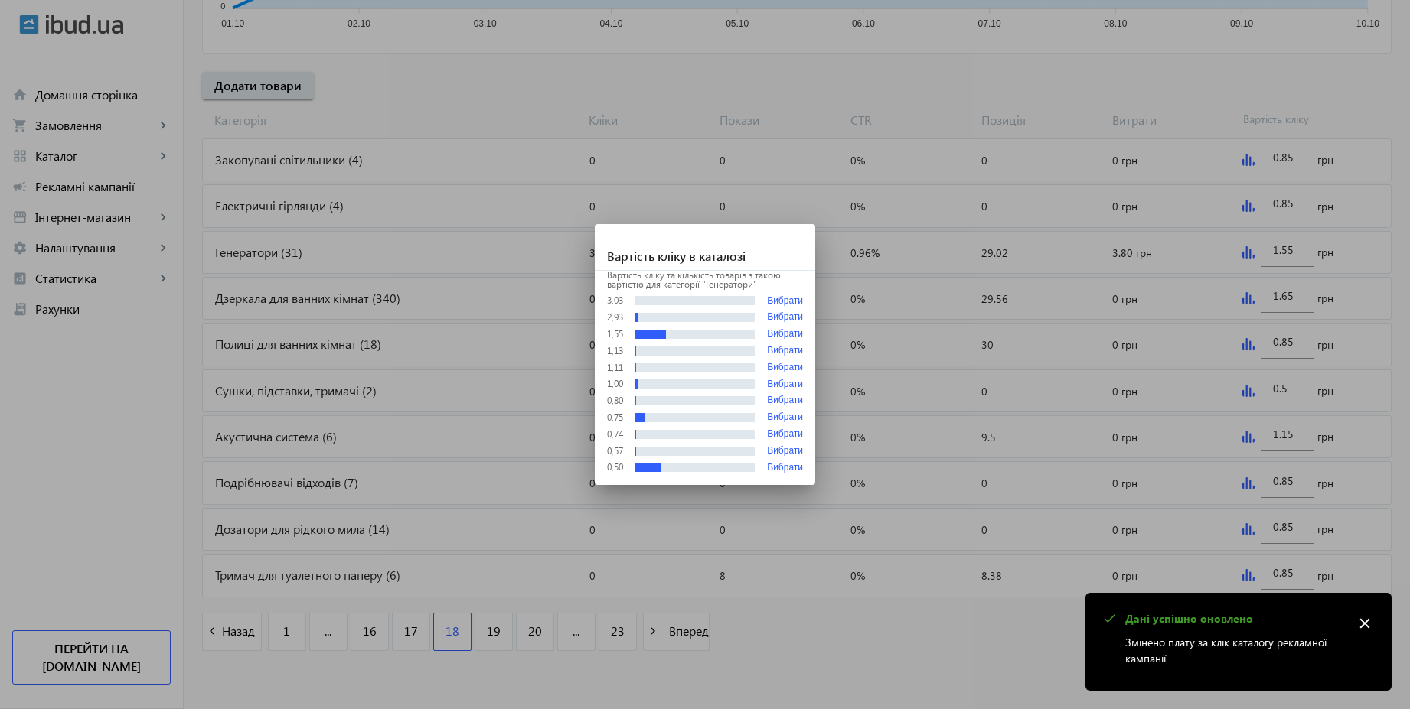
scroll to position [0, 0]
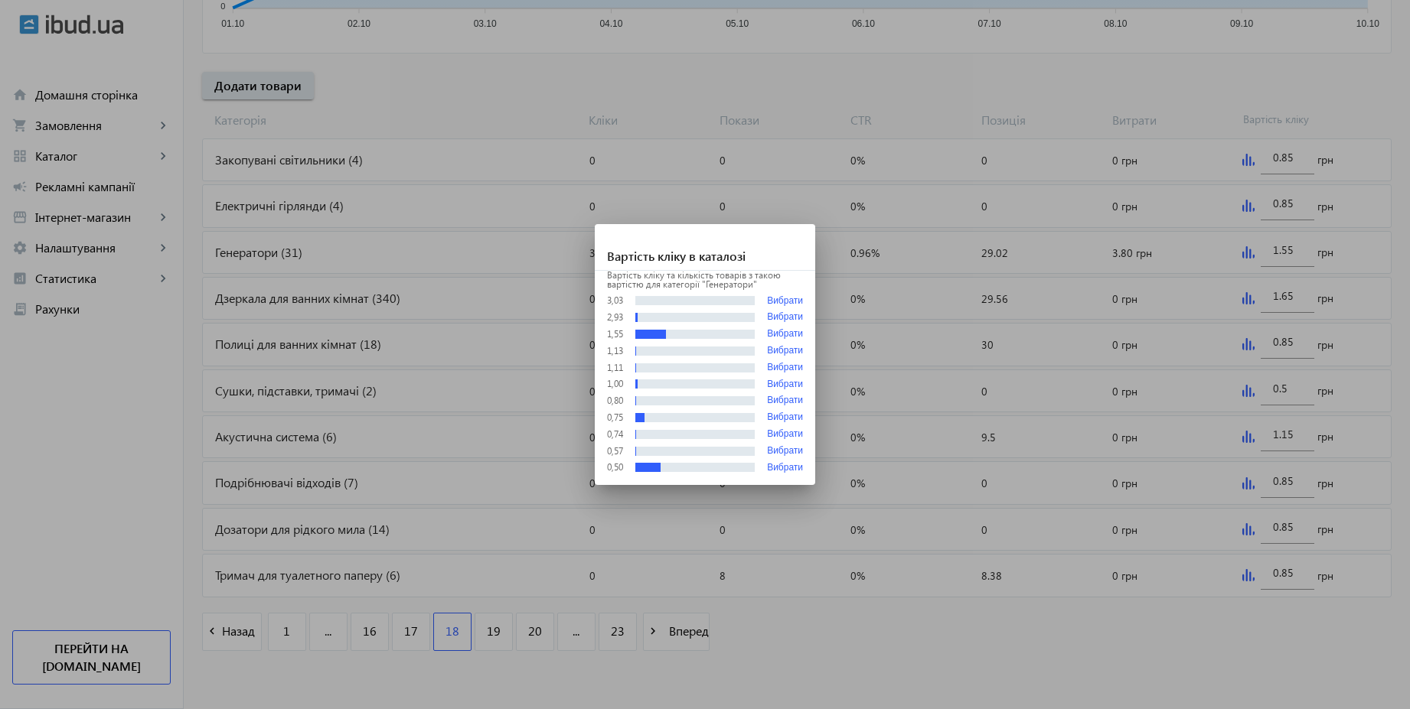
click at [1169, 75] on div at bounding box center [705, 354] width 1410 height 709
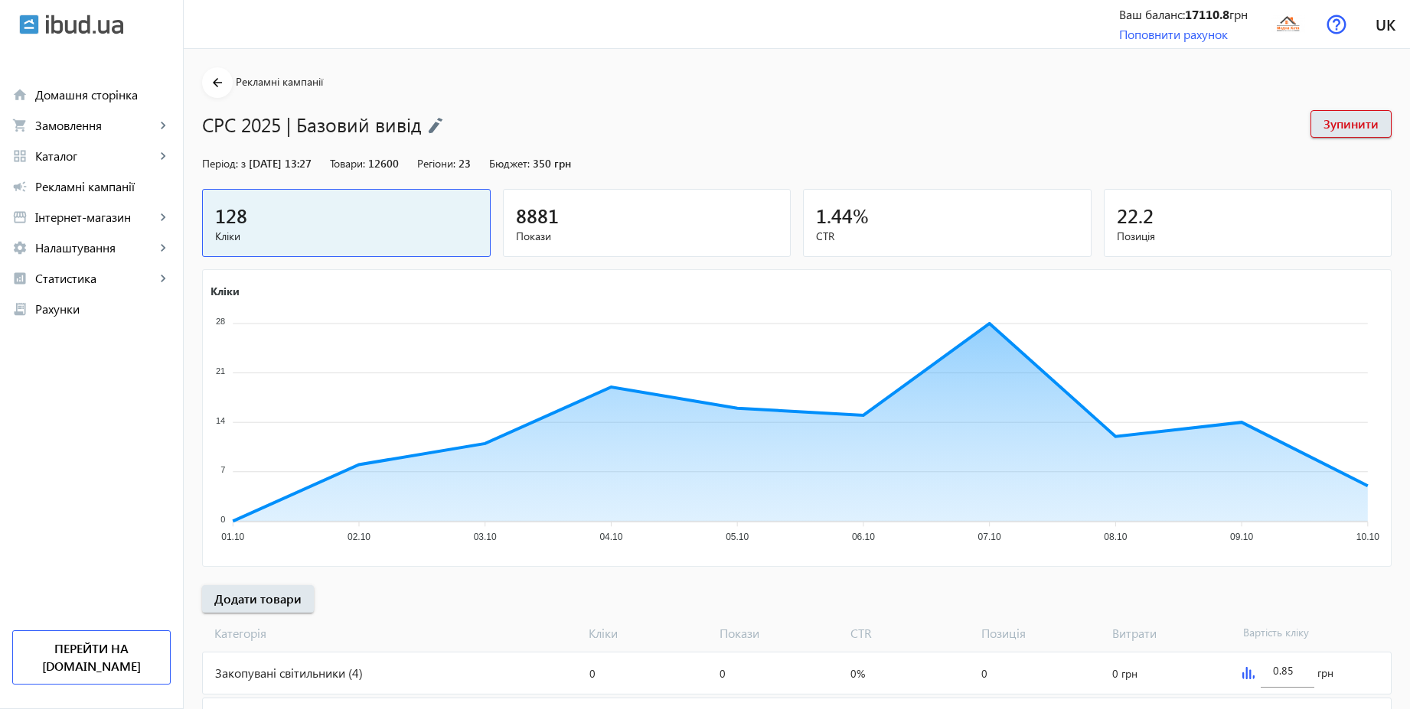
scroll to position [513, 0]
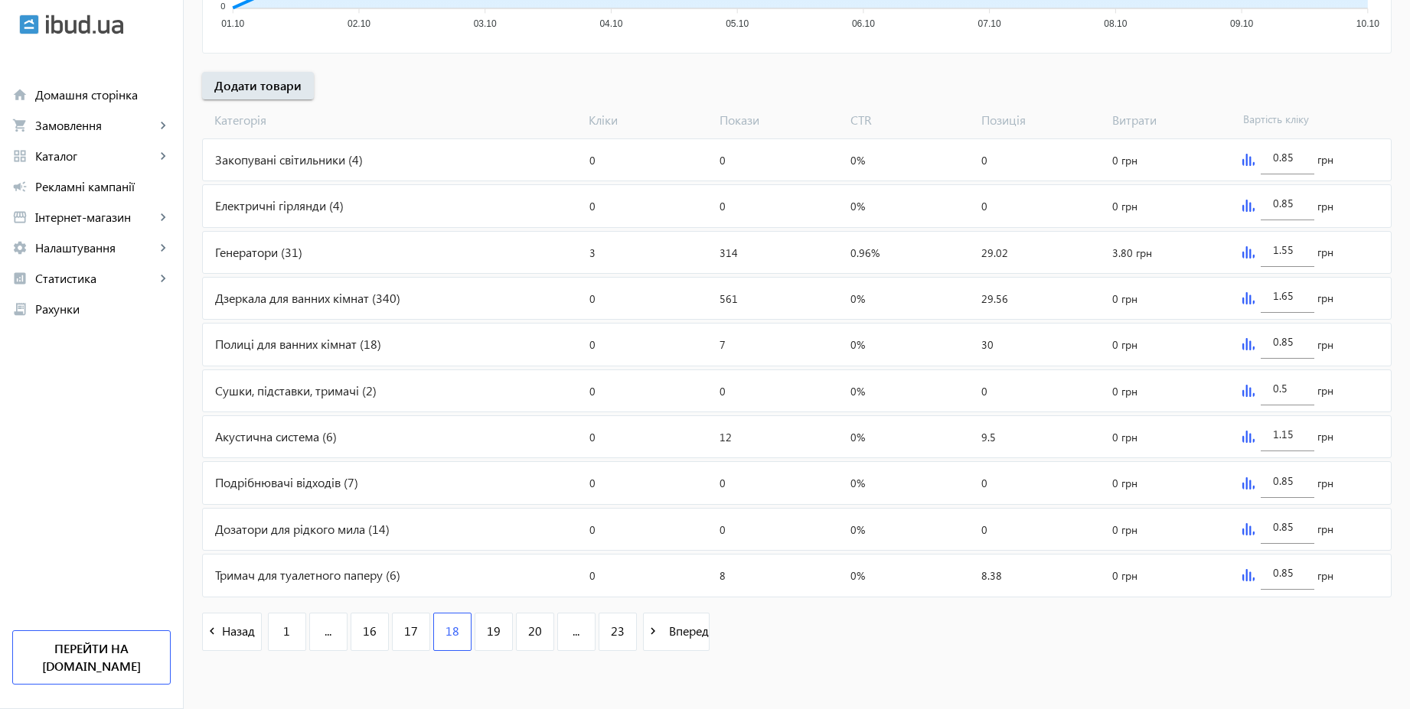
click at [1247, 256] on img at bounding box center [1248, 252] width 12 height 12
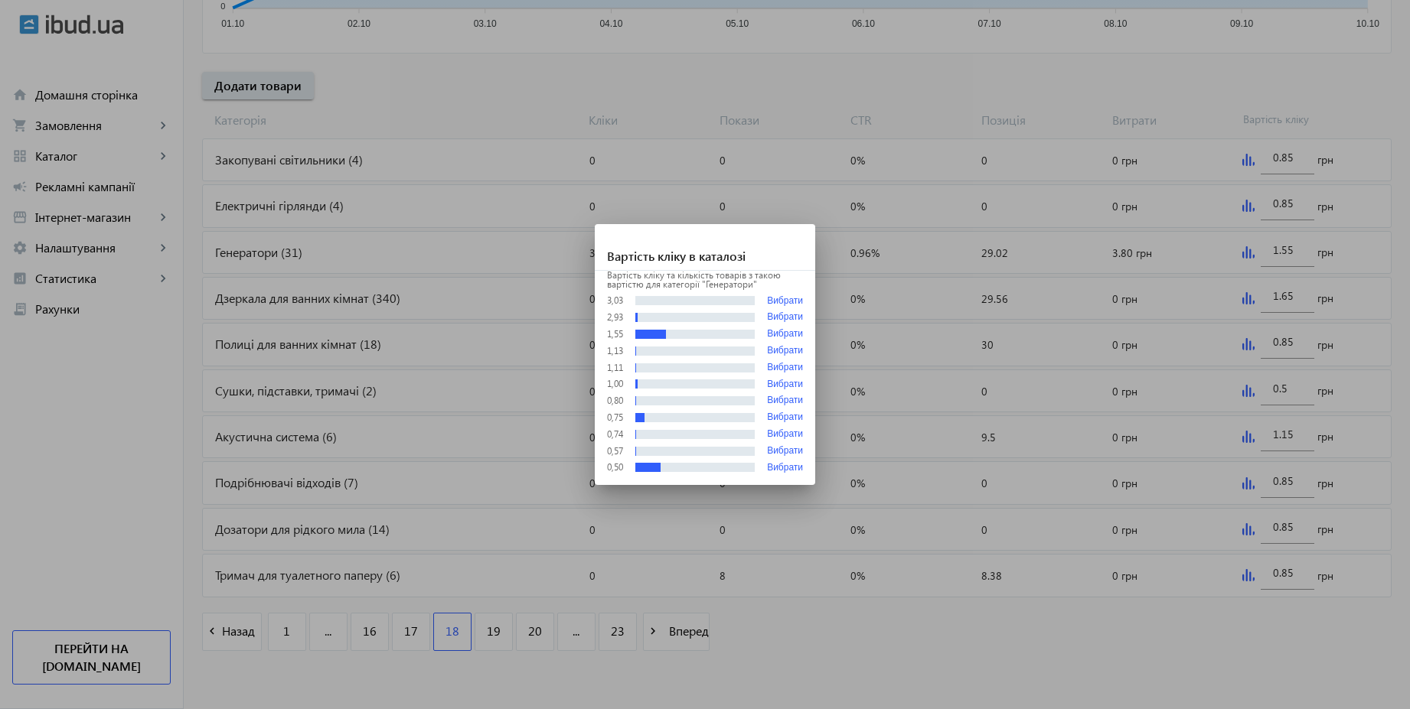
scroll to position [0, 0]
click at [1008, 95] on div at bounding box center [705, 354] width 1410 height 709
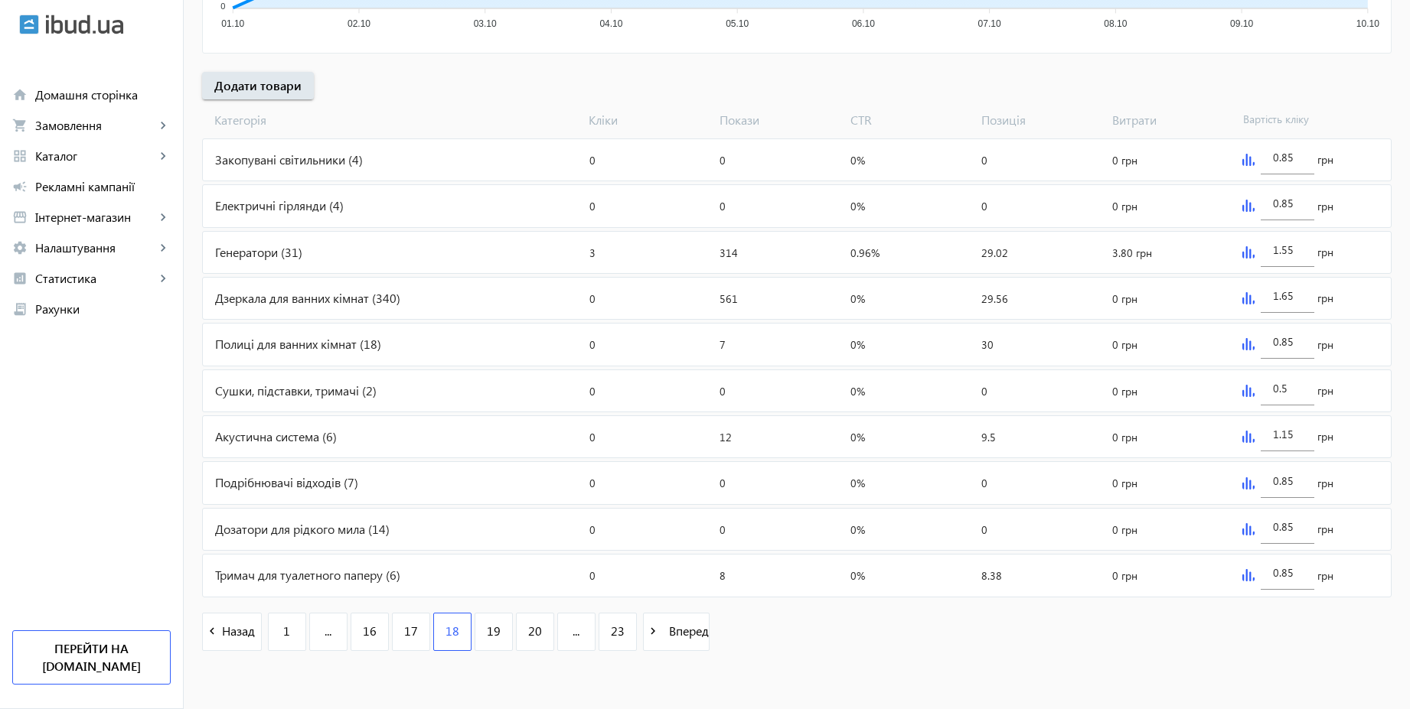
scroll to position [513, 0]
click at [309, 242] on div "Генератори (31)" at bounding box center [393, 252] width 380 height 41
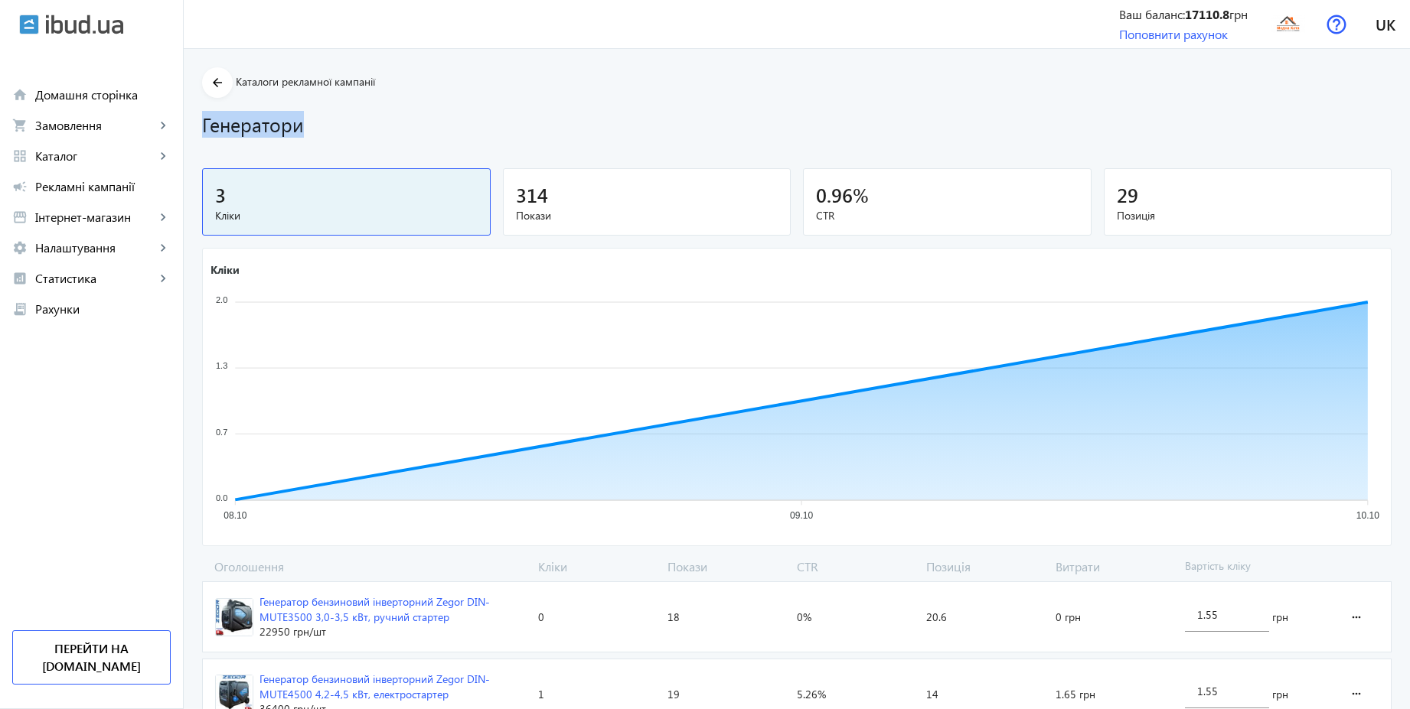
drag, startPoint x: 1418, startPoint y: 74, endPoint x: 1416, endPoint y: 132, distance: 58.2
click at [591, 208] on span "Покази" at bounding box center [647, 215] width 262 height 15
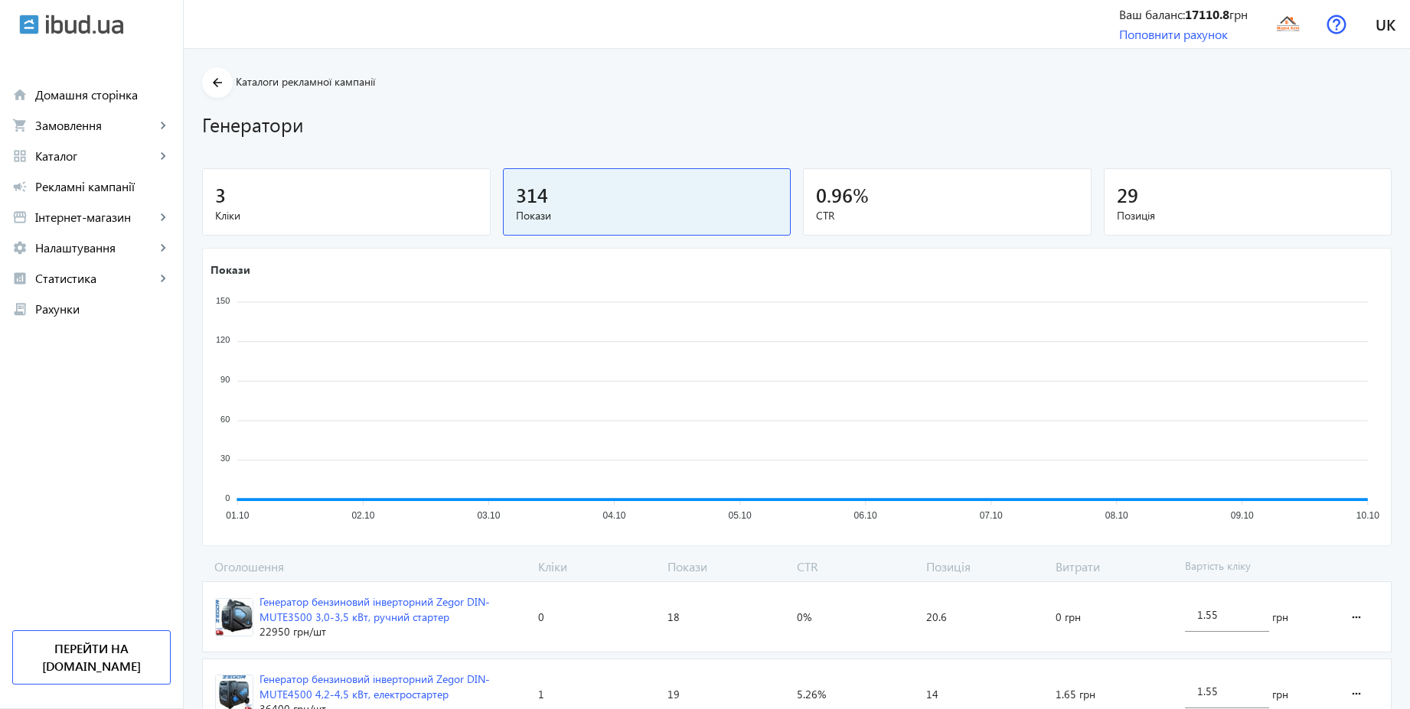
click at [366, 194] on div "3" at bounding box center [346, 194] width 262 height 27
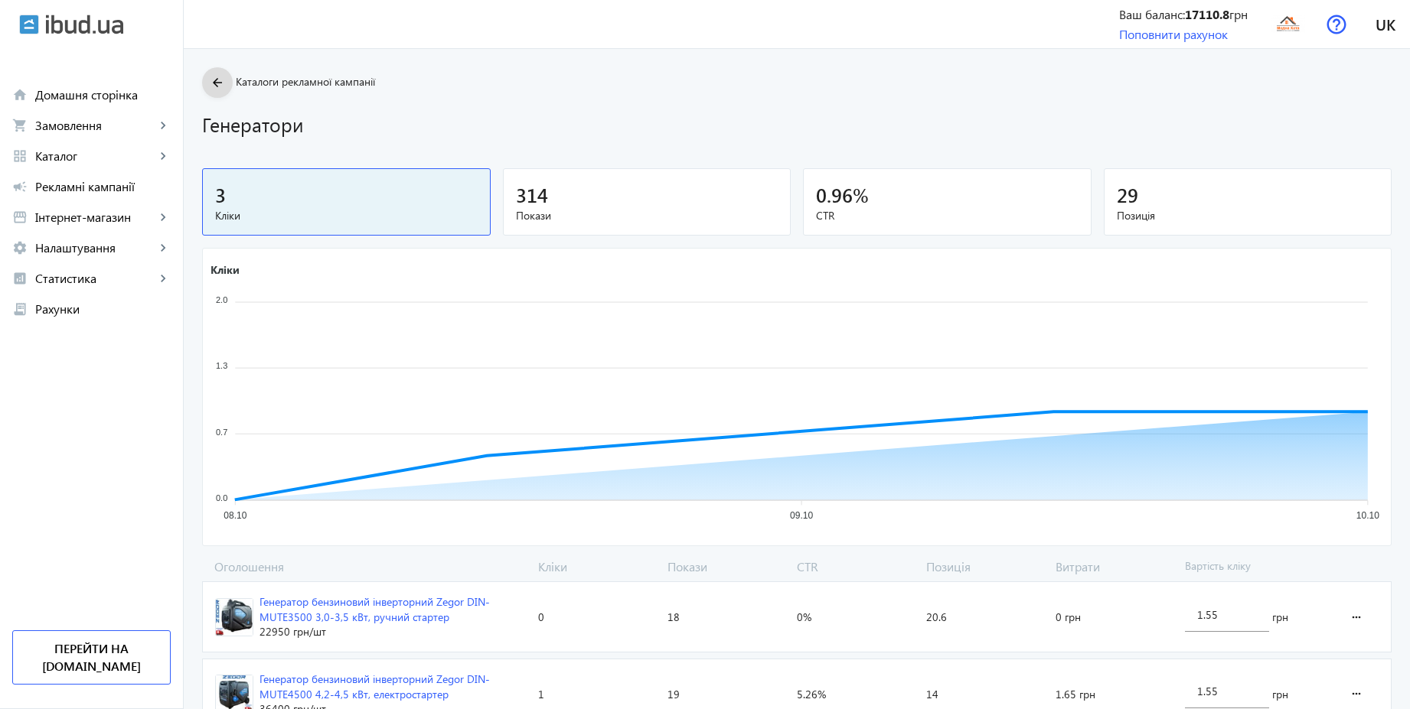
click at [214, 77] on mat-icon "arrow_back" at bounding box center [217, 82] width 19 height 19
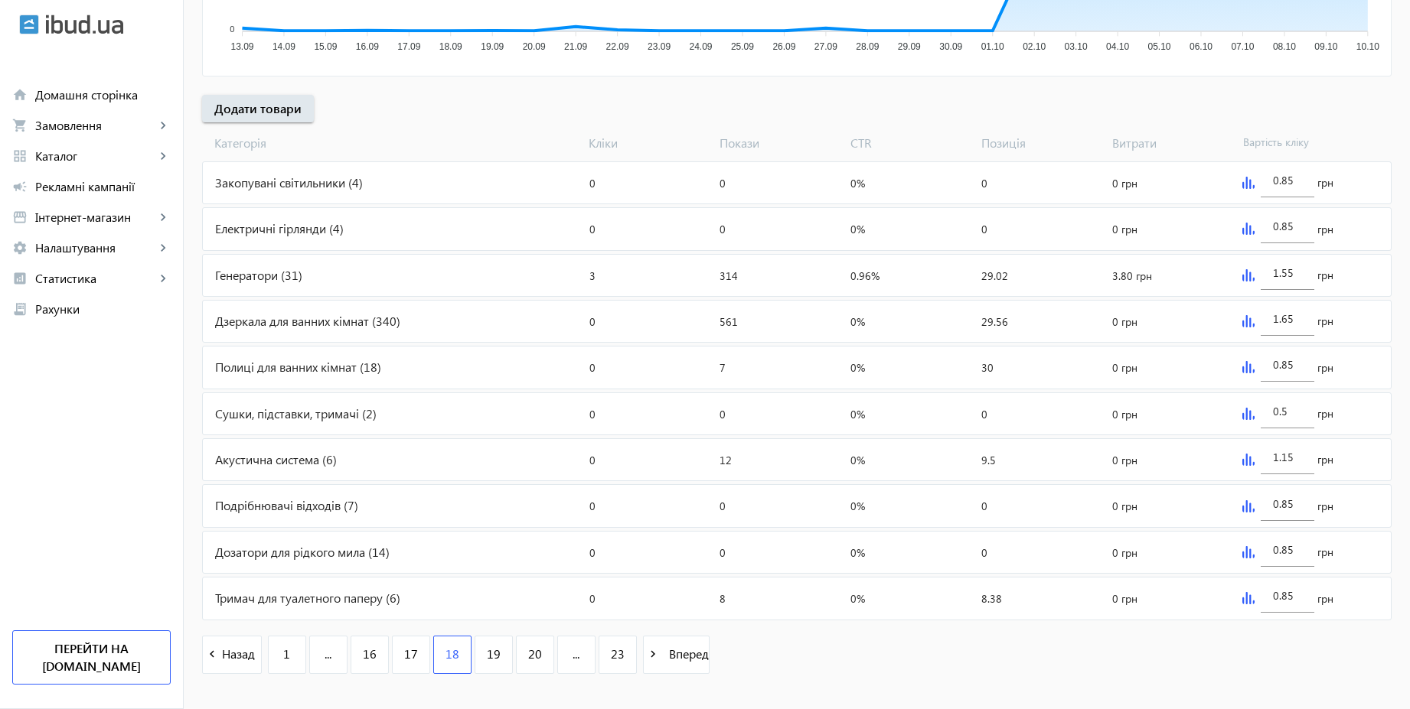
scroll to position [513, 0]
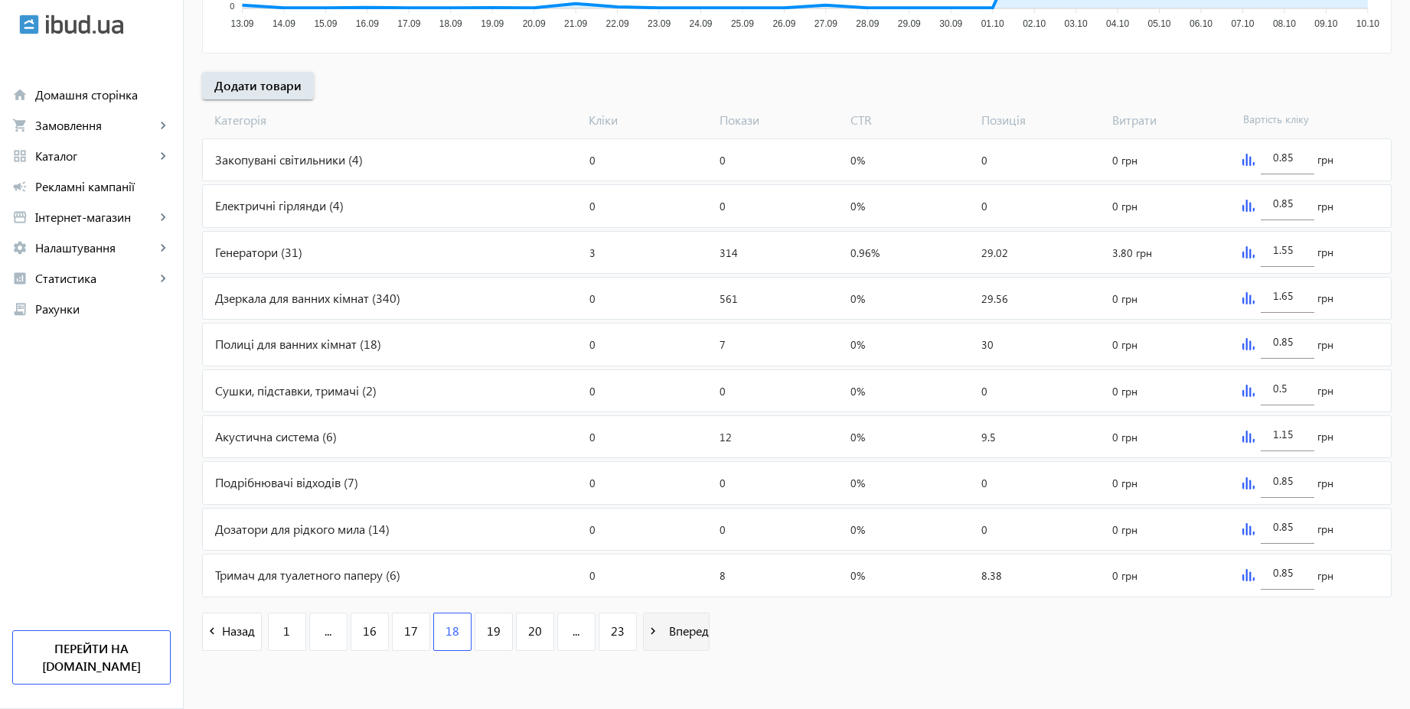
click at [669, 641] on span at bounding box center [676, 632] width 65 height 37
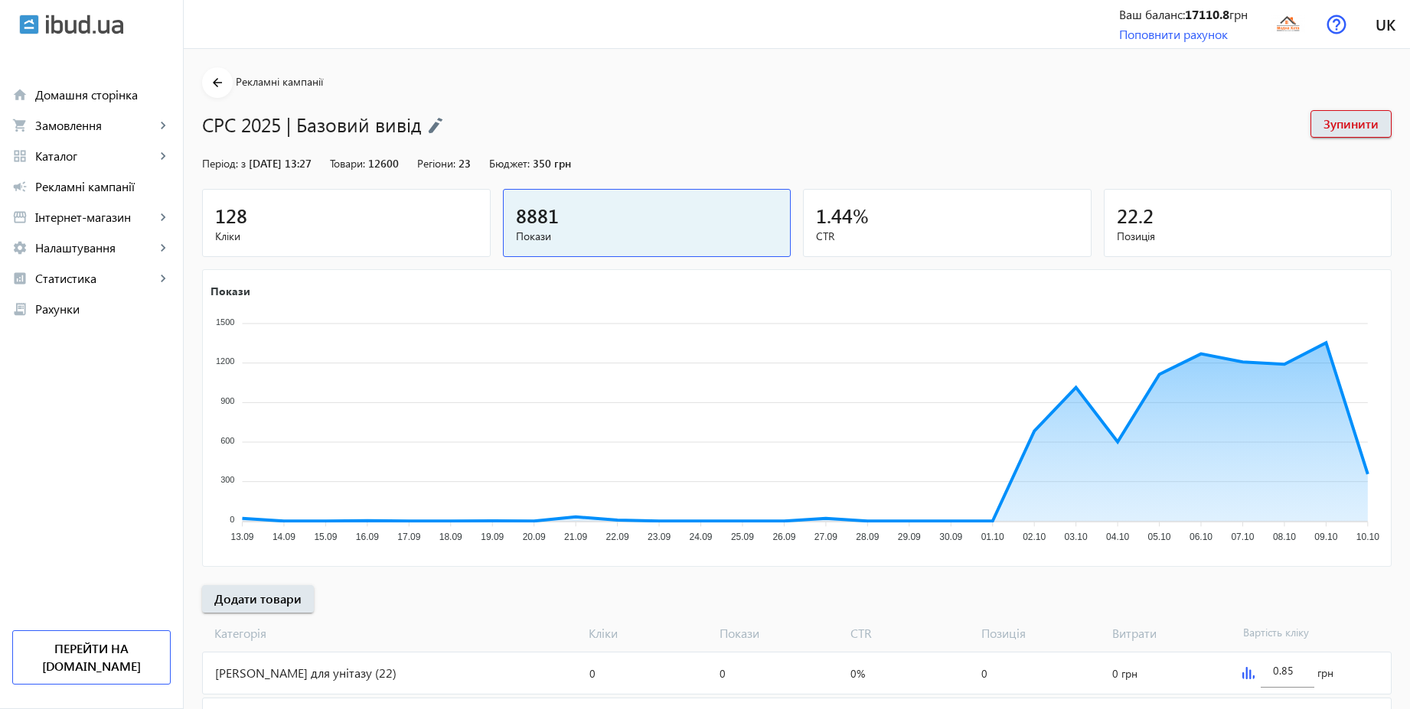
drag, startPoint x: 1418, startPoint y: 215, endPoint x: 1418, endPoint y: 478, distance: 262.5
click at [1409, 478] on html "arrow_back home Домашня сторінка shopping_cart Замовлення keyboard_arrow_right …" at bounding box center [705, 611] width 1410 height 1223
click at [1285, 28] on img at bounding box center [1287, 24] width 34 height 34
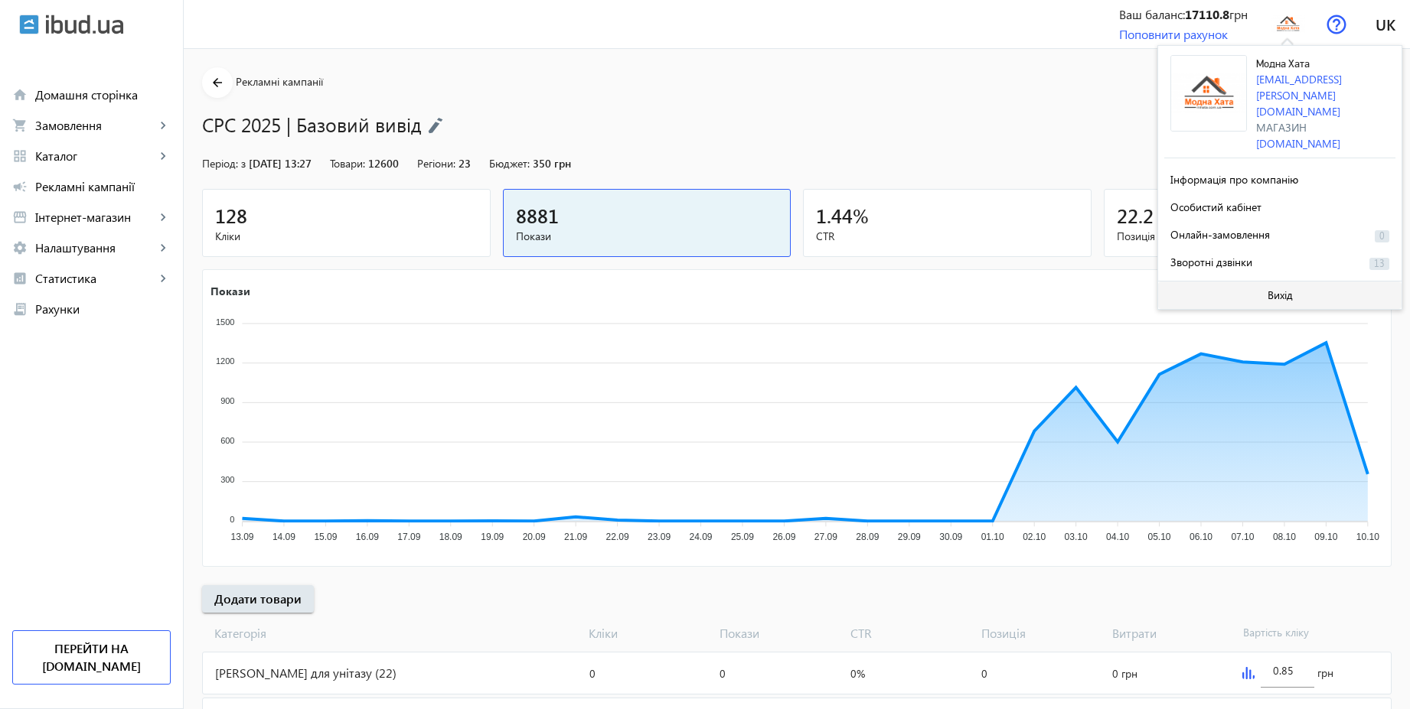
click at [1281, 289] on span "Вихід" at bounding box center [1279, 295] width 25 height 12
